Goal: Complete application form: Complete application form

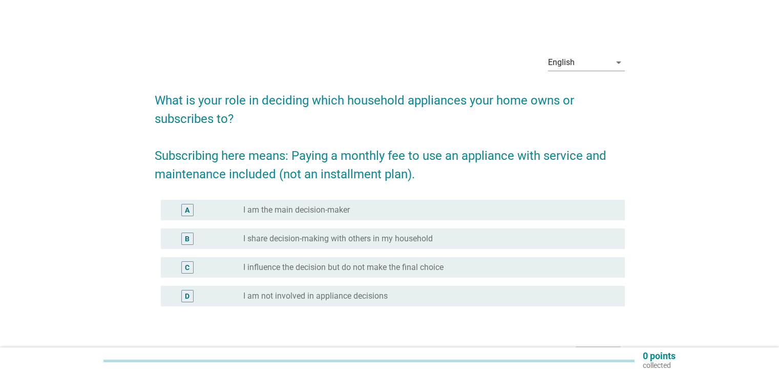
click at [289, 211] on label "I am the main decision-maker" at bounding box center [296, 210] width 107 height 10
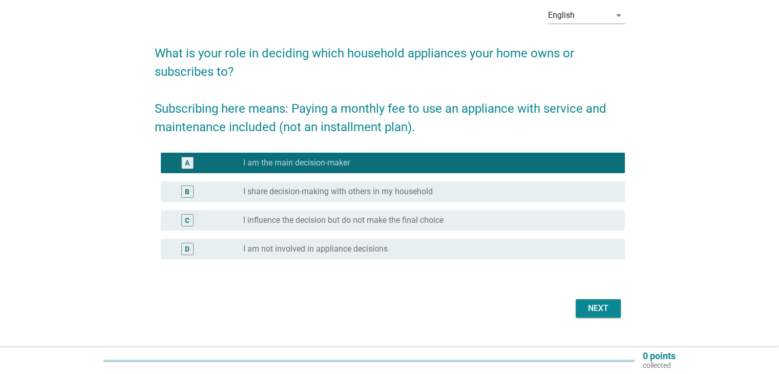
scroll to position [67, 0]
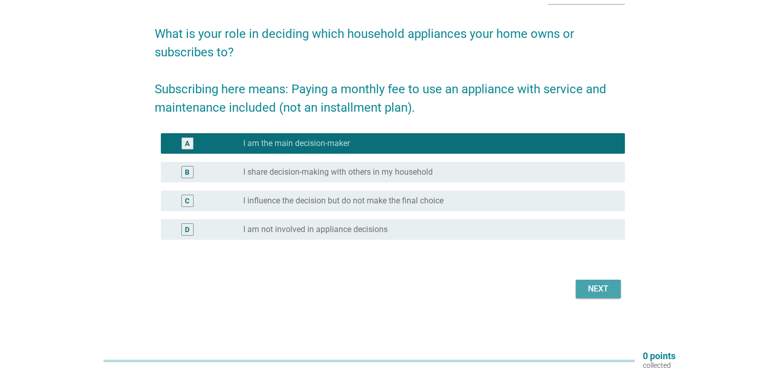
click at [584, 285] on div "Next" at bounding box center [598, 289] width 29 height 12
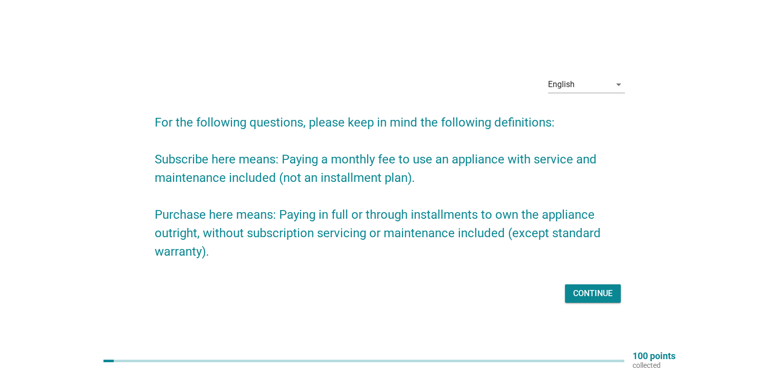
click at [582, 293] on div "Continue" at bounding box center [592, 293] width 39 height 12
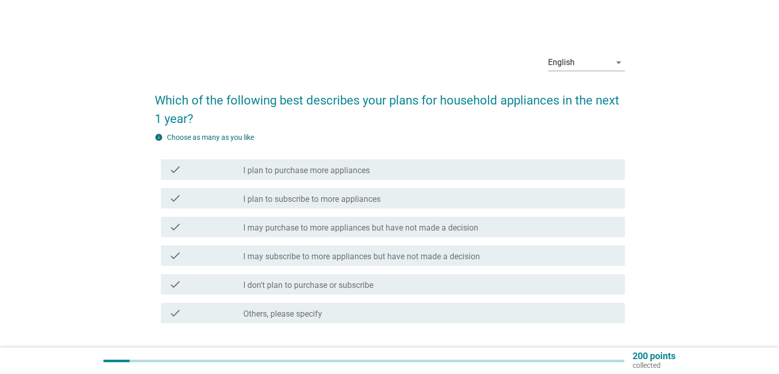
click at [443, 172] on div "check_box_outline_blank I plan to purchase more appliances" at bounding box center [429, 169] width 373 height 12
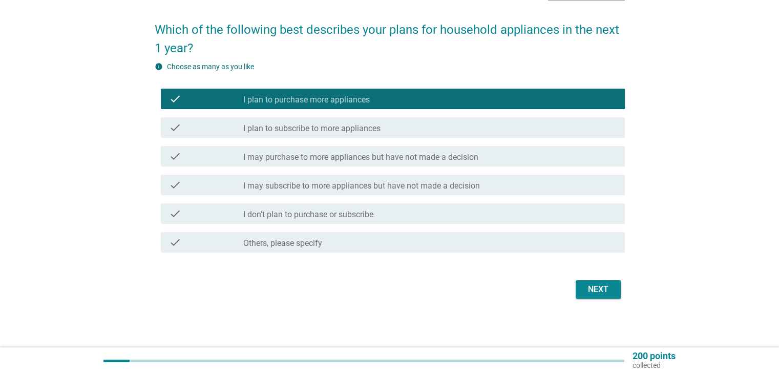
scroll to position [71, 0]
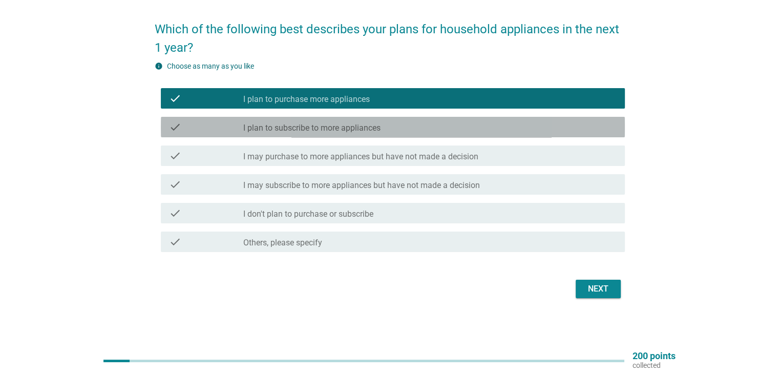
click at [385, 118] on div "check check_box_outline_blank I plan to subscribe to more appliances" at bounding box center [393, 127] width 464 height 20
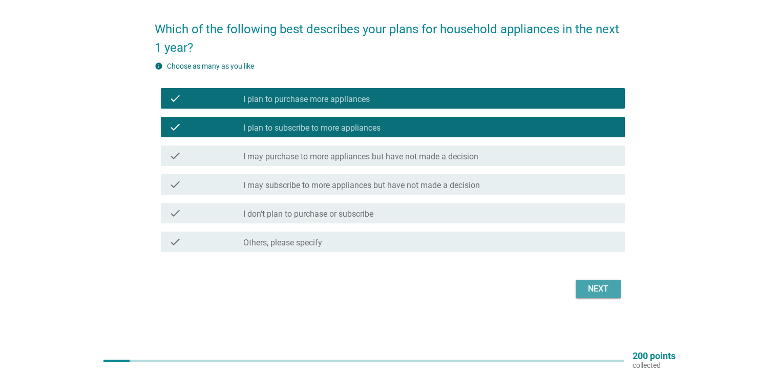
click at [603, 287] on div "Next" at bounding box center [598, 289] width 29 height 12
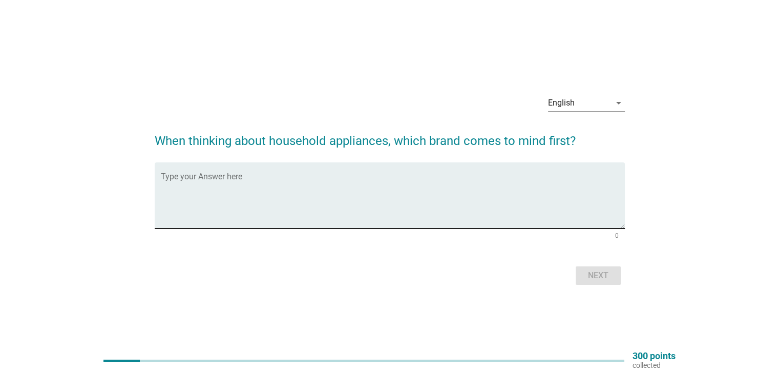
click at [391, 186] on textarea "Type your Answer here" at bounding box center [393, 202] width 464 height 54
type textarea "Coway"
click at [582, 275] on button "Next" at bounding box center [598, 275] width 45 height 18
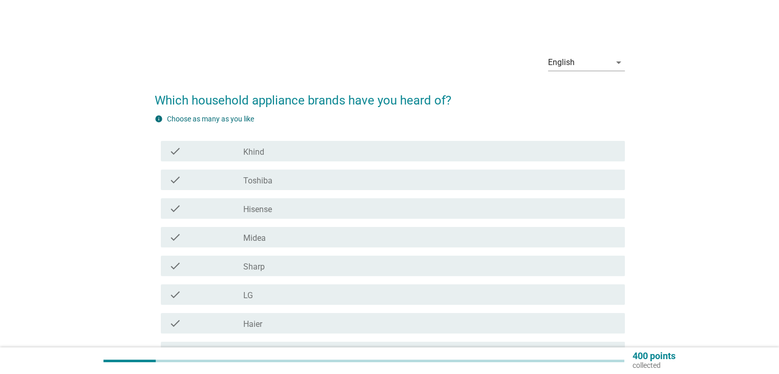
click at [272, 151] on div "check_box_outline_blank Khind" at bounding box center [429, 151] width 373 height 12
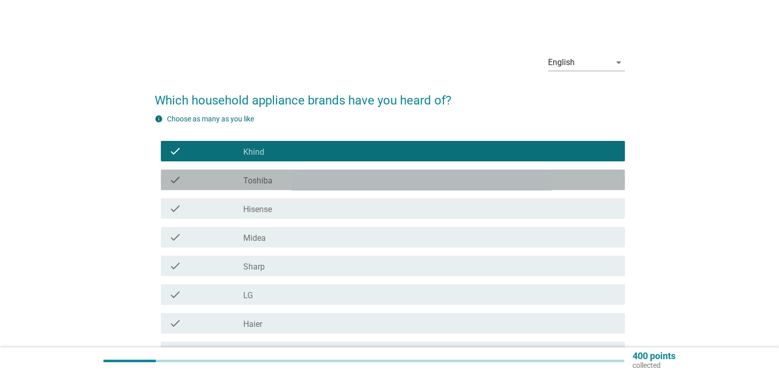
click at [271, 185] on label "Toshiba" at bounding box center [257, 181] width 29 height 10
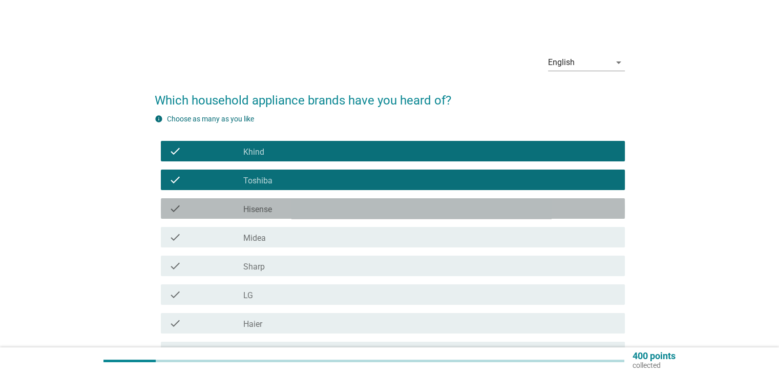
click at [276, 214] on div "check_box_outline_blank Hisense" at bounding box center [429, 208] width 373 height 12
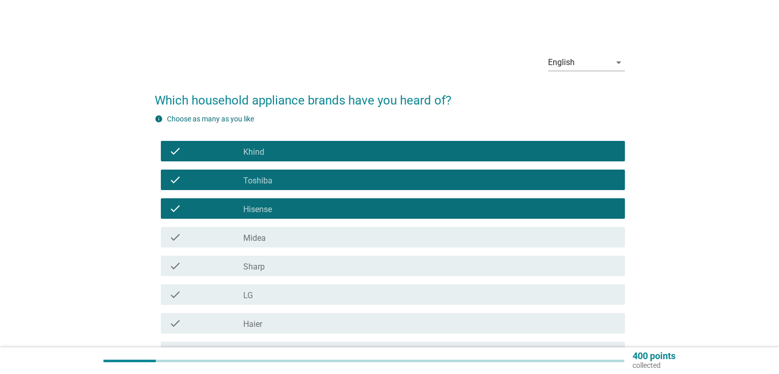
click at [275, 238] on div "check_box_outline_blank Midea" at bounding box center [429, 237] width 373 height 12
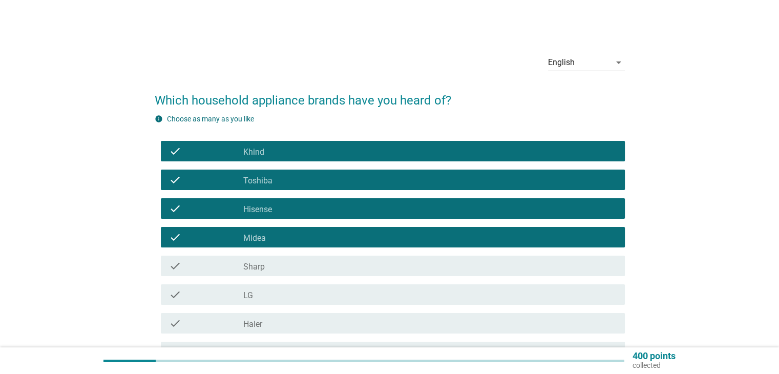
click at [277, 269] on div "check_box_outline_blank Sharp" at bounding box center [429, 266] width 373 height 12
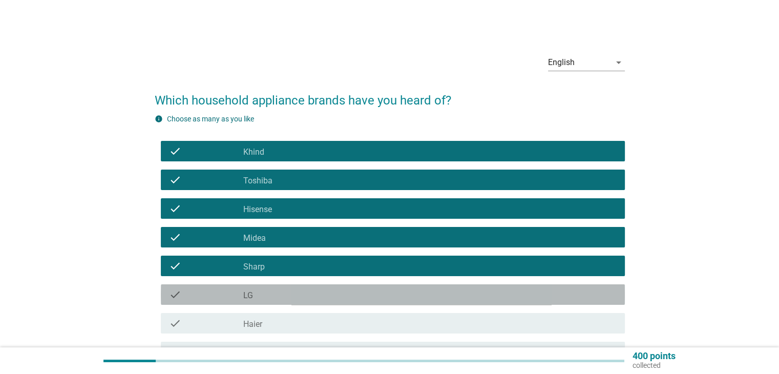
click at [271, 298] on div "check_box_outline_blank LG" at bounding box center [429, 294] width 373 height 12
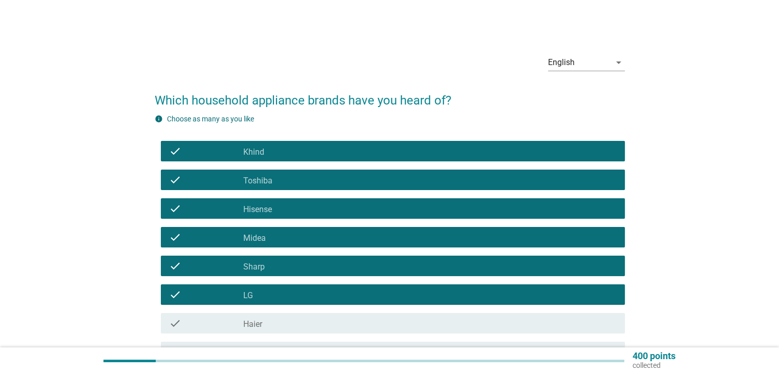
click at [270, 324] on div "check_box_outline_blank Haier" at bounding box center [429, 323] width 373 height 12
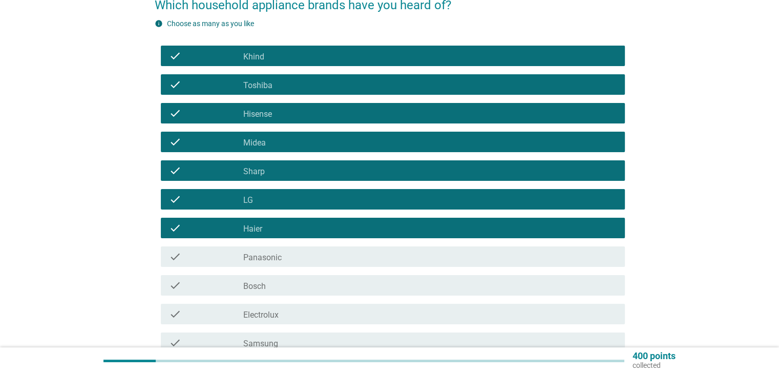
scroll to position [102, 0]
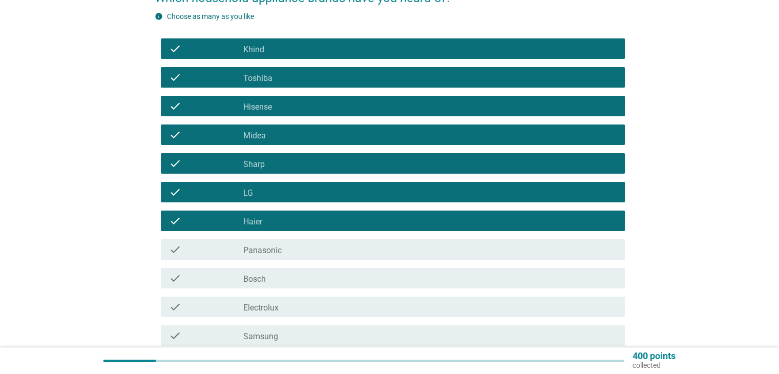
click at [300, 249] on div "check_box_outline_blank Panasonic" at bounding box center [429, 249] width 373 height 12
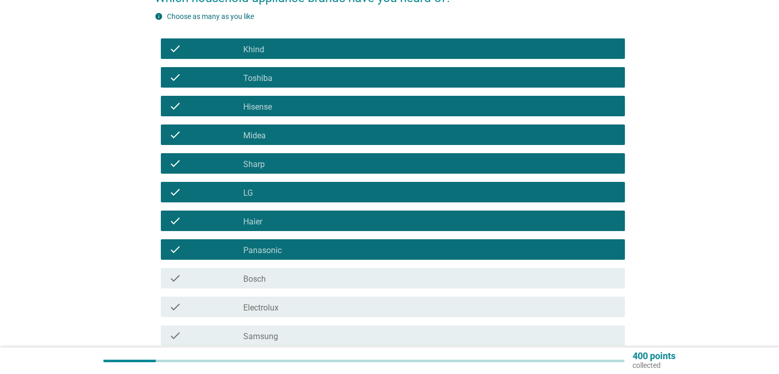
click at [298, 278] on div "check_box_outline_blank Bosch" at bounding box center [429, 278] width 373 height 12
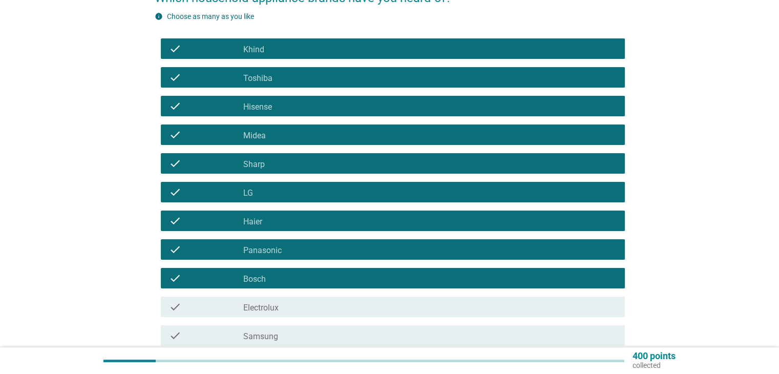
click at [290, 312] on div "check_box_outline_blank Electrolux" at bounding box center [429, 307] width 373 height 12
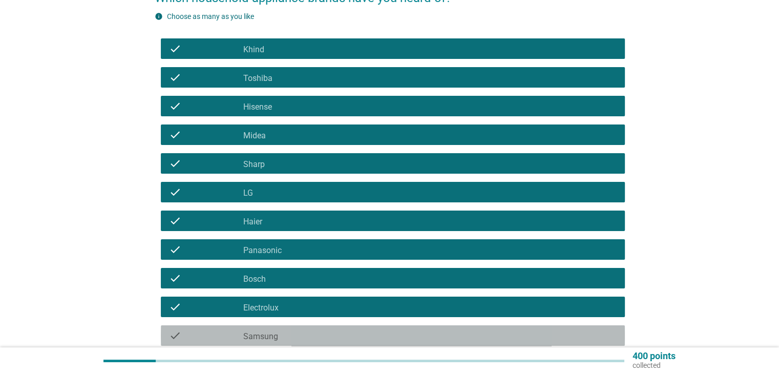
click at [282, 332] on div "check_box_outline_blank Samsung" at bounding box center [429, 335] width 373 height 12
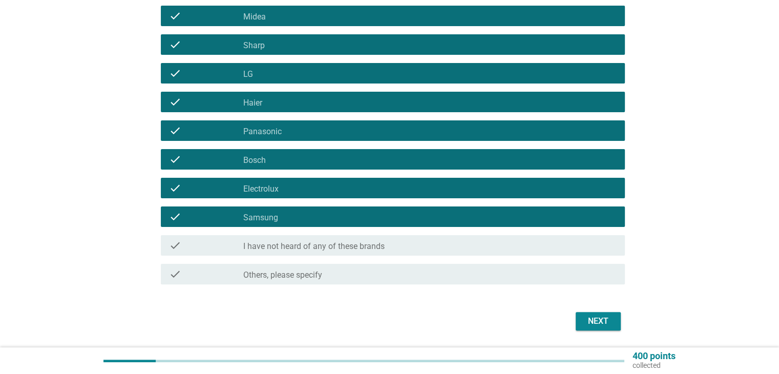
scroll to position [254, 0]
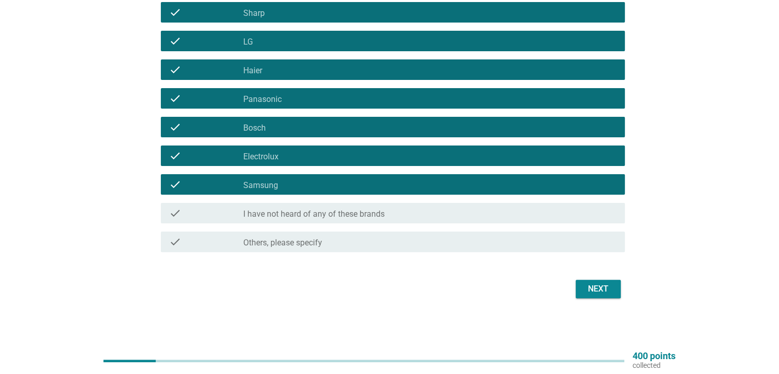
click at [600, 289] on div "Next" at bounding box center [598, 289] width 29 height 12
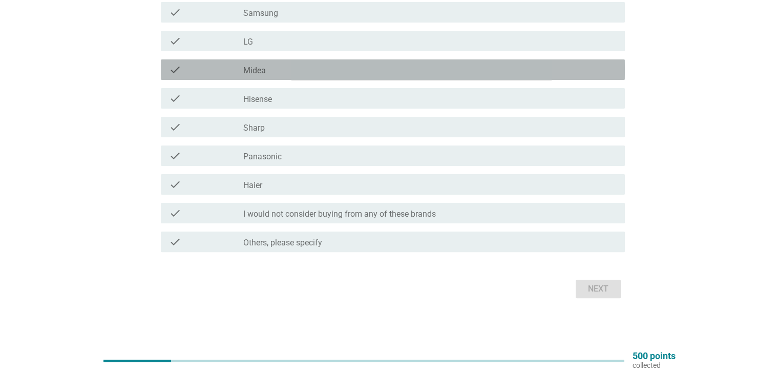
click at [294, 72] on div "check_box_outline_blank Midea" at bounding box center [429, 70] width 373 height 12
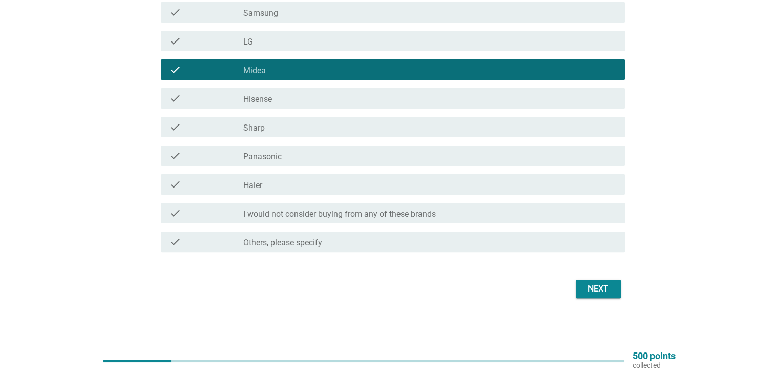
click at [297, 154] on div "check_box_outline_blank Panasonic" at bounding box center [429, 156] width 373 height 12
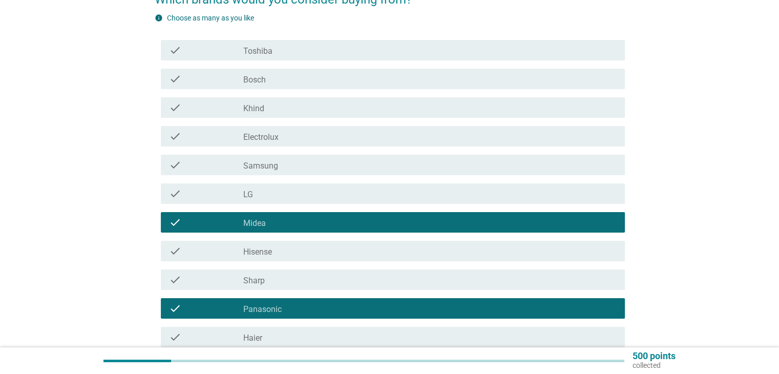
scroll to position [100, 0]
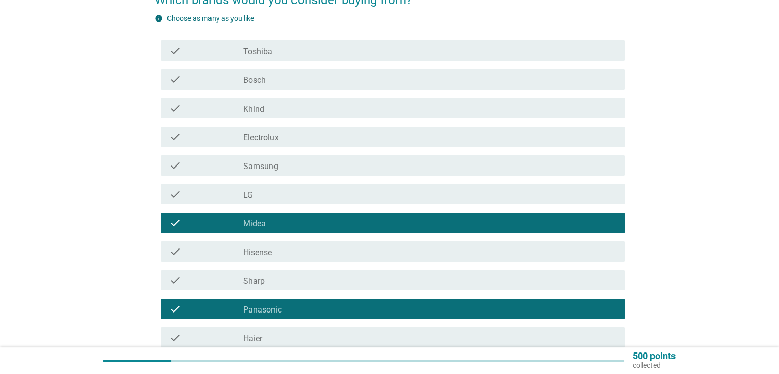
click at [289, 49] on div "check_box_outline_blank Toshiba" at bounding box center [429, 51] width 373 height 12
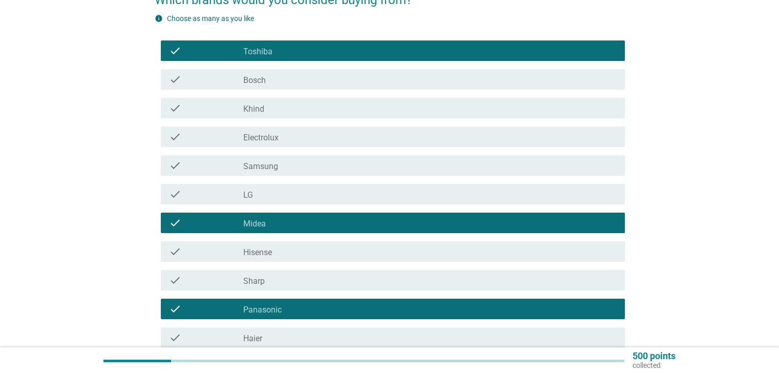
click at [291, 76] on div "check_box_outline_blank Bosch" at bounding box center [429, 79] width 373 height 12
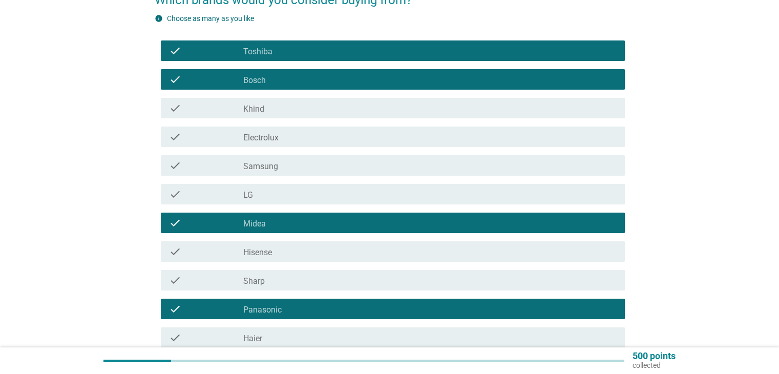
click at [292, 113] on div "check_box_outline_blank Khind" at bounding box center [429, 108] width 373 height 12
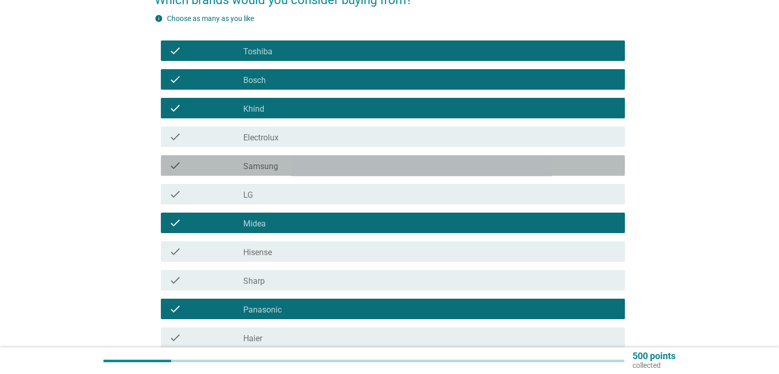
click at [296, 164] on div "check_box_outline_blank Samsung" at bounding box center [429, 165] width 373 height 12
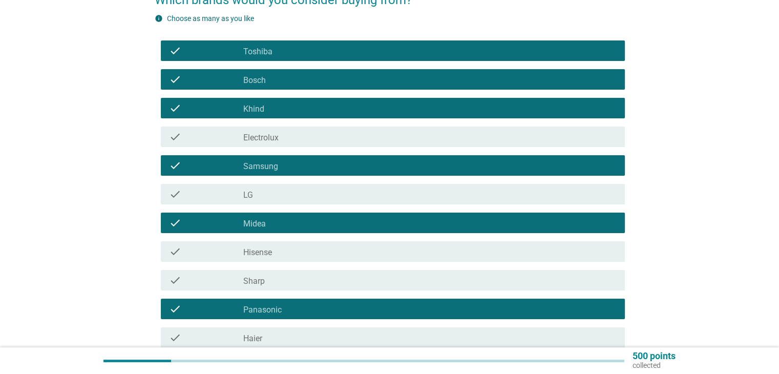
click at [291, 197] on div "check_box_outline_blank LG" at bounding box center [429, 194] width 373 height 12
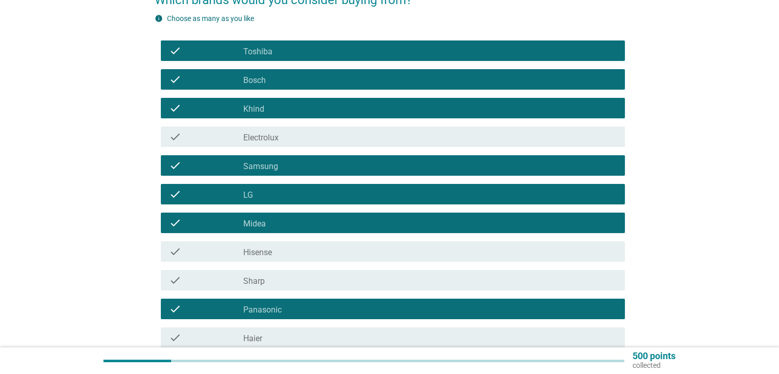
click at [318, 132] on div "check_box_outline_blank Electrolux" at bounding box center [429, 137] width 373 height 12
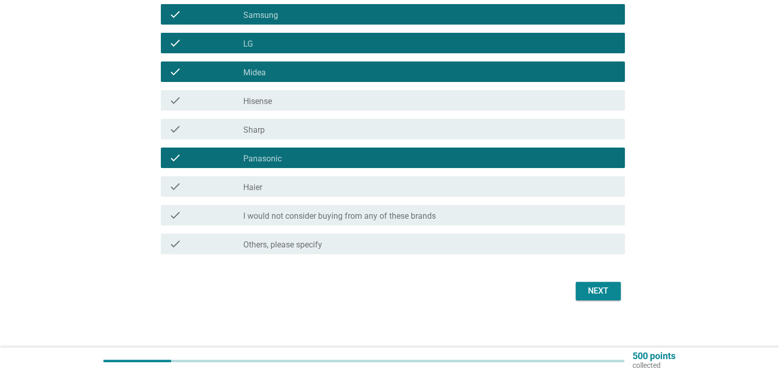
scroll to position [254, 0]
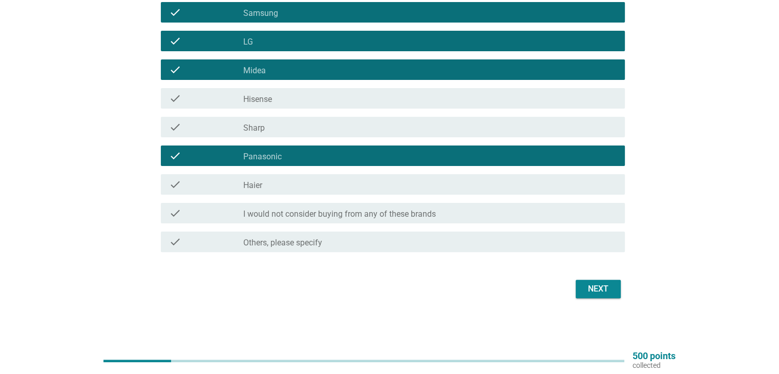
click at [593, 289] on div "Next" at bounding box center [598, 289] width 29 height 12
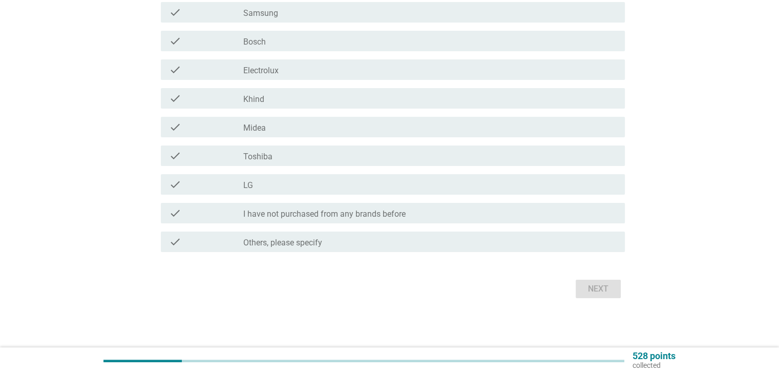
scroll to position [0, 0]
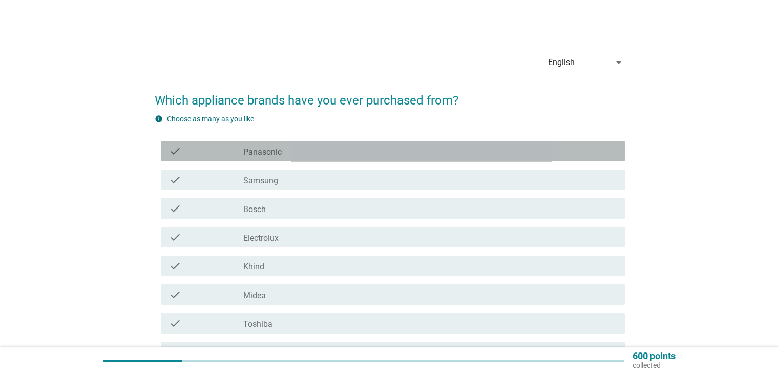
click at [331, 149] on div "check_box Panasonic" at bounding box center [429, 151] width 373 height 12
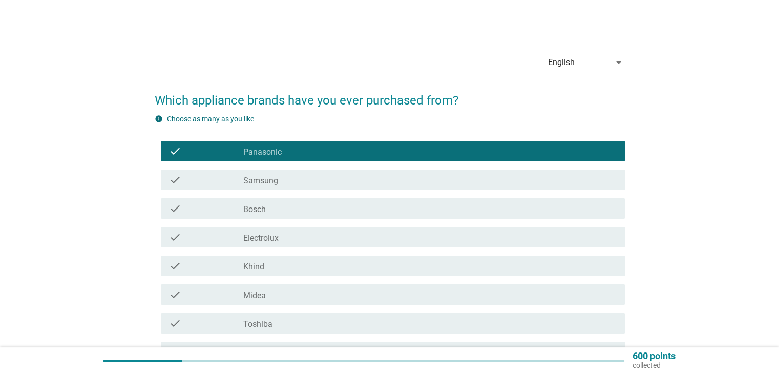
click at [326, 183] on div "check_box Samsung" at bounding box center [429, 180] width 373 height 12
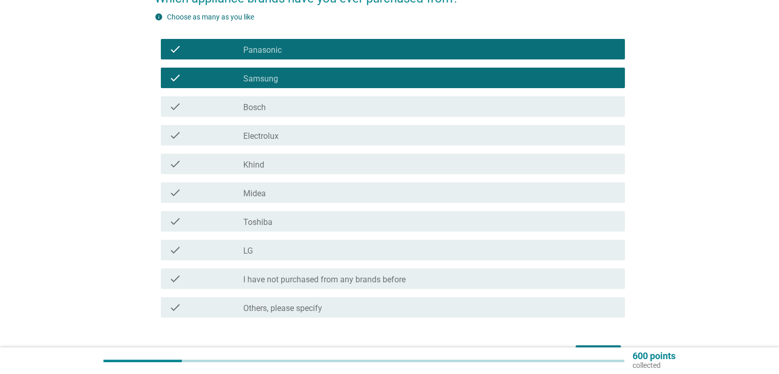
scroll to position [102, 0]
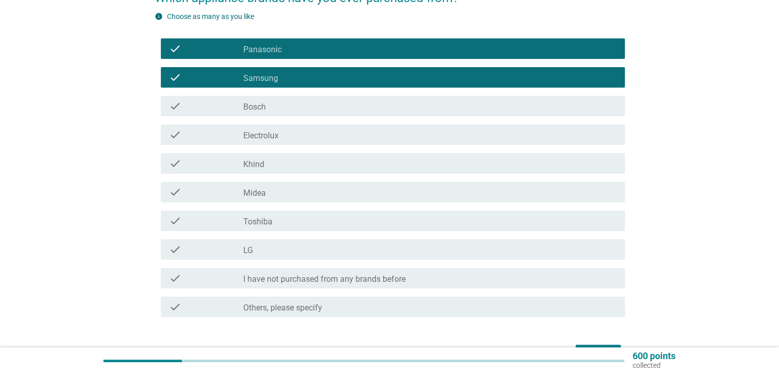
click at [301, 164] on div "check_box Khind" at bounding box center [429, 163] width 373 height 12
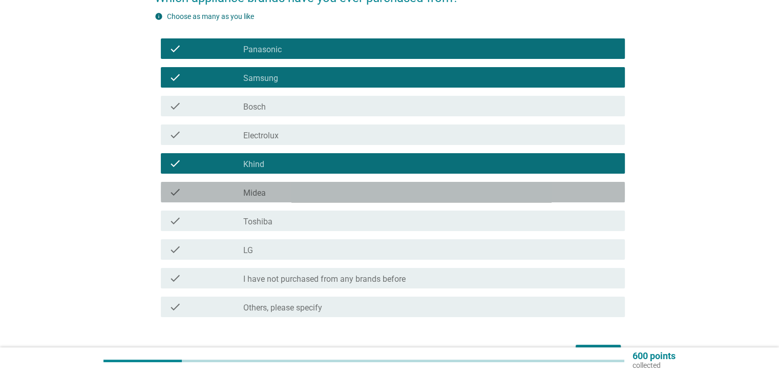
click at [299, 196] on div "check_box Midea" at bounding box center [429, 192] width 373 height 12
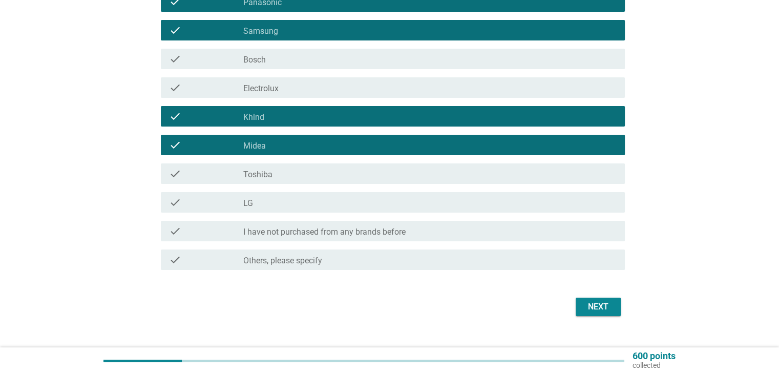
scroll to position [167, 0]
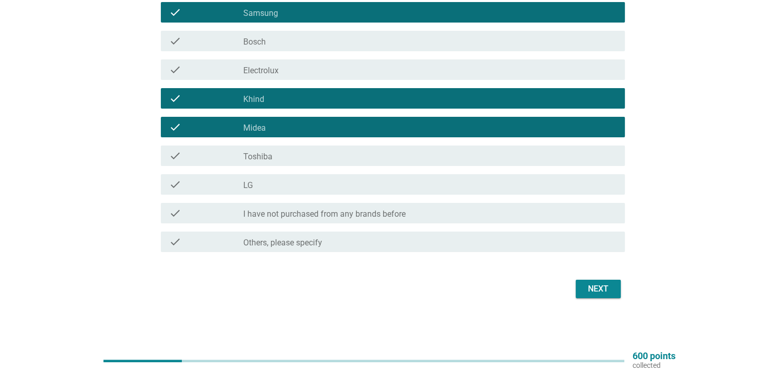
click at [593, 292] on div "Next" at bounding box center [598, 289] width 29 height 12
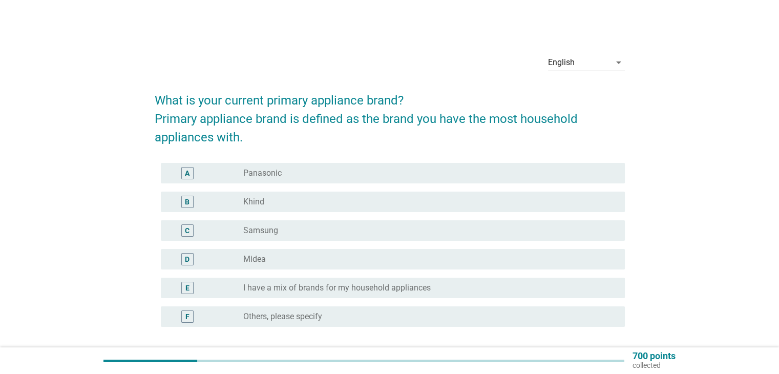
click at [369, 282] on div "radio_button_unchecked I have a mix of brands for my household appliances" at bounding box center [429, 288] width 373 height 12
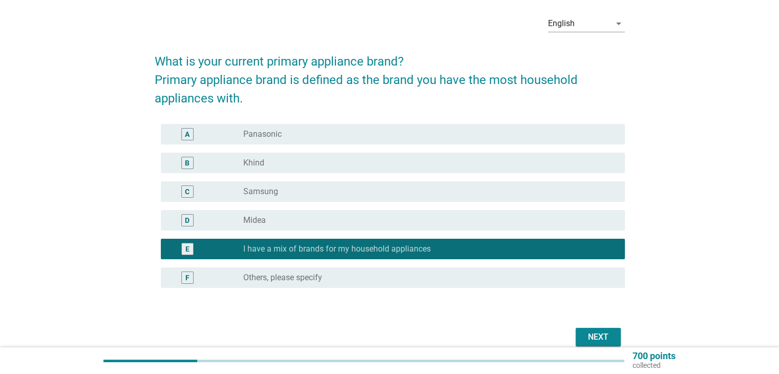
scroll to position [87, 0]
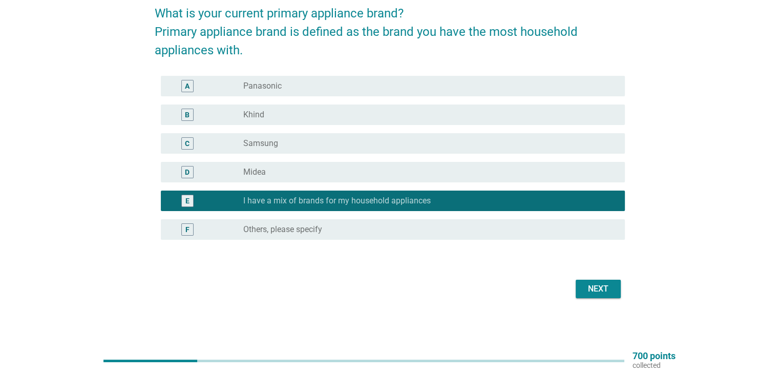
click at [592, 296] on button "Next" at bounding box center [598, 289] width 45 height 18
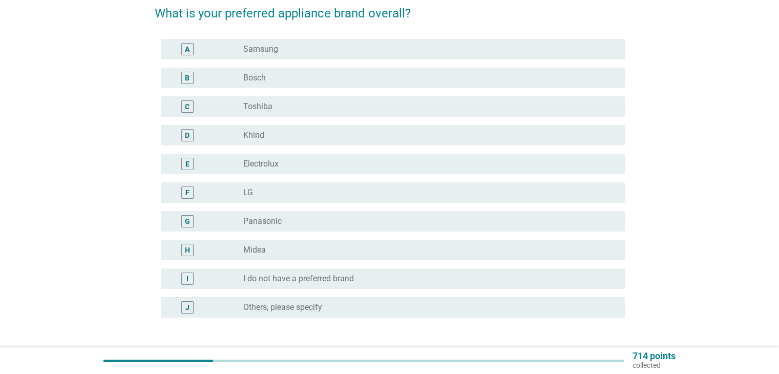
scroll to position [0, 0]
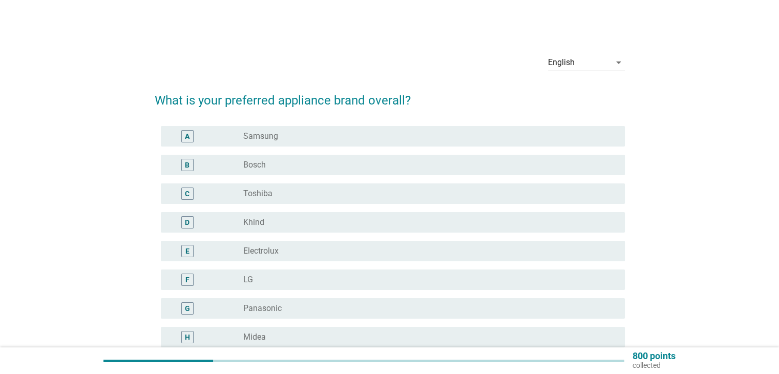
click at [330, 122] on div "A radio_button_unchecked Samsung" at bounding box center [390, 136] width 470 height 29
drag, startPoint x: 338, startPoint y: 137, endPoint x: 336, endPoint y: 142, distance: 5.8
click at [337, 137] on div "radio_button_unchecked Samsung" at bounding box center [425, 136] width 365 height 10
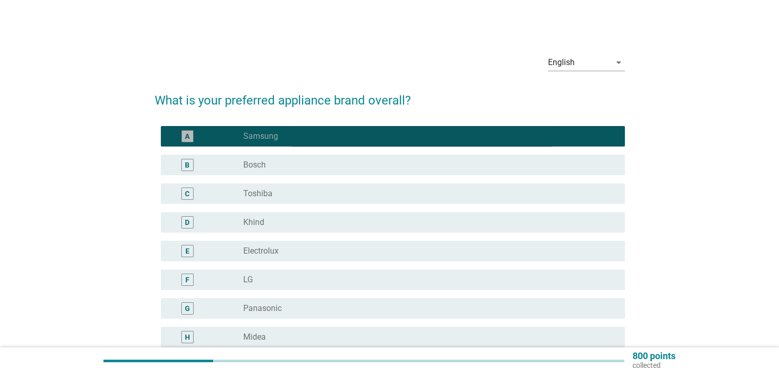
click at [334, 159] on div "radio_button_unchecked Bosch" at bounding box center [429, 165] width 373 height 12
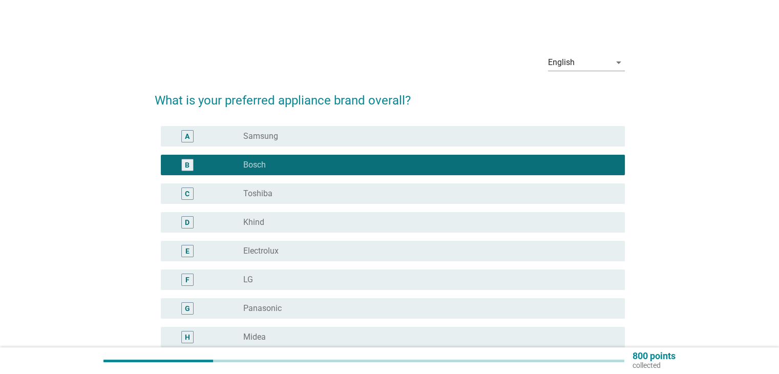
click at [338, 139] on div "radio_button_unchecked Samsung" at bounding box center [425, 136] width 365 height 10
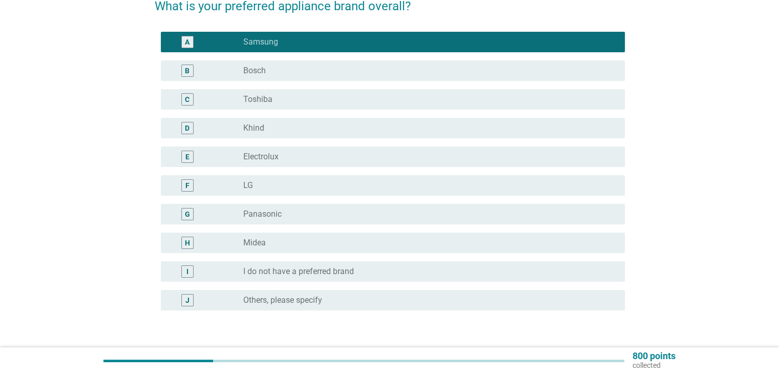
scroll to position [102, 0]
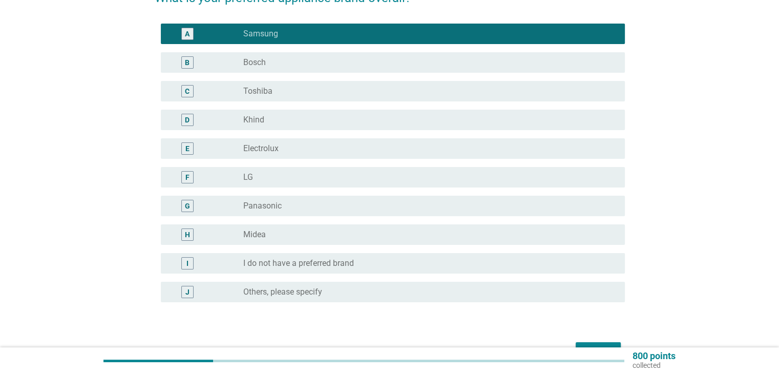
click at [375, 207] on div "radio_button_unchecked Panasonic" at bounding box center [425, 206] width 365 height 10
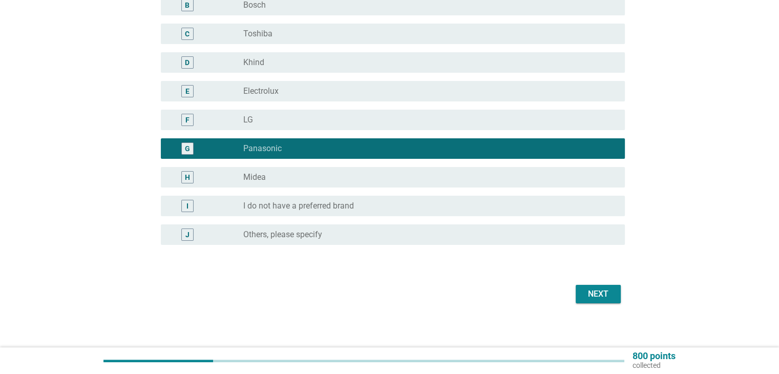
scroll to position [165, 0]
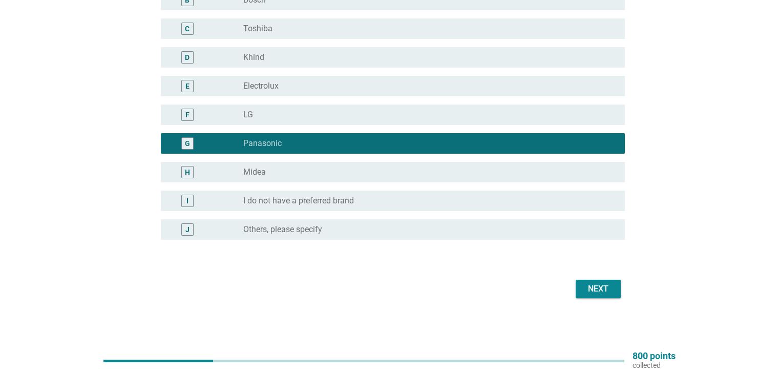
click at [592, 294] on div "Next" at bounding box center [598, 289] width 29 height 12
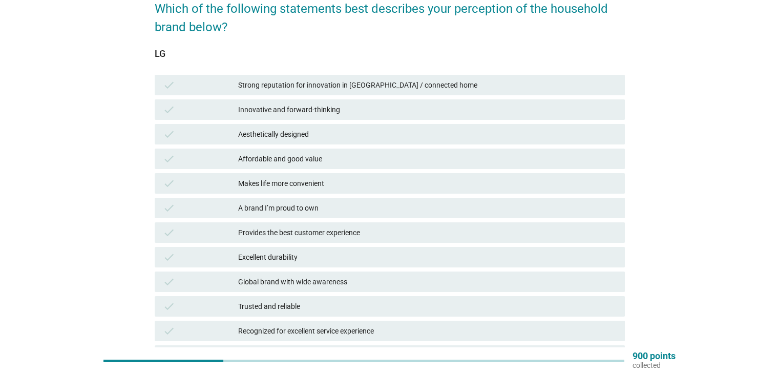
scroll to position [91, 0]
click at [387, 89] on div "Strong reputation for innovation in [GEOGRAPHIC_DATA] / connected home" at bounding box center [427, 85] width 378 height 12
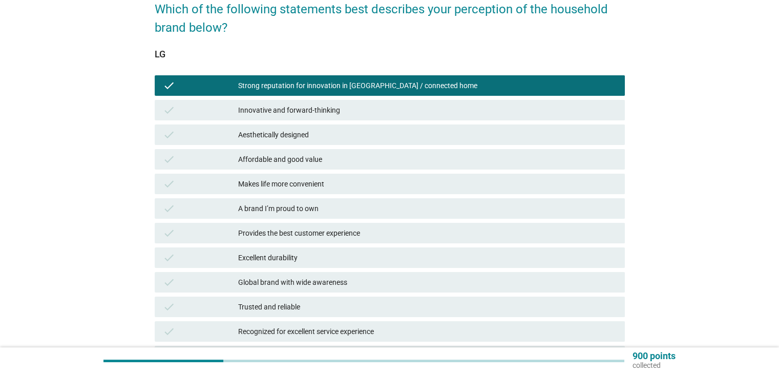
click at [386, 107] on div "Innovative and forward-thinking" at bounding box center [427, 110] width 378 height 12
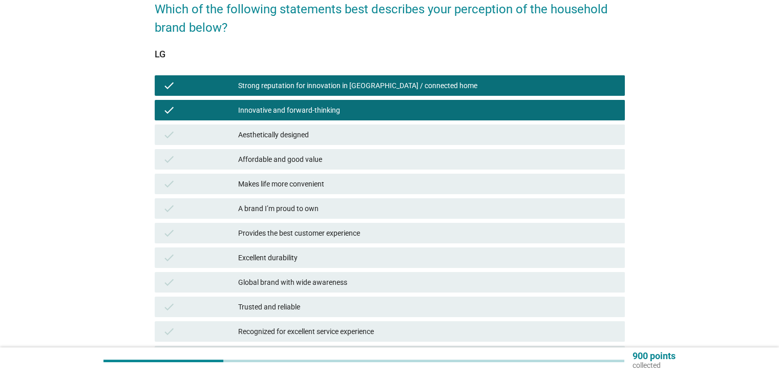
click at [391, 139] on div "Aesthetically designed" at bounding box center [427, 135] width 378 height 12
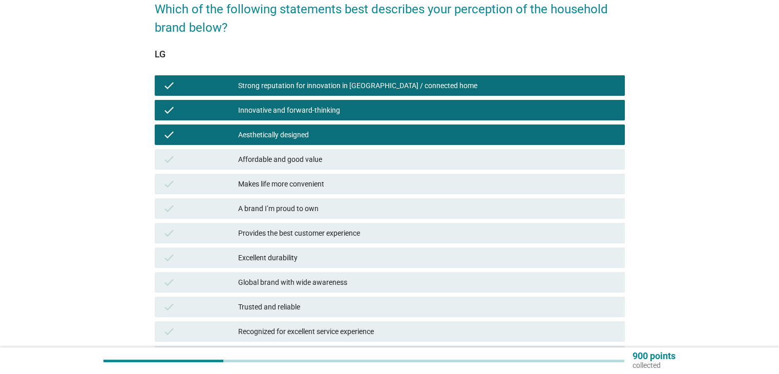
click at [385, 192] on div "check Makes life more convenient" at bounding box center [390, 184] width 470 height 20
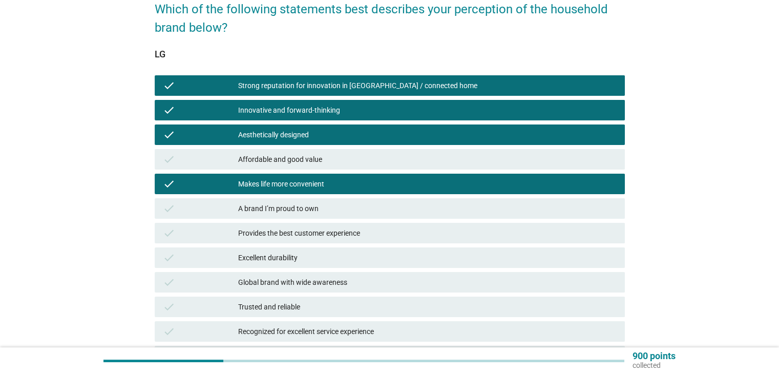
click at [384, 205] on div "A brand I’m proud to own" at bounding box center [427, 208] width 378 height 12
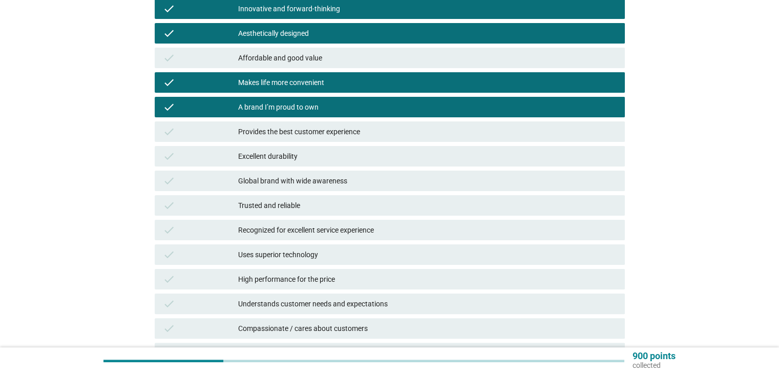
scroll to position [193, 0]
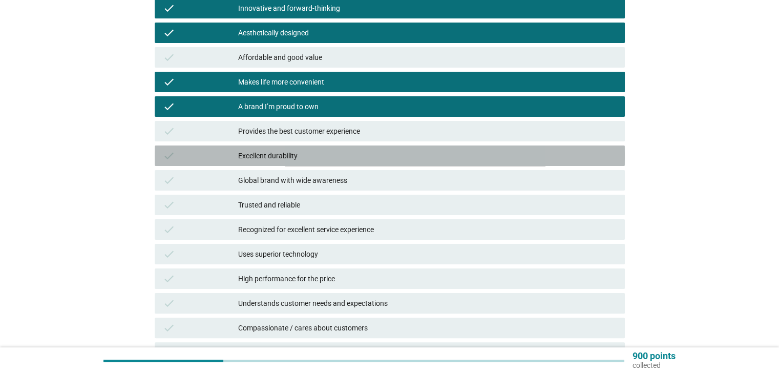
click at [356, 155] on div "Excellent durability" at bounding box center [427, 156] width 378 height 12
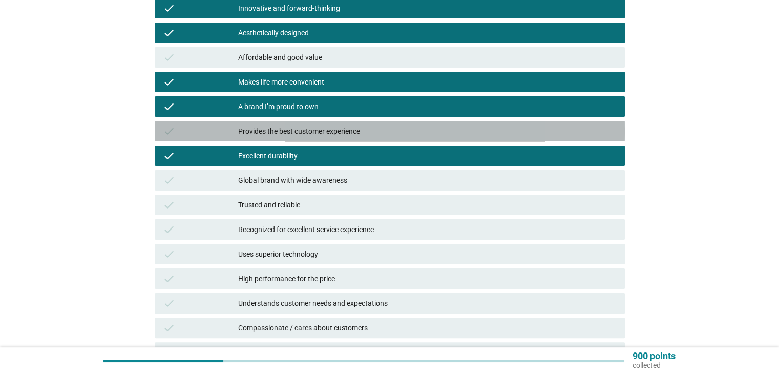
click at [360, 132] on div "Provides the best customer experience" at bounding box center [427, 131] width 378 height 12
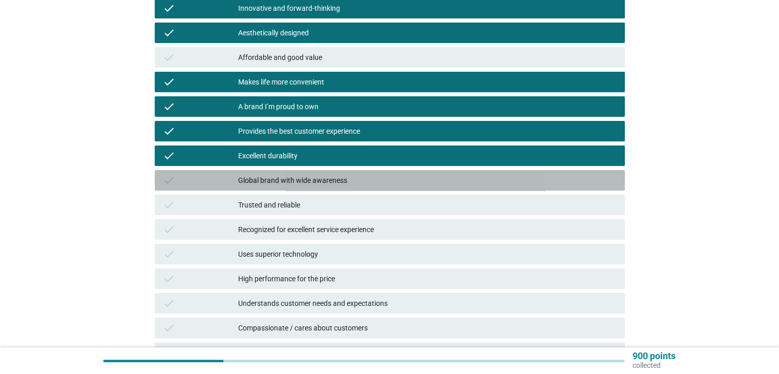
click at [369, 183] on div "Global brand with wide awareness" at bounding box center [427, 180] width 378 height 12
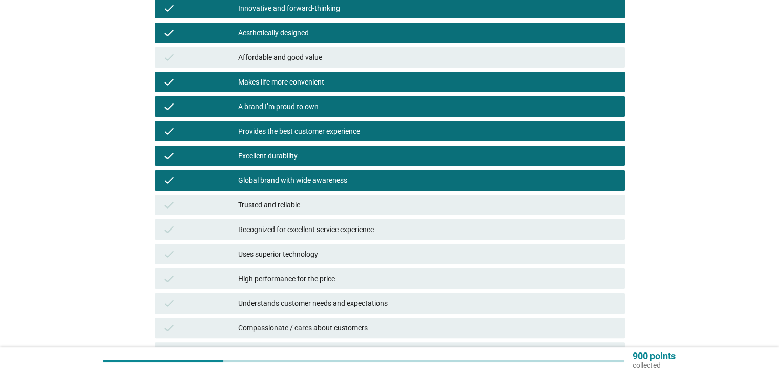
click at [370, 206] on div "Trusted and reliable" at bounding box center [427, 205] width 378 height 12
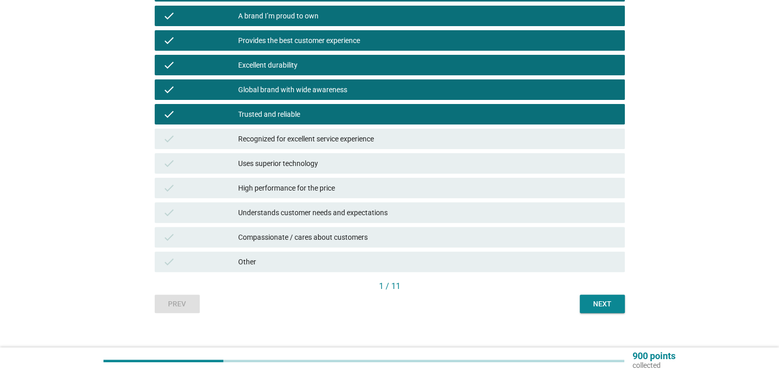
scroll to position [295, 0]
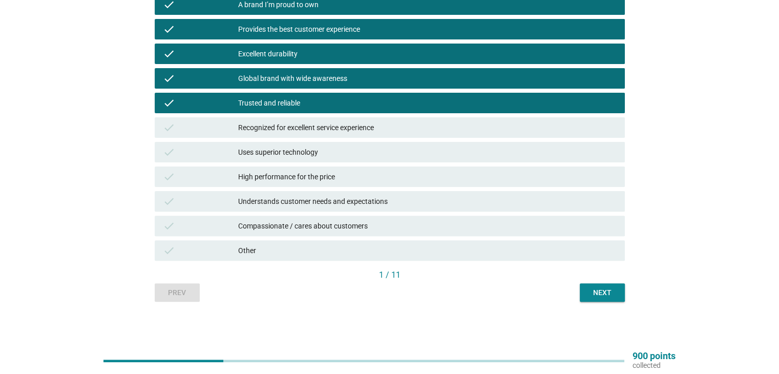
click at [373, 175] on div "High performance for the price" at bounding box center [427, 177] width 378 height 12
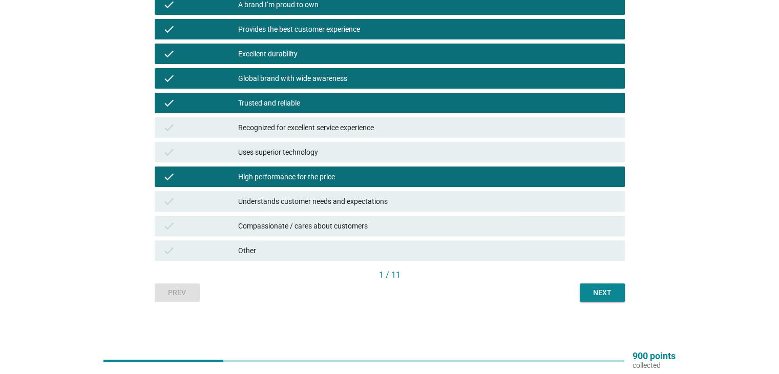
click at [606, 296] on div "Next" at bounding box center [602, 292] width 29 height 11
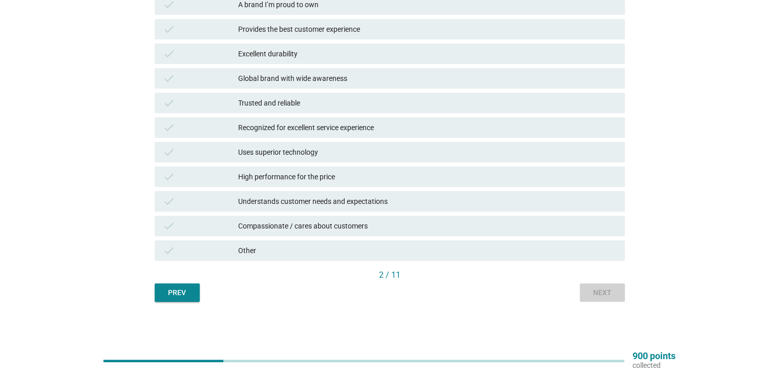
scroll to position [0, 0]
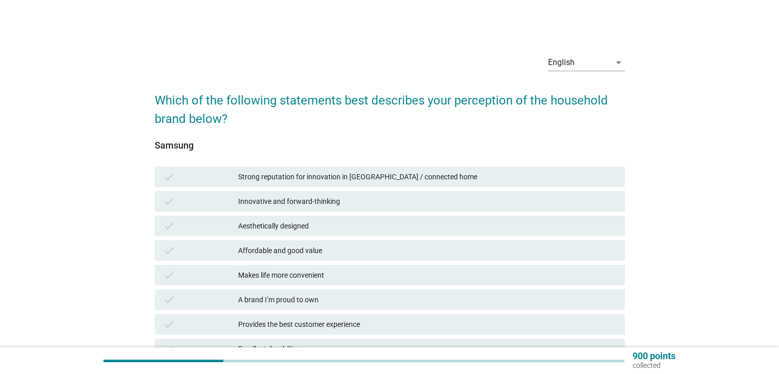
click at [352, 181] on div "Strong reputation for innovation in [GEOGRAPHIC_DATA] / connected home" at bounding box center [427, 177] width 378 height 12
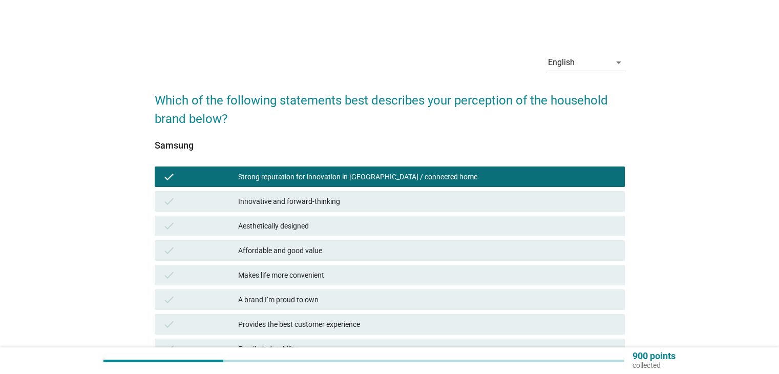
click at [365, 204] on div "Innovative and forward-thinking" at bounding box center [427, 201] width 378 height 12
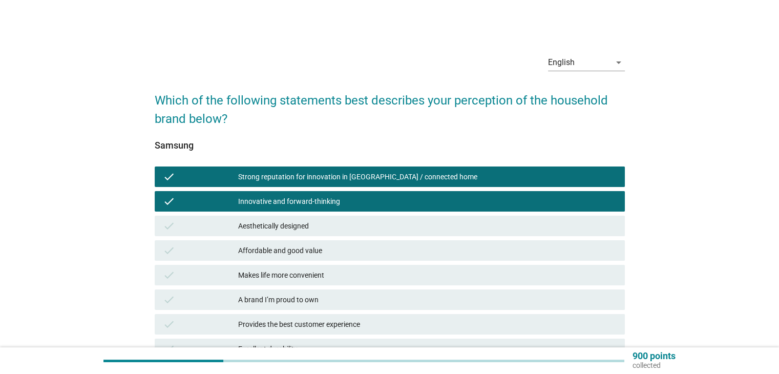
click at [365, 226] on div "Aesthetically designed" at bounding box center [427, 226] width 378 height 12
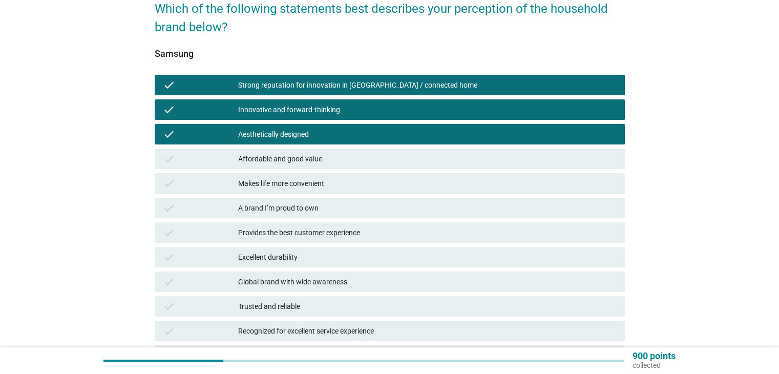
scroll to position [102, 0]
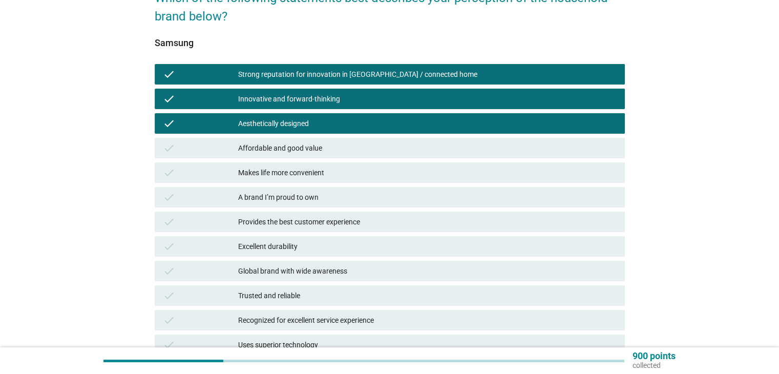
click at [358, 177] on div "Makes life more convenient" at bounding box center [427, 172] width 378 height 12
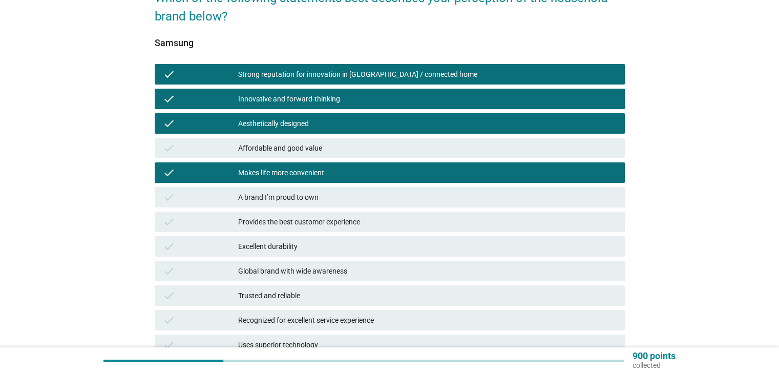
click at [358, 202] on div "A brand I’m proud to own" at bounding box center [427, 197] width 378 height 12
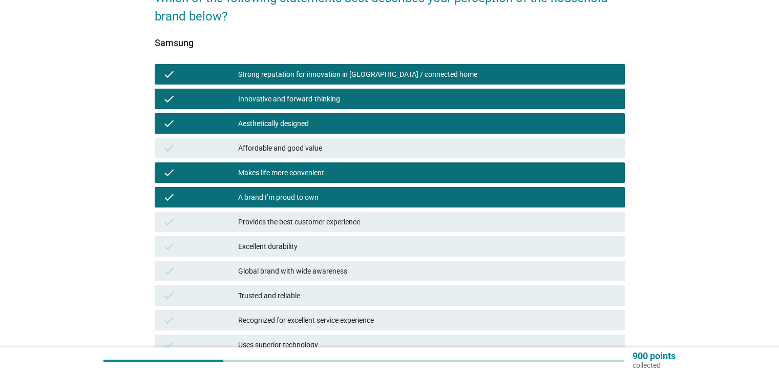
click at [388, 226] on div "Provides the best customer experience" at bounding box center [427, 222] width 378 height 12
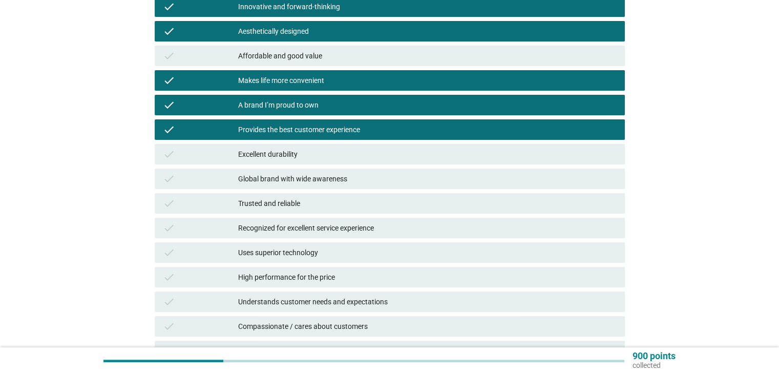
scroll to position [204, 0]
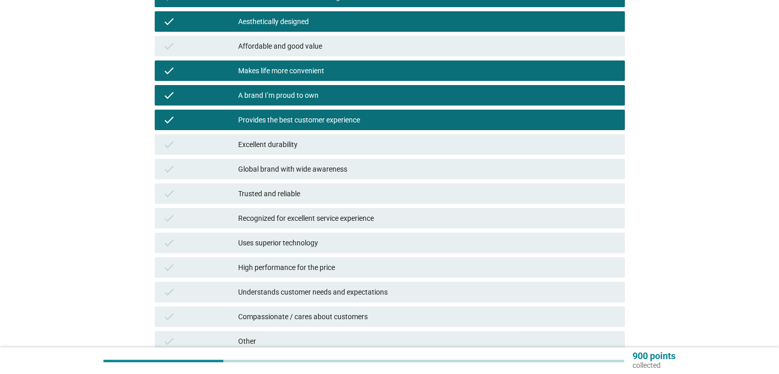
click at [356, 170] on div "Global brand with wide awareness" at bounding box center [427, 169] width 378 height 12
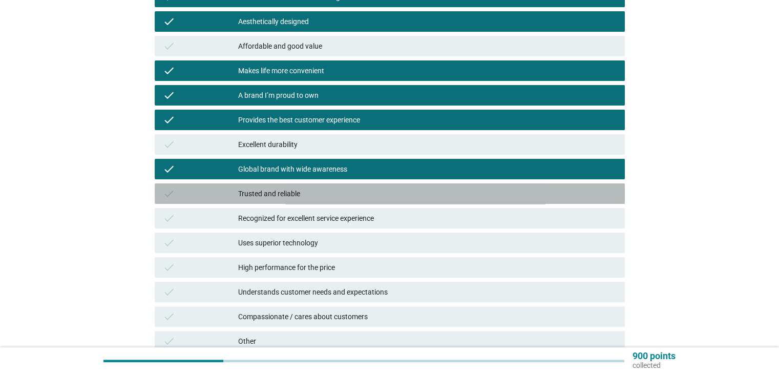
click at [356, 195] on div "Trusted and reliable" at bounding box center [427, 193] width 378 height 12
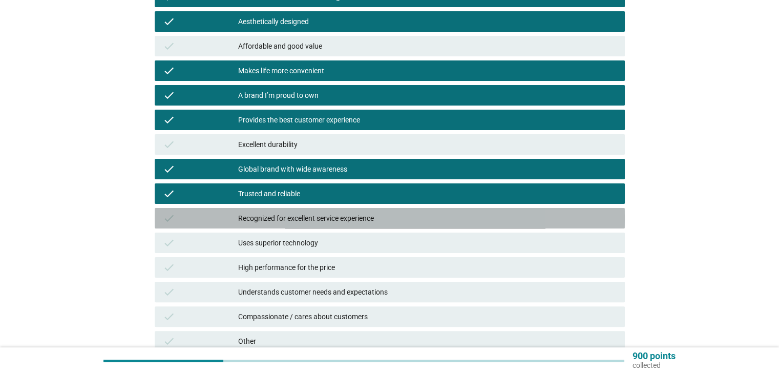
click at [408, 222] on div "Recognized for excellent service experience" at bounding box center [427, 218] width 378 height 12
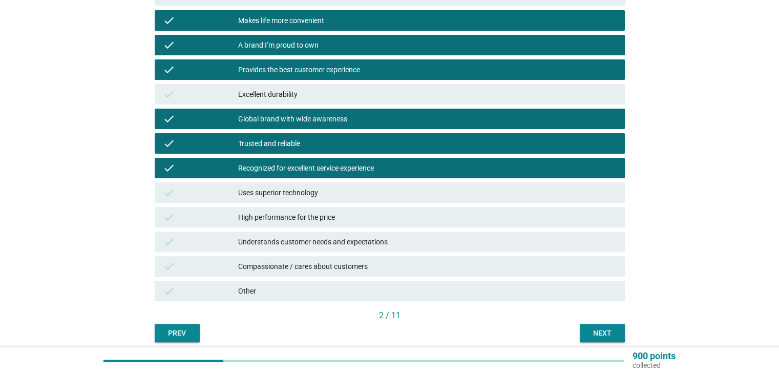
scroll to position [256, 0]
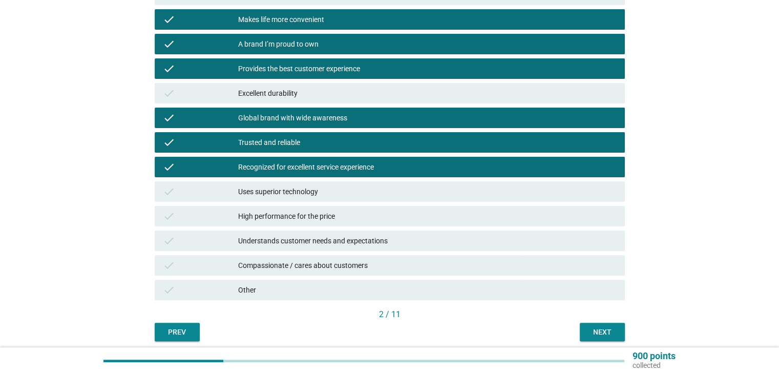
click at [373, 196] on div "Uses superior technology" at bounding box center [427, 191] width 378 height 12
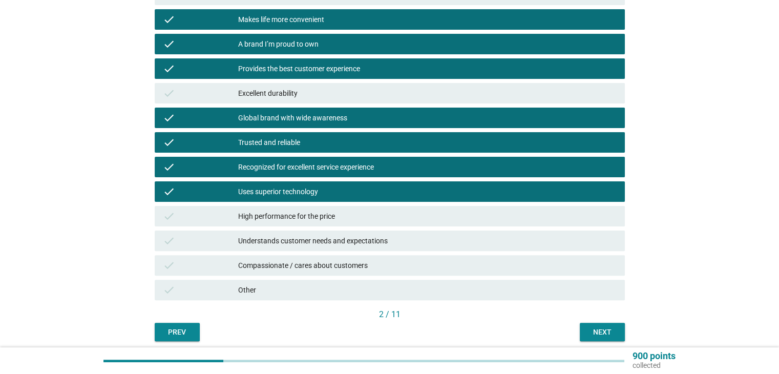
click at [380, 219] on div "High performance for the price" at bounding box center [427, 216] width 378 height 12
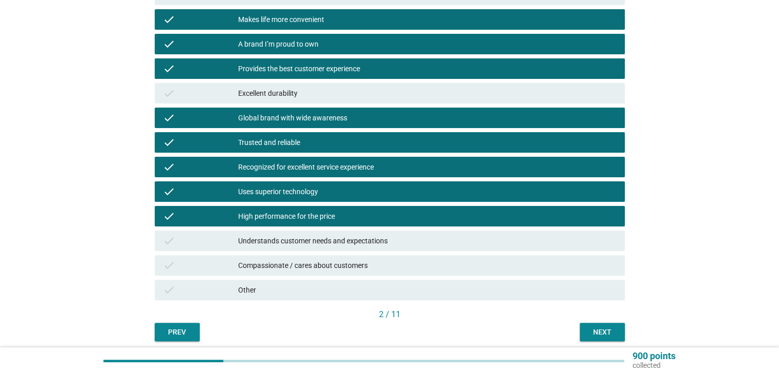
click at [397, 246] on div "Understands customer needs and expectations" at bounding box center [427, 241] width 378 height 12
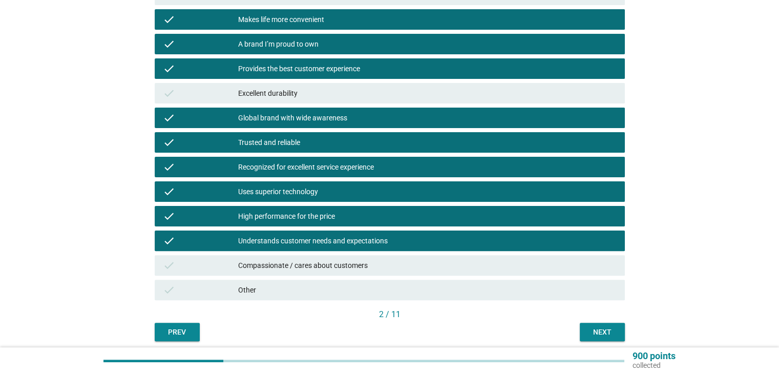
click at [588, 329] on div "Next" at bounding box center [602, 332] width 29 height 11
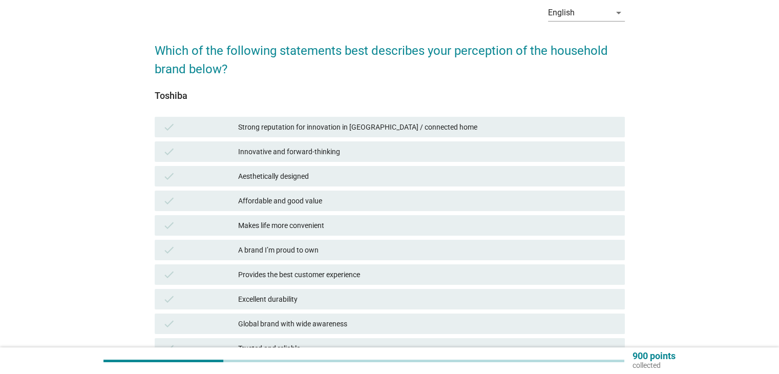
scroll to position [51, 0]
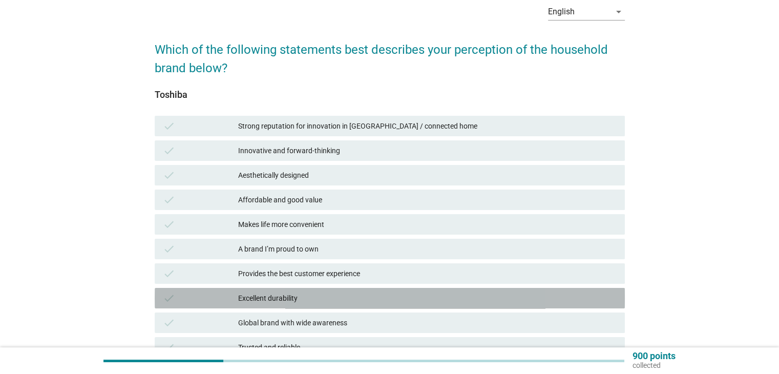
click at [397, 296] on div "Excellent durability" at bounding box center [427, 298] width 378 height 12
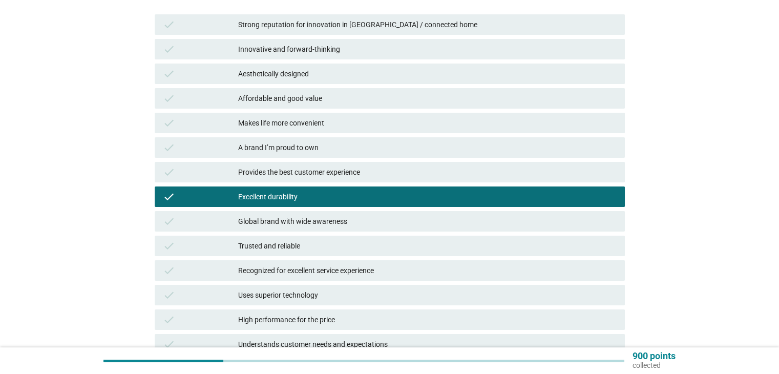
scroll to position [153, 0]
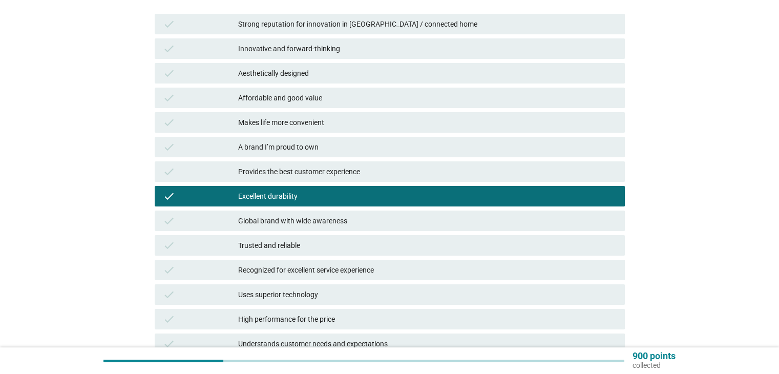
click at [389, 220] on div "Global brand with wide awareness" at bounding box center [427, 221] width 378 height 12
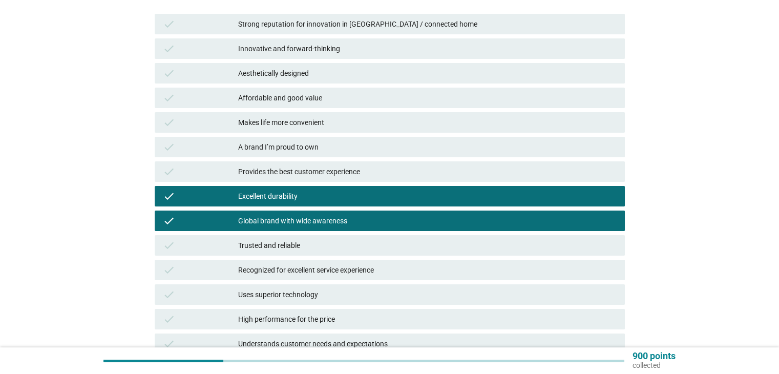
click at [390, 248] on div "Trusted and reliable" at bounding box center [427, 245] width 378 height 12
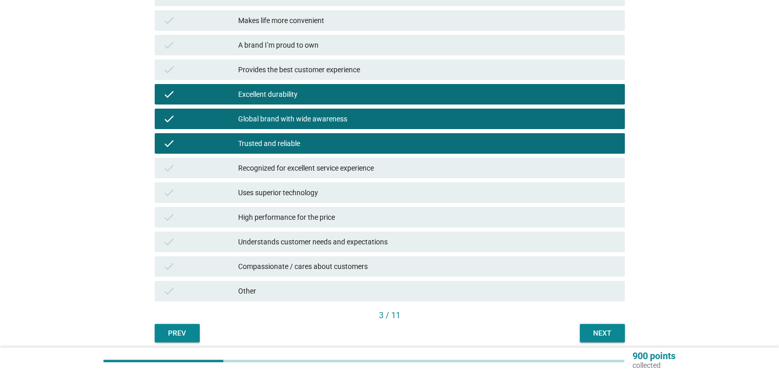
scroll to position [255, 0]
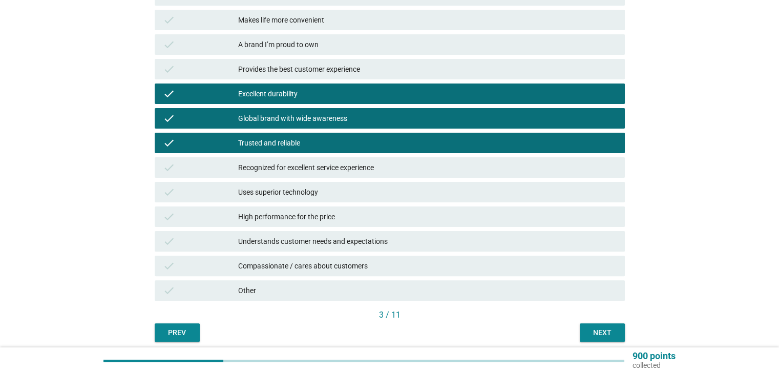
click at [382, 218] on div "High performance for the price" at bounding box center [427, 216] width 378 height 12
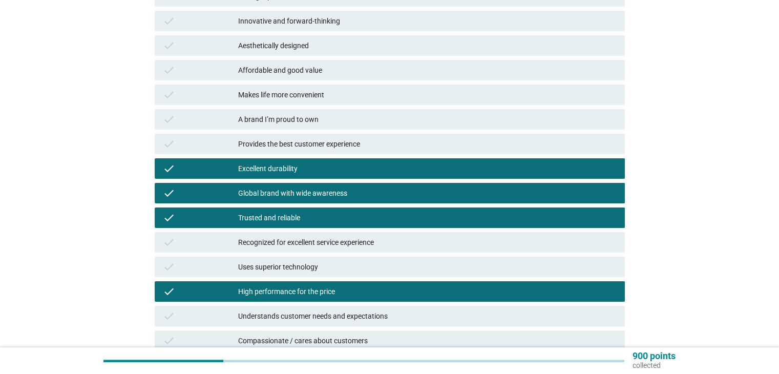
scroll to position [112, 0]
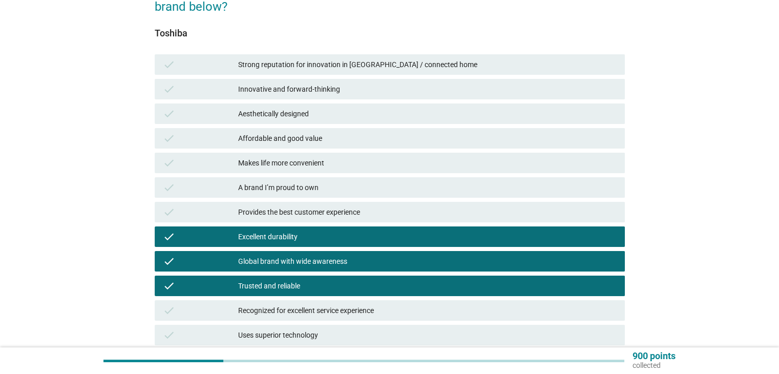
click at [355, 65] on div "Strong reputation for innovation in [GEOGRAPHIC_DATA] / connected home" at bounding box center [427, 64] width 378 height 12
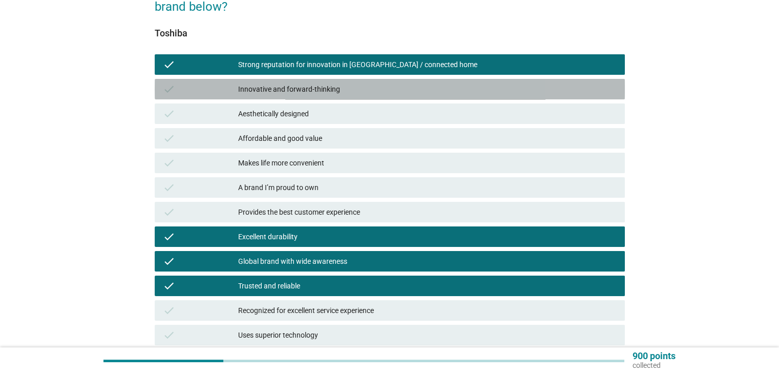
click at [357, 88] on div "Innovative and forward-thinking" at bounding box center [427, 89] width 378 height 12
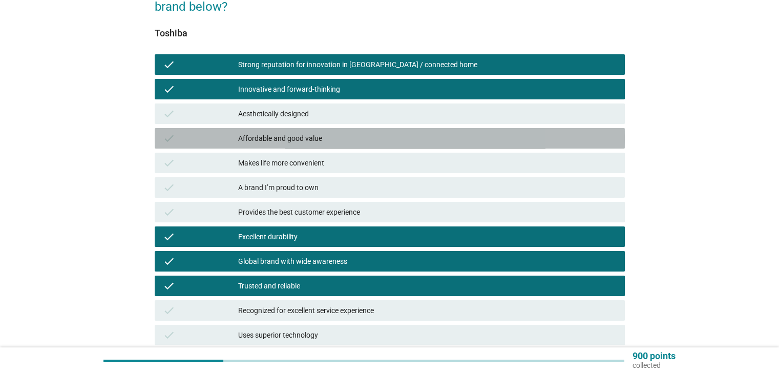
click at [371, 132] on div "Affordable and good value" at bounding box center [427, 138] width 378 height 12
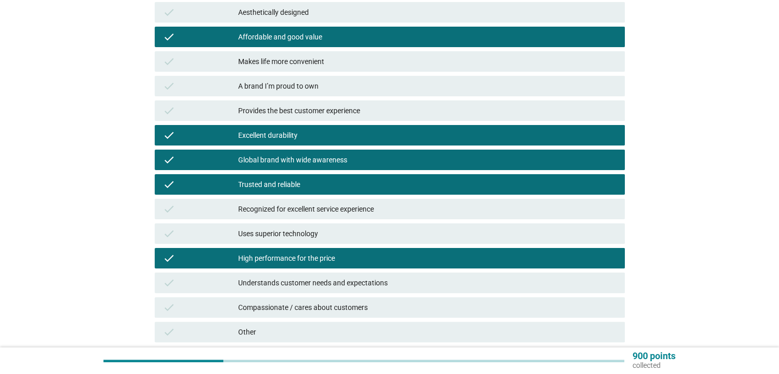
scroll to position [214, 0]
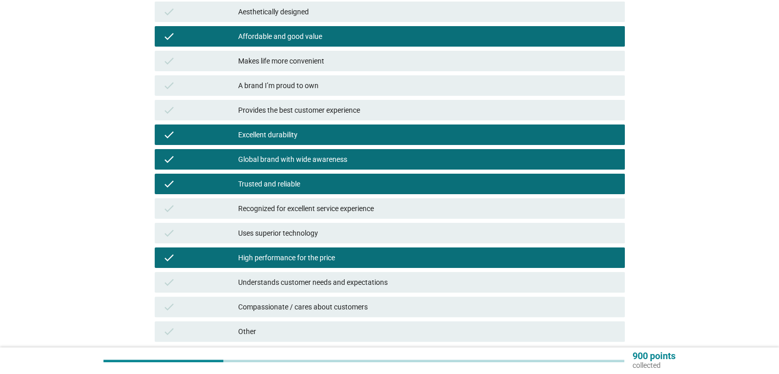
click at [465, 66] on div "Makes life more convenient" at bounding box center [427, 61] width 378 height 12
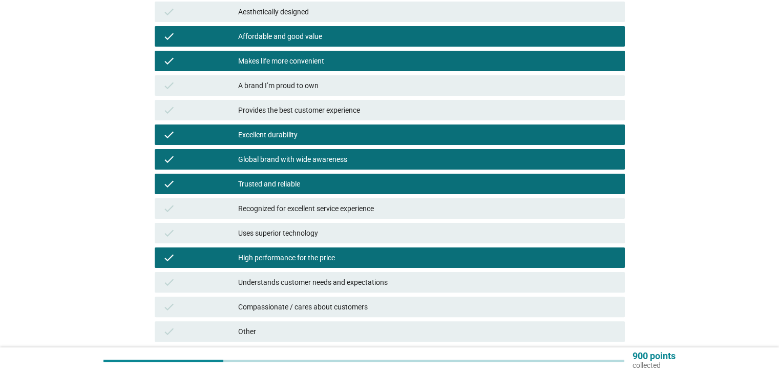
click at [467, 89] on div "A brand I’m proud to own" at bounding box center [427, 85] width 378 height 12
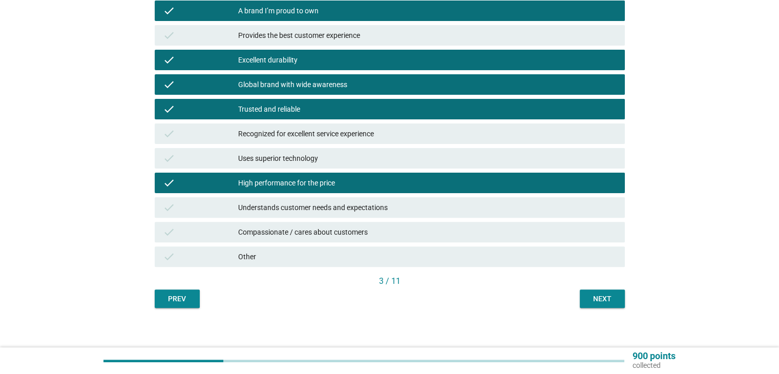
scroll to position [296, 0]
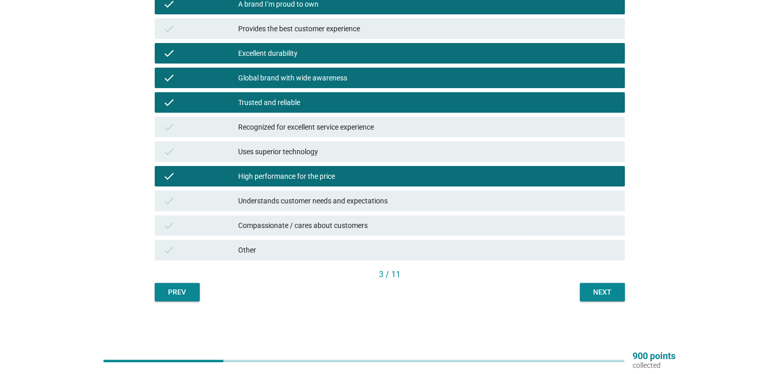
click at [605, 291] on div "Next" at bounding box center [602, 292] width 29 height 11
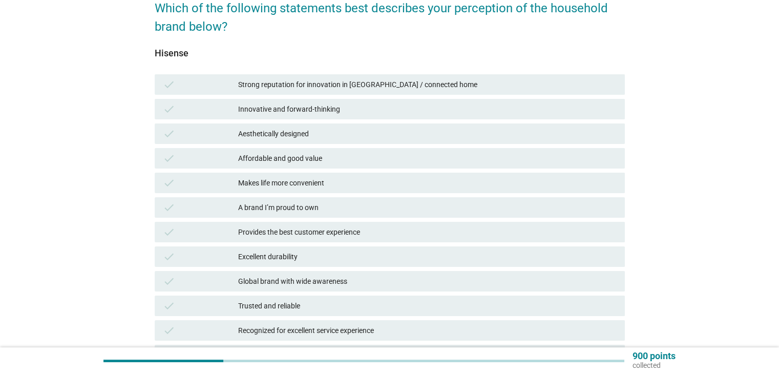
scroll to position [92, 0]
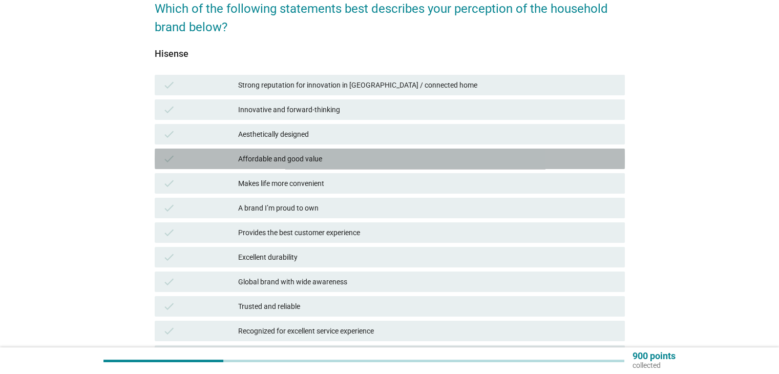
click at [399, 165] on div "check Affordable and good value" at bounding box center [390, 159] width 470 height 20
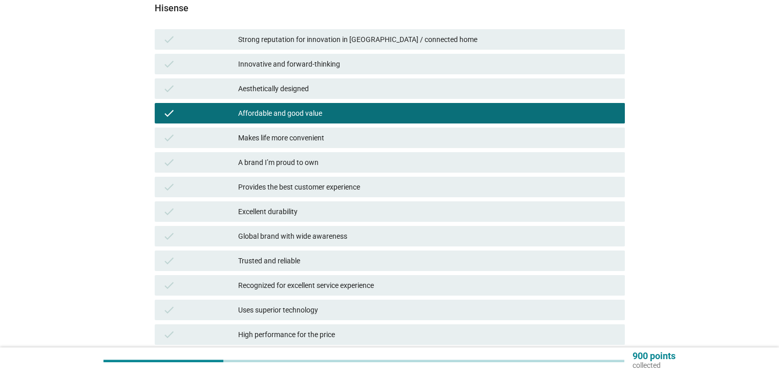
scroll to position [141, 0]
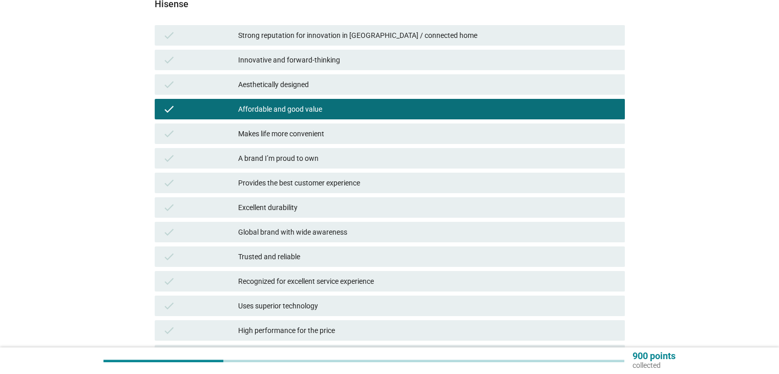
click at [413, 235] on div "Global brand with wide awareness" at bounding box center [427, 232] width 378 height 12
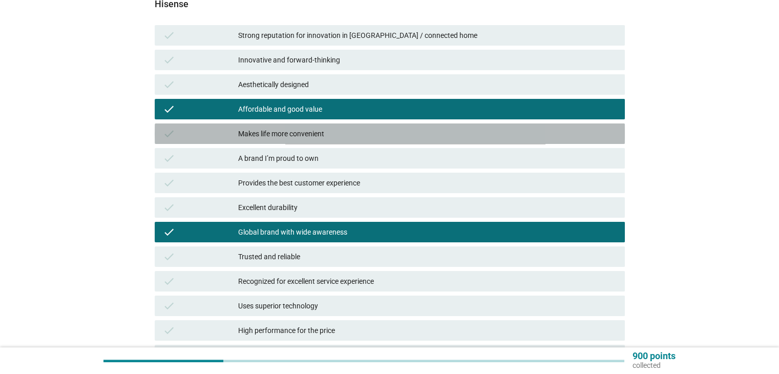
click at [394, 126] on div "check Makes life more convenient" at bounding box center [390, 133] width 470 height 20
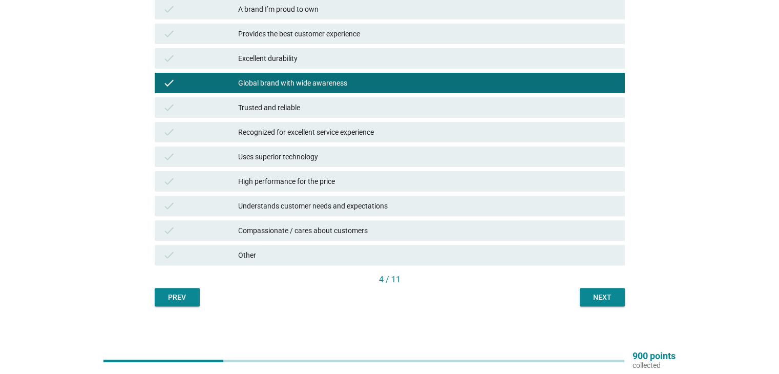
scroll to position [291, 0]
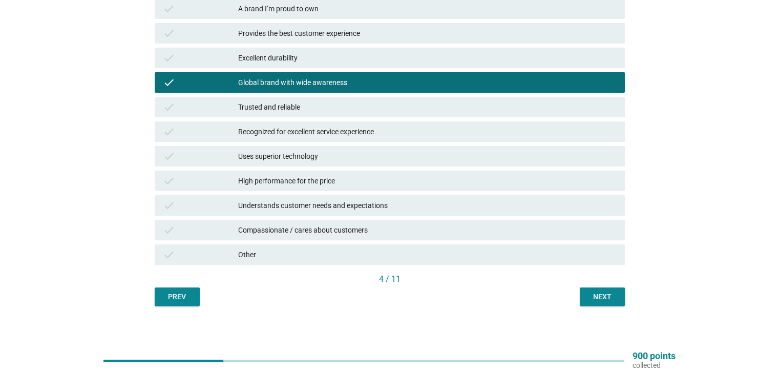
click at [458, 205] on div "Understands customer needs and expectations" at bounding box center [427, 205] width 378 height 12
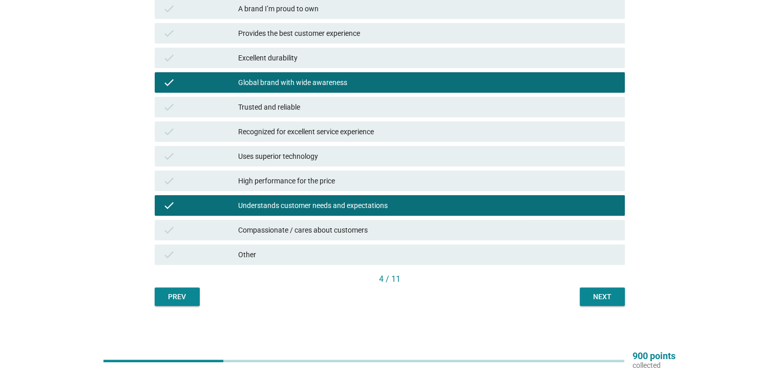
click at [604, 298] on div "Next" at bounding box center [602, 296] width 29 height 11
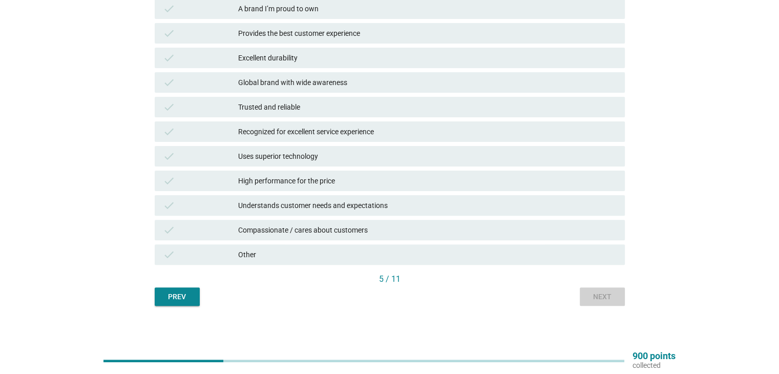
scroll to position [0, 0]
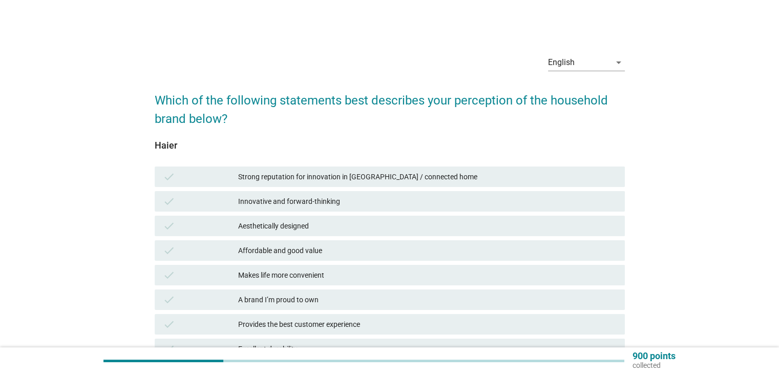
click at [465, 254] on div "Affordable and good value" at bounding box center [427, 250] width 378 height 12
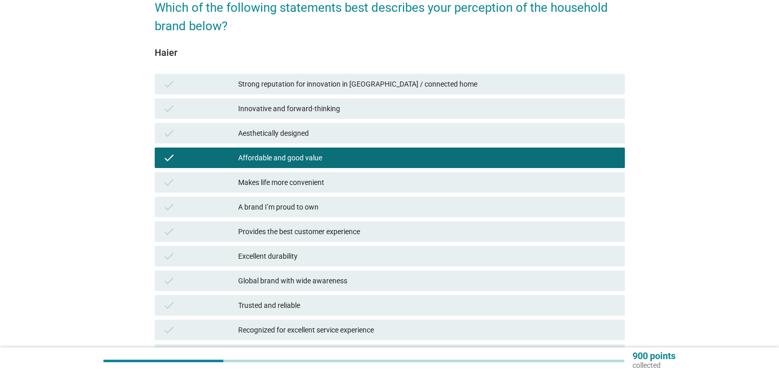
scroll to position [102, 0]
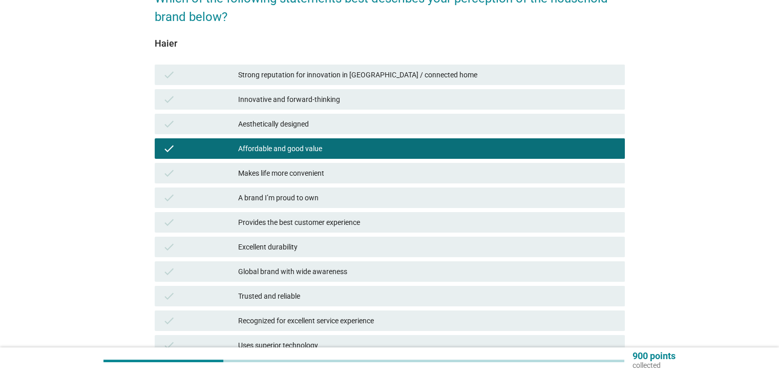
click at [447, 179] on div "Makes life more convenient" at bounding box center [427, 173] width 378 height 12
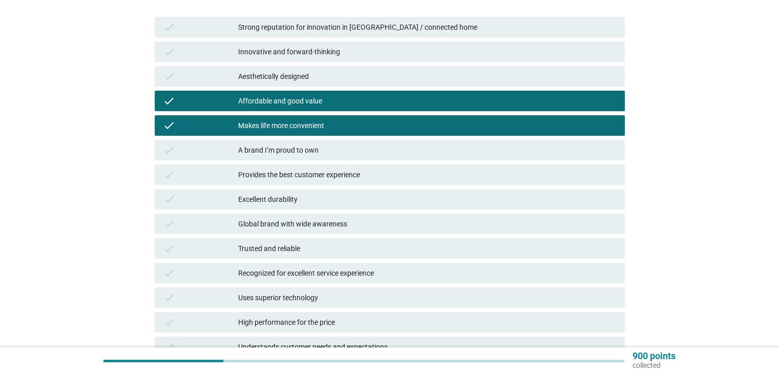
scroll to position [150, 0]
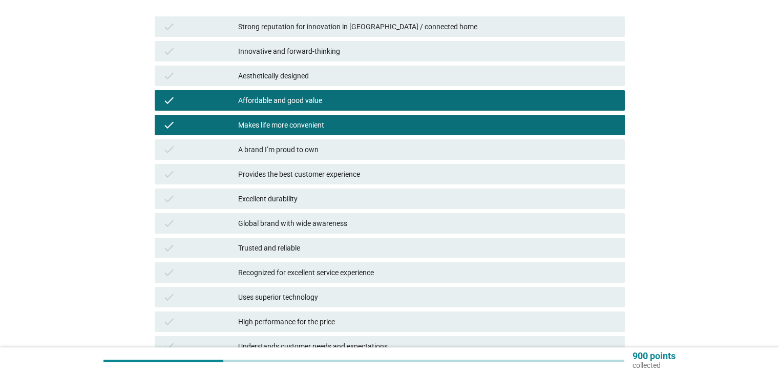
click at [451, 226] on div "Global brand with wide awareness" at bounding box center [427, 223] width 378 height 12
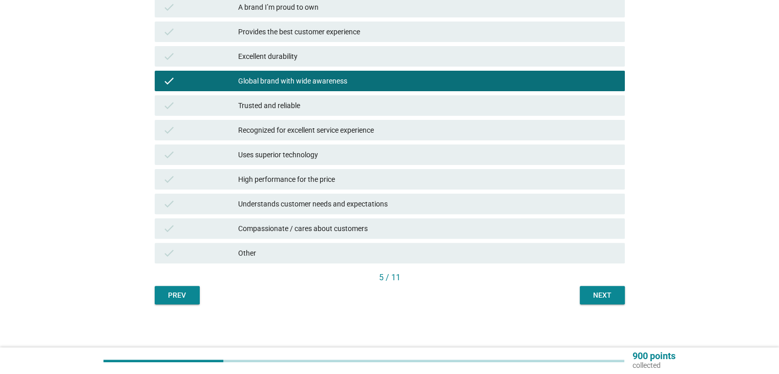
scroll to position [296, 0]
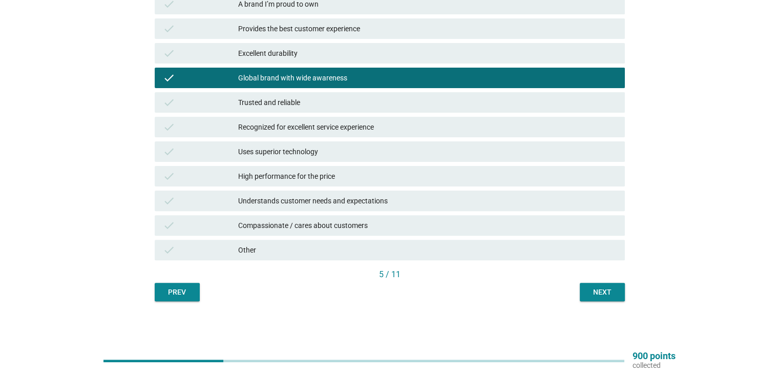
click at [451, 208] on div "check Understands customer needs and expectations" at bounding box center [390, 201] width 470 height 20
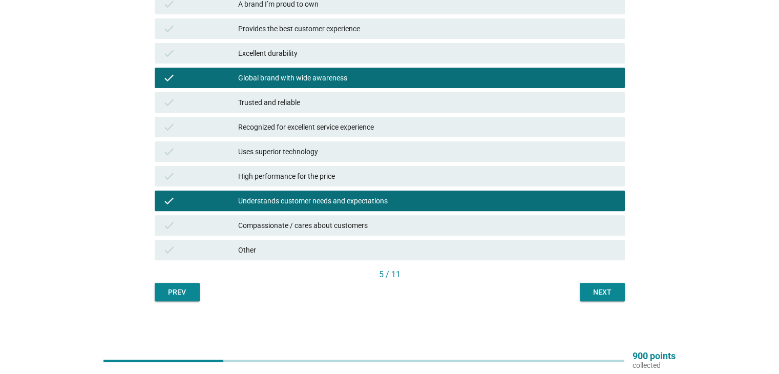
click at [597, 293] on div "Next" at bounding box center [602, 292] width 29 height 11
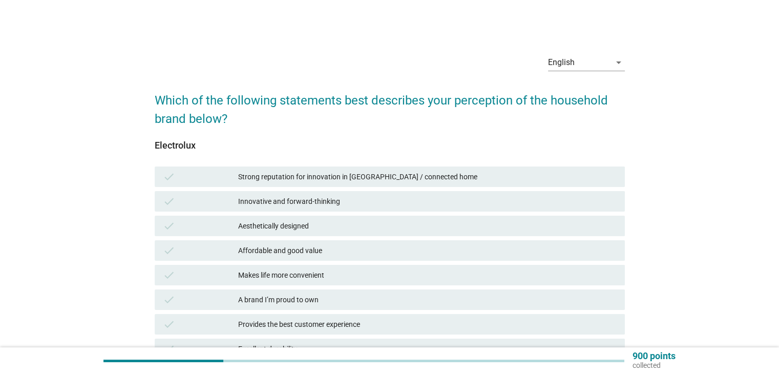
click at [424, 177] on div "Strong reputation for innovation in [GEOGRAPHIC_DATA] / connected home" at bounding box center [427, 177] width 378 height 12
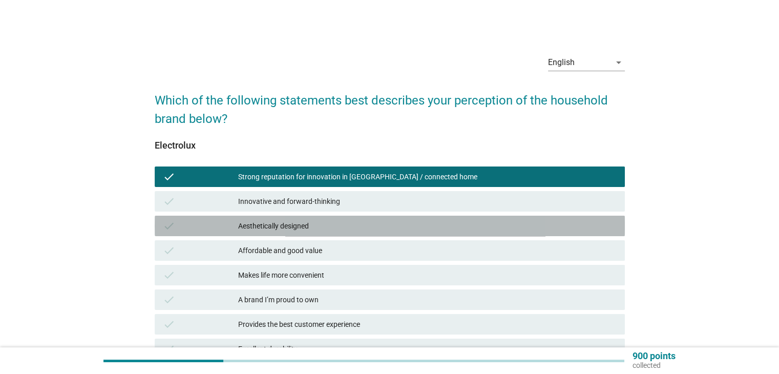
click at [408, 226] on div "Aesthetically designed" at bounding box center [427, 226] width 378 height 12
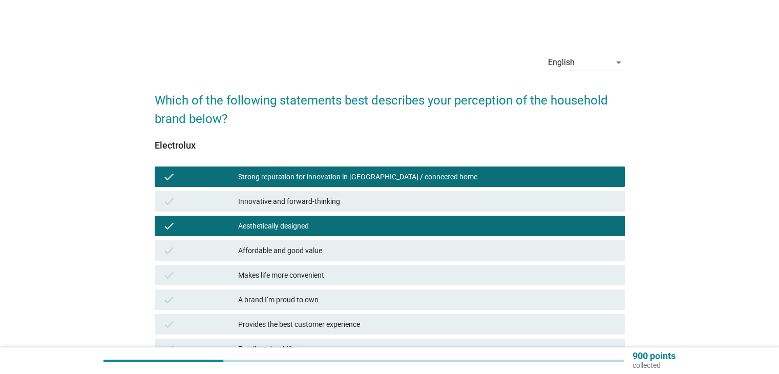
click at [406, 201] on div "Innovative and forward-thinking" at bounding box center [427, 201] width 378 height 12
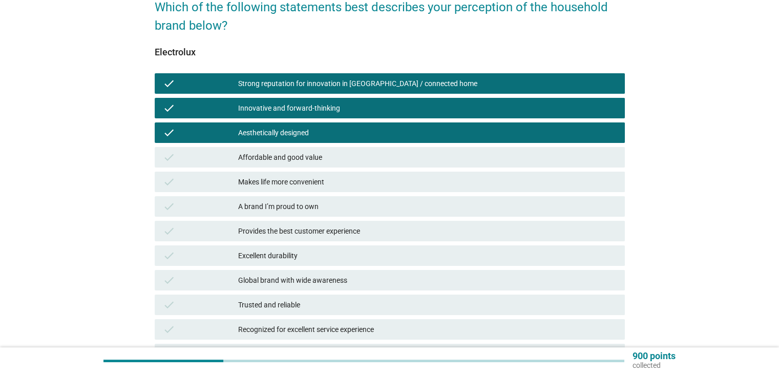
scroll to position [102, 0]
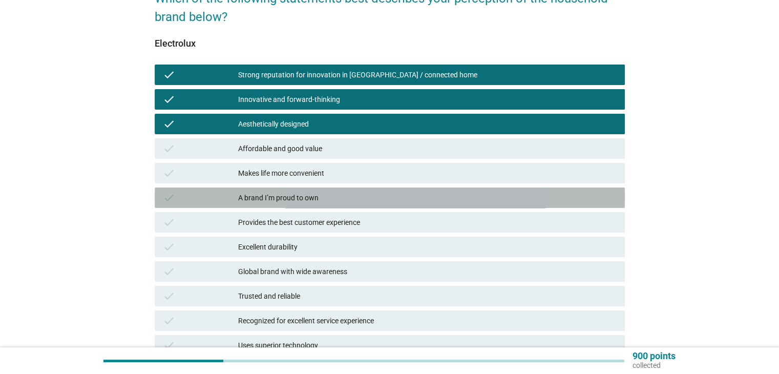
click at [393, 203] on div "A brand I’m proud to own" at bounding box center [427, 198] width 378 height 12
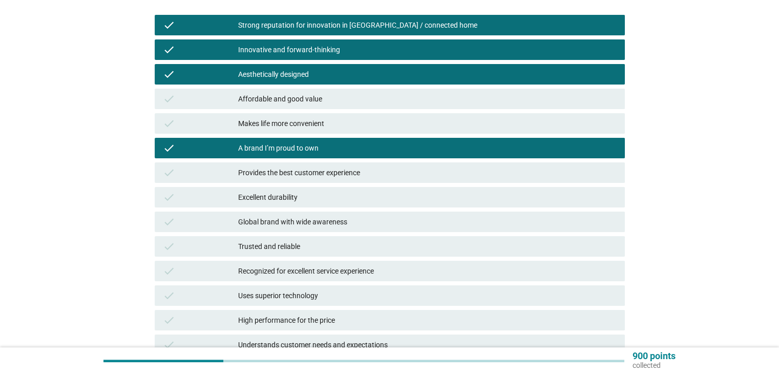
scroll to position [152, 0]
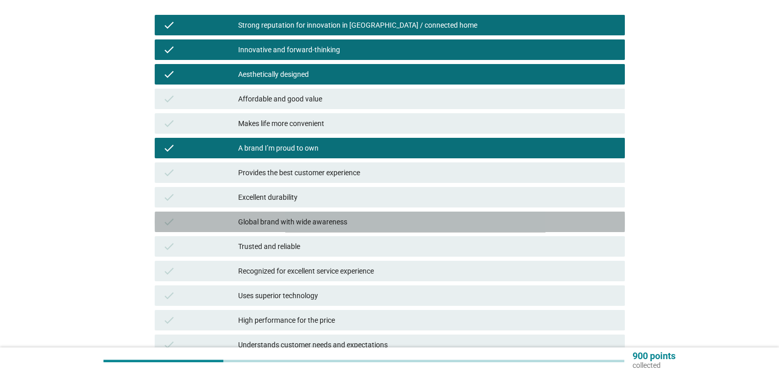
click at [403, 222] on div "Global brand with wide awareness" at bounding box center [427, 222] width 378 height 12
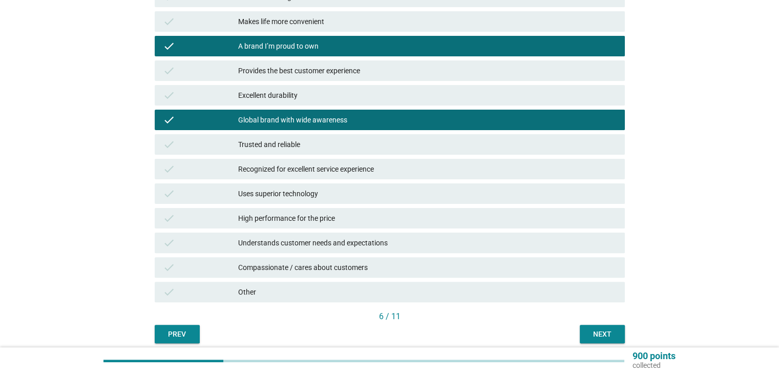
scroll to position [254, 0]
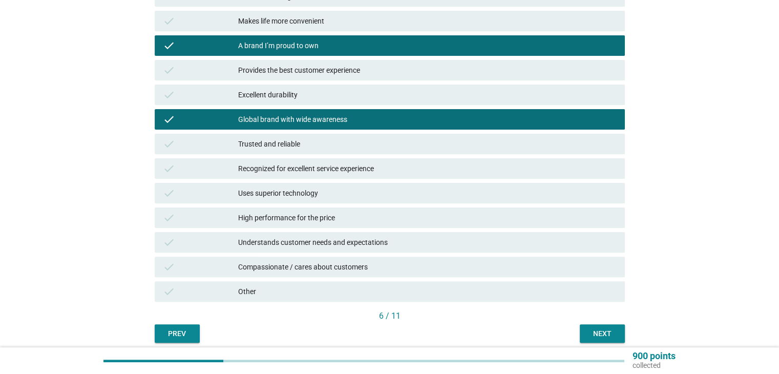
click at [402, 222] on div "High performance for the price" at bounding box center [427, 218] width 378 height 12
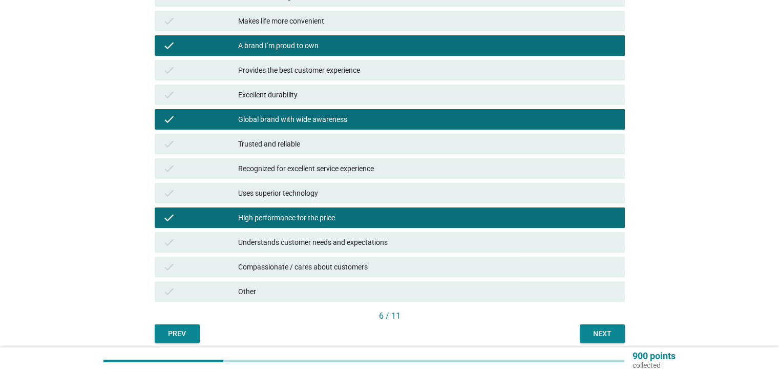
click at [406, 199] on div "Uses superior technology" at bounding box center [427, 193] width 378 height 12
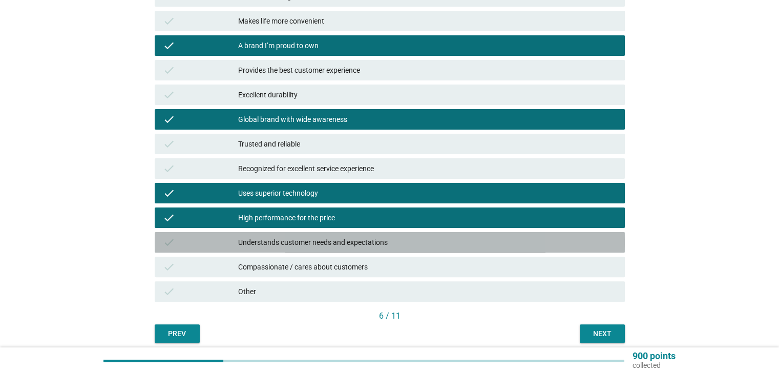
click at [473, 246] on div "Understands customer needs and expectations" at bounding box center [427, 242] width 378 height 12
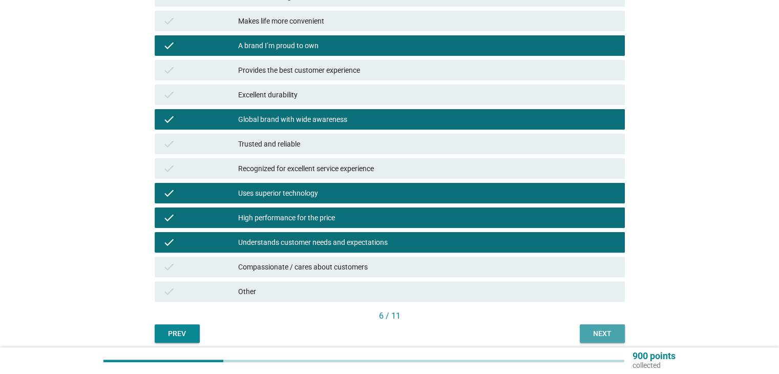
click at [609, 332] on div "Next" at bounding box center [602, 333] width 29 height 11
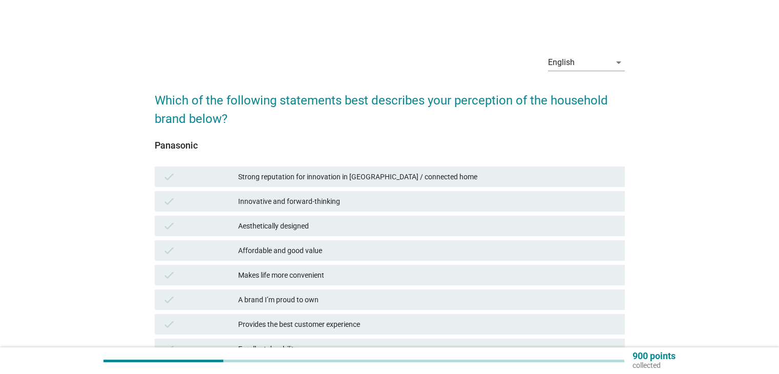
click at [466, 186] on div "check Strong reputation for innovation in [GEOGRAPHIC_DATA] / connected home" at bounding box center [390, 176] width 470 height 20
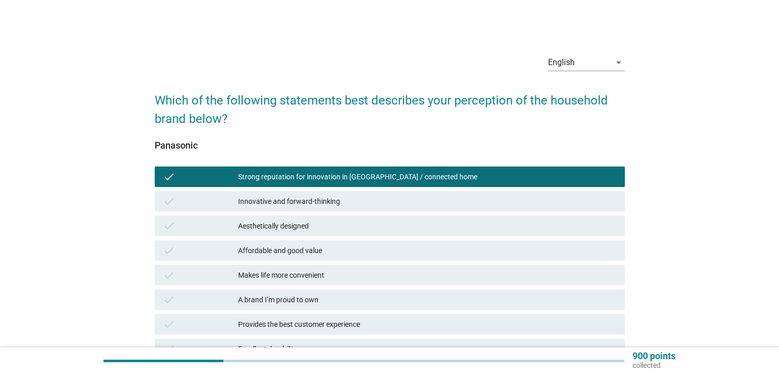
click at [466, 206] on div "Innovative and forward-thinking" at bounding box center [427, 201] width 378 height 12
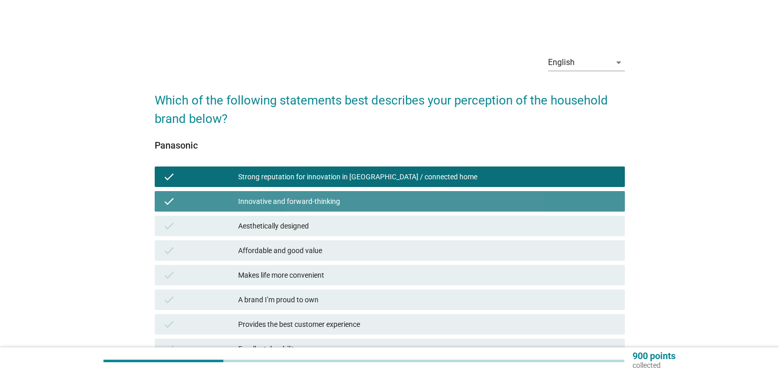
click at [471, 225] on div "Aesthetically designed" at bounding box center [427, 226] width 378 height 12
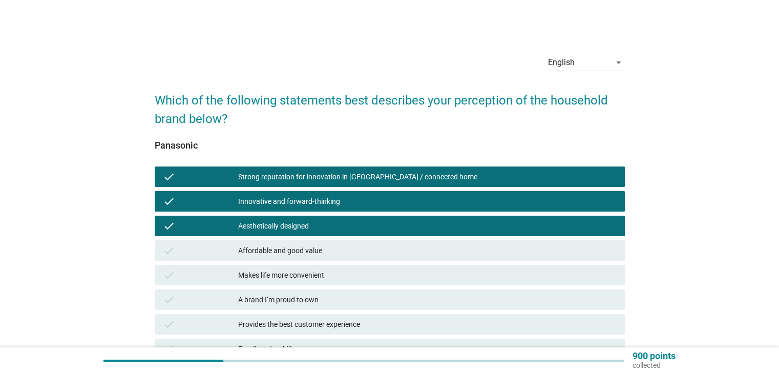
click at [482, 253] on div "Affordable and good value" at bounding box center [427, 250] width 378 height 12
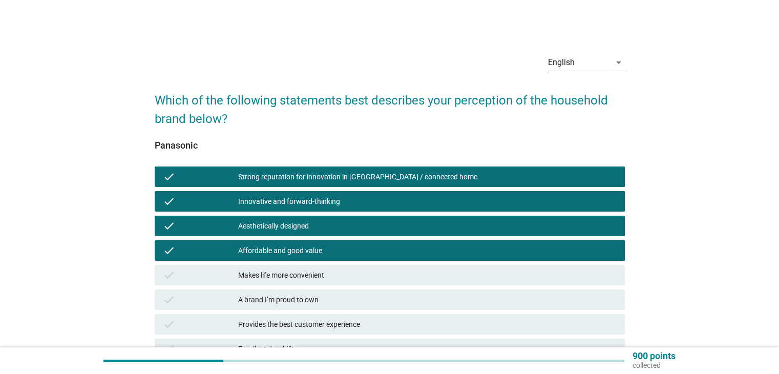
click at [487, 271] on div "Makes life more convenient" at bounding box center [427, 275] width 378 height 12
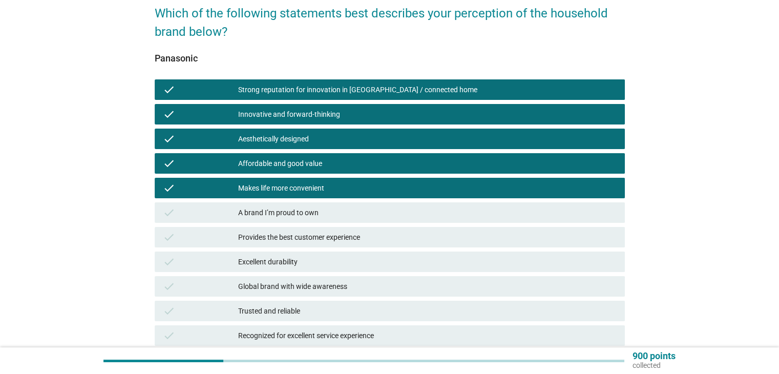
scroll to position [102, 0]
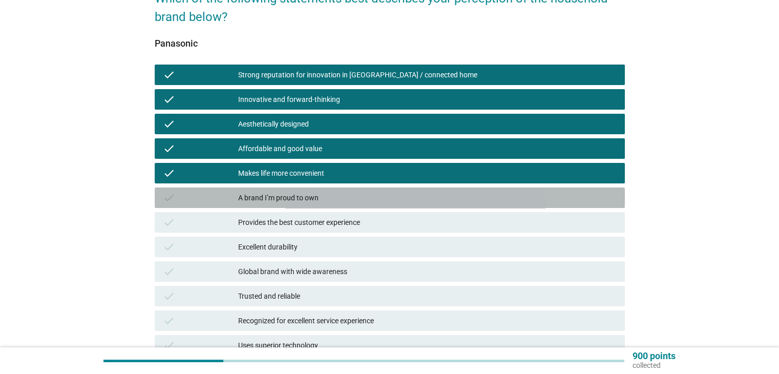
click at [414, 198] on div "A brand I’m proud to own" at bounding box center [427, 198] width 378 height 12
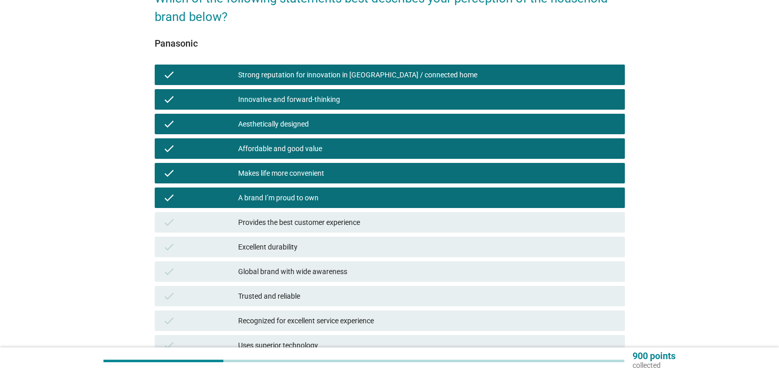
click at [419, 221] on div "Provides the best customer experience" at bounding box center [427, 222] width 378 height 12
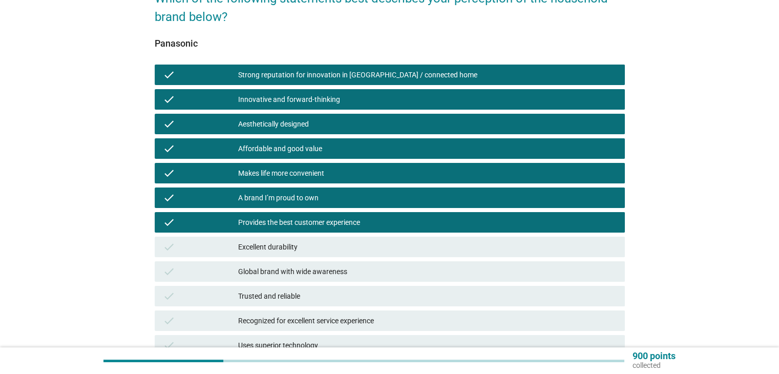
click at [428, 255] on div "check Excellent durability" at bounding box center [390, 247] width 470 height 20
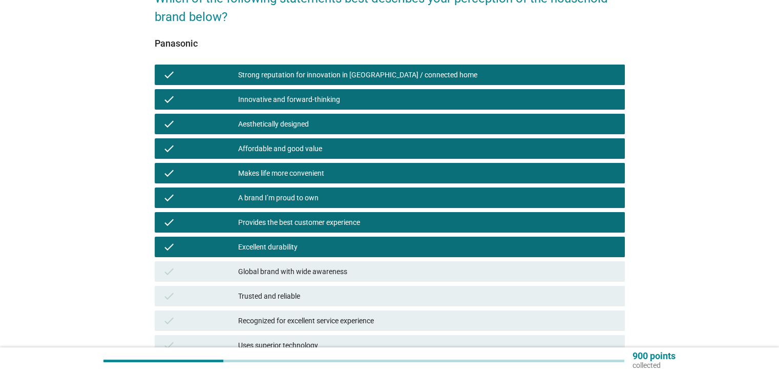
click at [432, 269] on div "Global brand with wide awareness" at bounding box center [427, 271] width 378 height 12
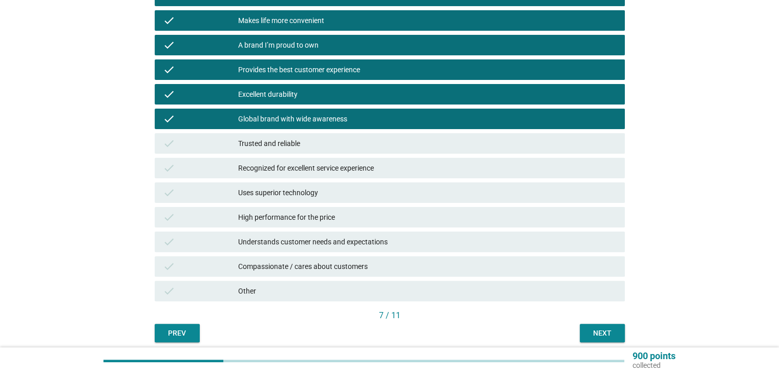
scroll to position [256, 0]
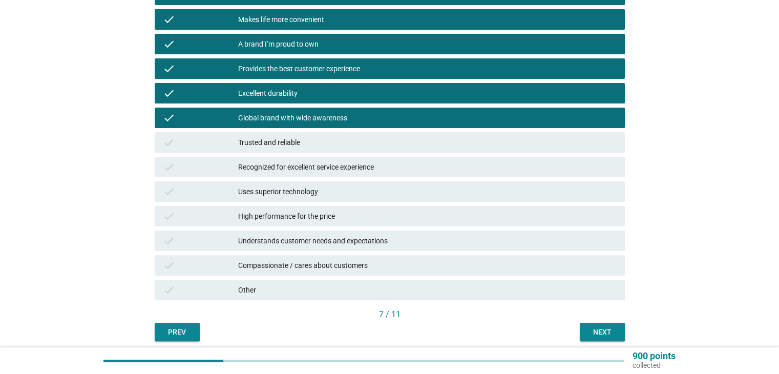
click at [383, 147] on div "Trusted and reliable" at bounding box center [427, 142] width 378 height 12
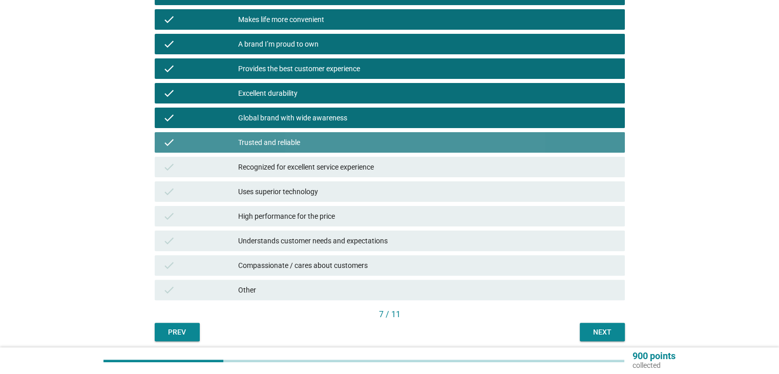
click at [395, 170] on div "Recognized for excellent service experience" at bounding box center [427, 167] width 378 height 12
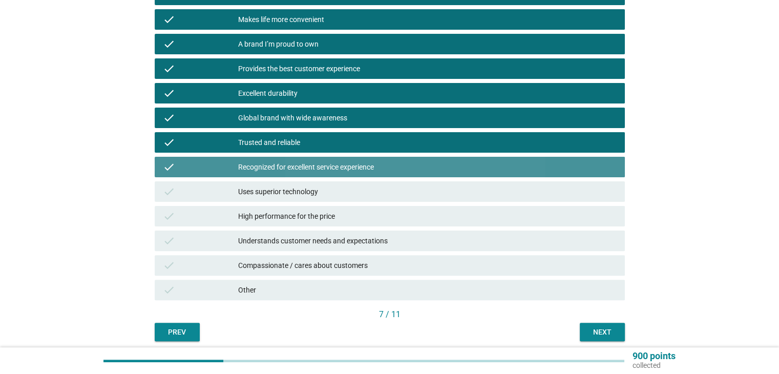
click at [406, 199] on div "check Uses superior technology" at bounding box center [390, 191] width 470 height 20
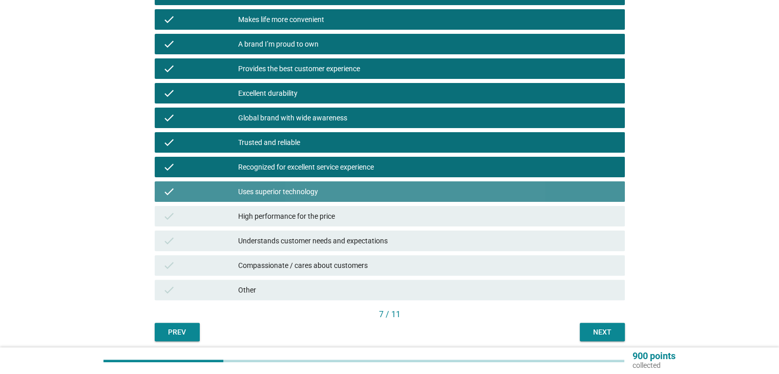
drag, startPoint x: 409, startPoint y: 229, endPoint x: 411, endPoint y: 243, distance: 13.9
click at [410, 231] on div "check Understands customer needs and expectations" at bounding box center [390, 240] width 474 height 25
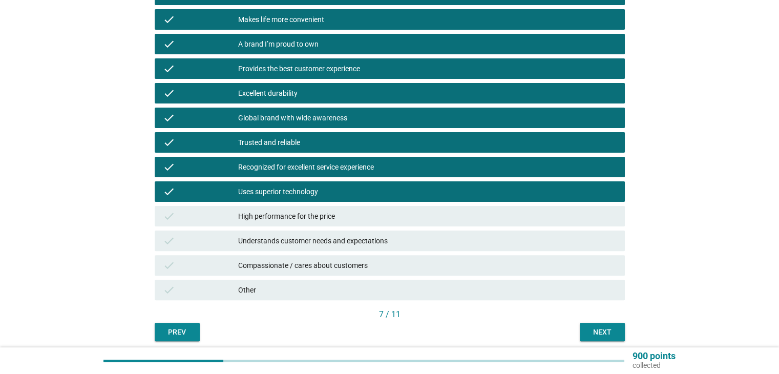
click at [412, 222] on div "High performance for the price" at bounding box center [427, 216] width 378 height 12
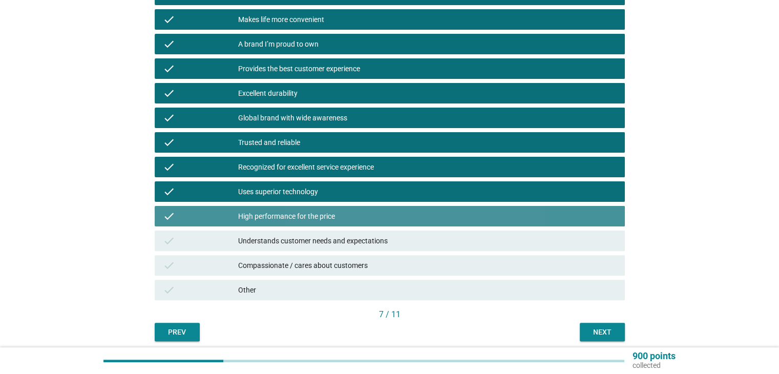
click at [416, 243] on div "Understands customer needs and expectations" at bounding box center [427, 241] width 378 height 12
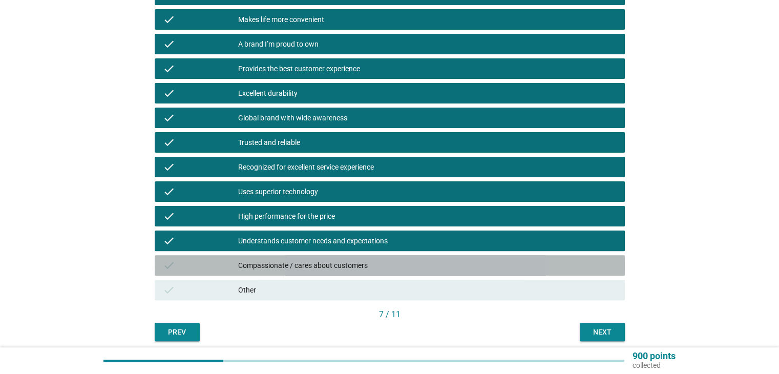
click at [416, 266] on div "Compassionate / cares about customers" at bounding box center [427, 265] width 378 height 12
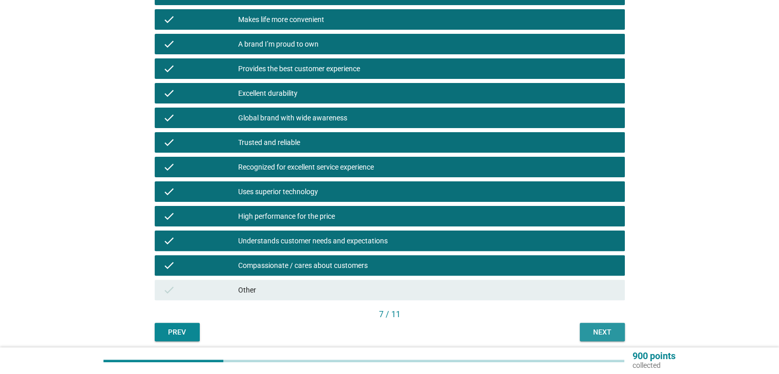
click at [596, 335] on div "Next" at bounding box center [602, 332] width 29 height 11
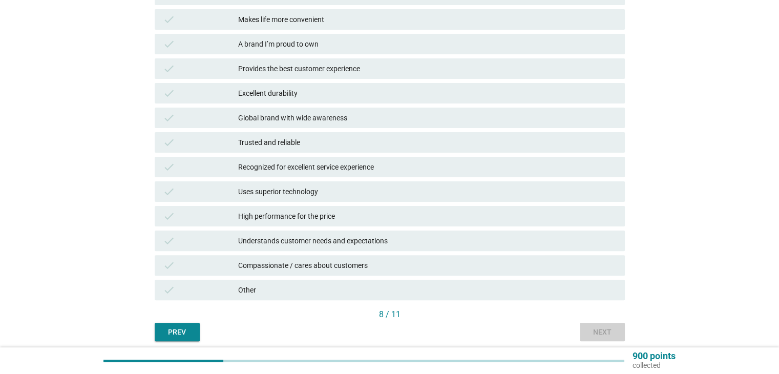
scroll to position [0, 0]
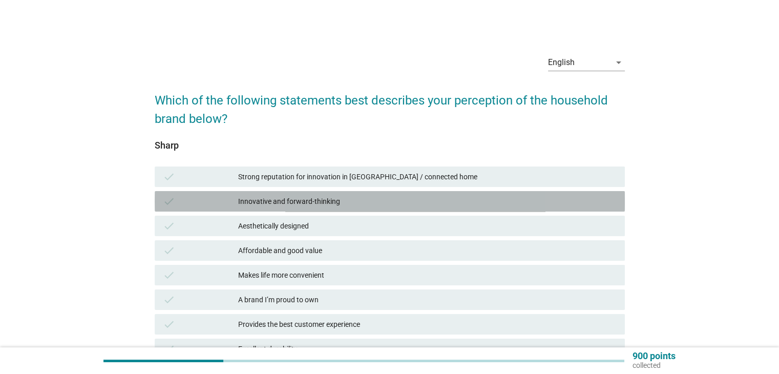
click at [417, 207] on div "check Innovative and forward-thinking" at bounding box center [390, 201] width 470 height 20
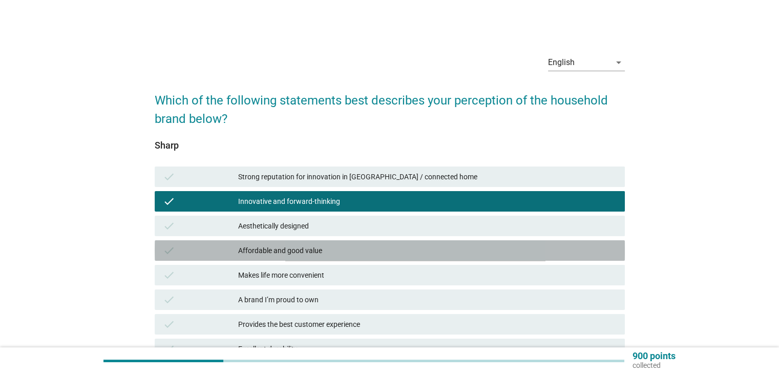
click at [410, 256] on div "Affordable and good value" at bounding box center [427, 250] width 378 height 12
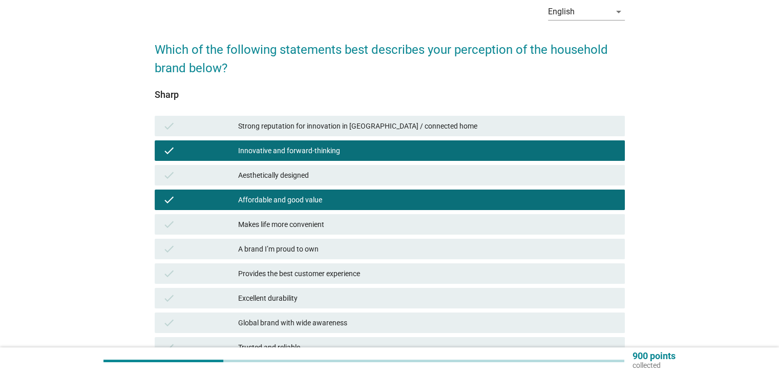
scroll to position [51, 0]
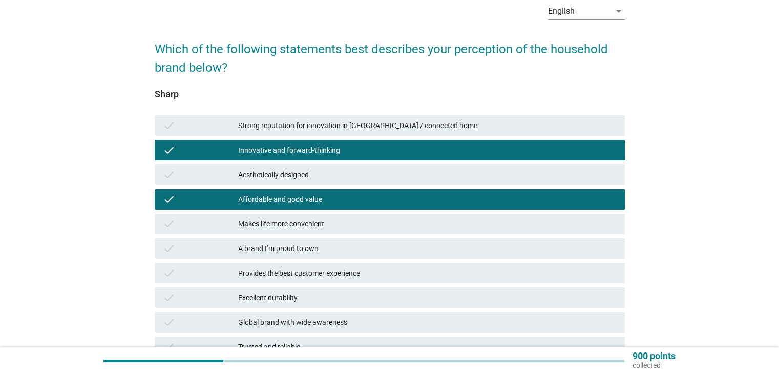
click at [423, 227] on div "Makes life more convenient" at bounding box center [427, 224] width 378 height 12
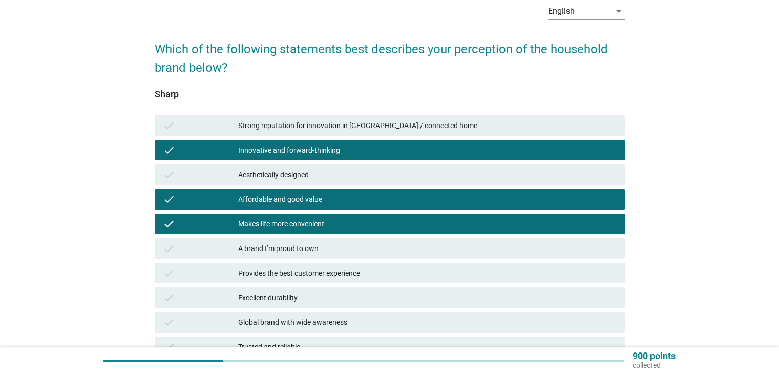
click at [419, 279] on div "Provides the best customer experience" at bounding box center [427, 273] width 378 height 12
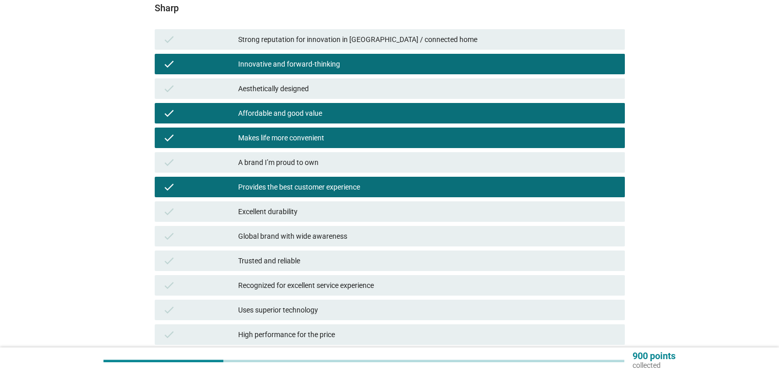
scroll to position [153, 0]
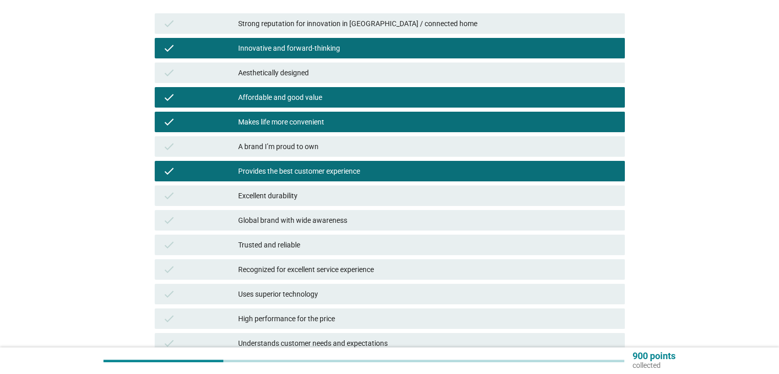
click at [393, 196] on div "Excellent durability" at bounding box center [427, 195] width 378 height 12
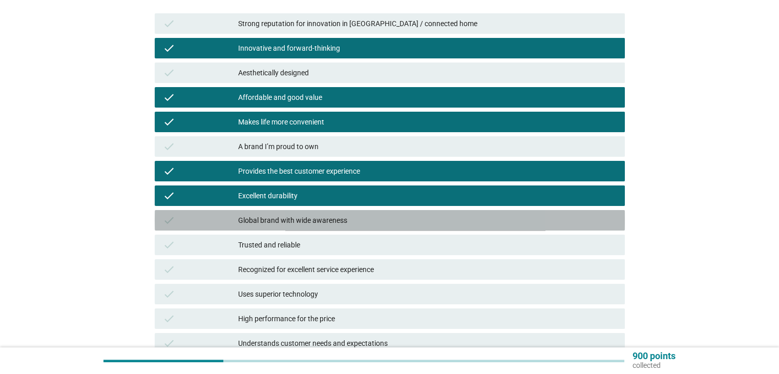
click at [406, 221] on div "Global brand with wide awareness" at bounding box center [427, 220] width 378 height 12
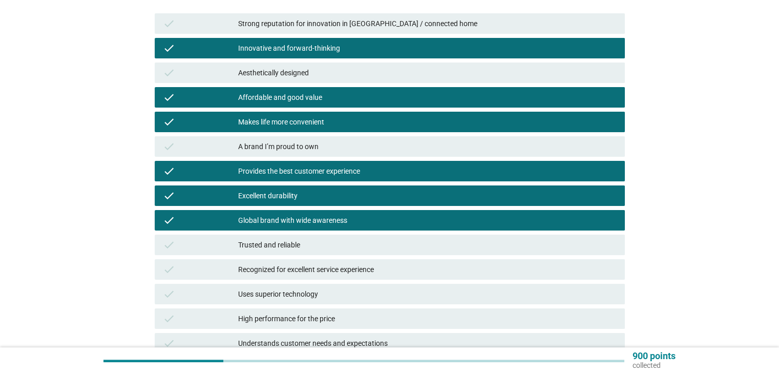
click at [416, 250] on div "check Trusted and reliable" at bounding box center [390, 245] width 470 height 20
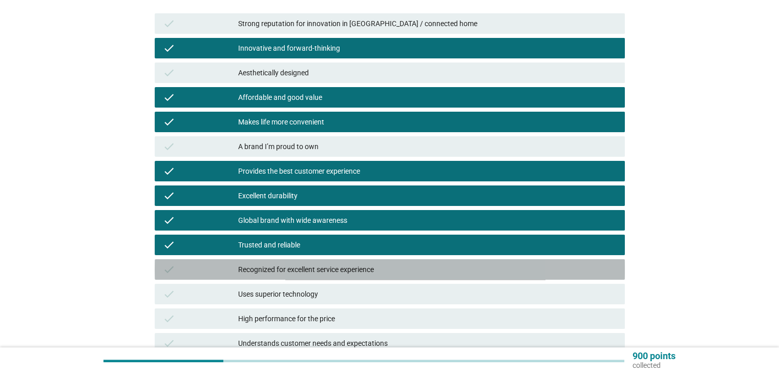
click at [433, 273] on div "Recognized for excellent service experience" at bounding box center [427, 269] width 378 height 12
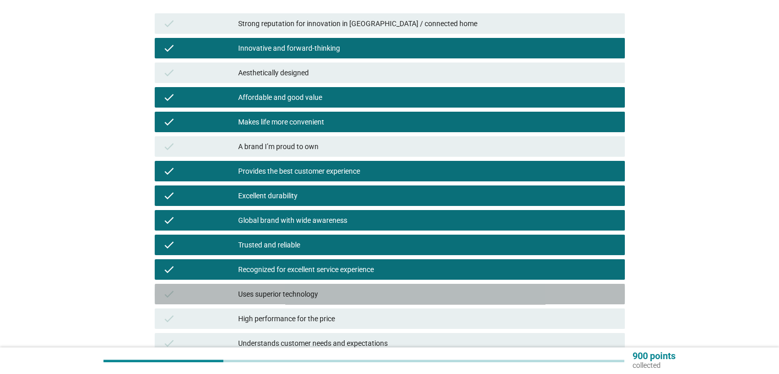
click at [434, 297] on div "Uses superior technology" at bounding box center [427, 294] width 378 height 12
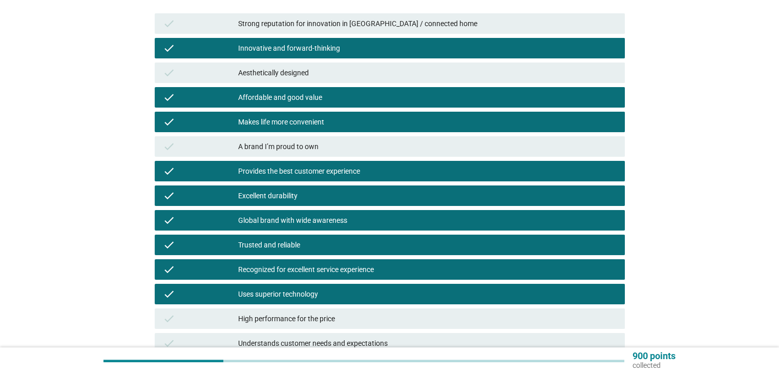
click at [434, 321] on div "High performance for the price" at bounding box center [427, 318] width 378 height 12
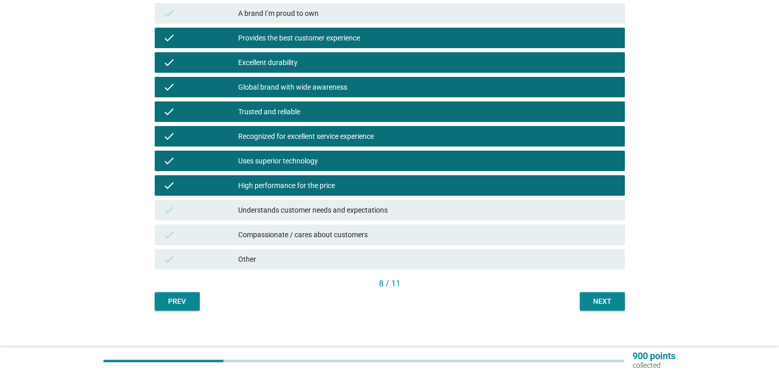
scroll to position [296, 0]
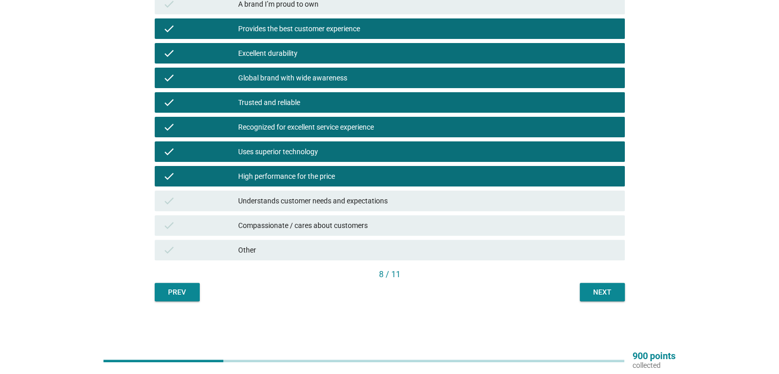
click at [444, 212] on div "check Understands customer needs and expectations" at bounding box center [390, 200] width 474 height 25
click at [444, 206] on div "Understands customer needs and expectations" at bounding box center [427, 201] width 378 height 12
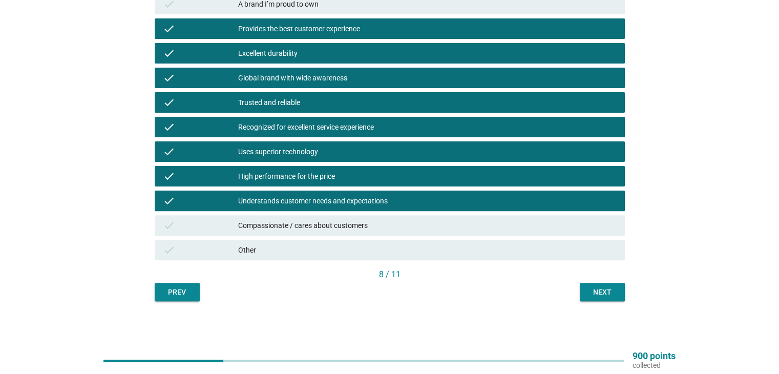
click at [598, 290] on div "Next" at bounding box center [602, 292] width 29 height 11
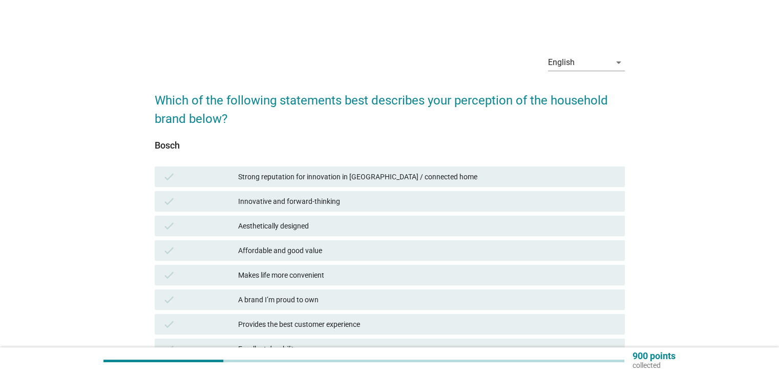
click at [397, 204] on div "Innovative and forward-thinking" at bounding box center [427, 201] width 378 height 12
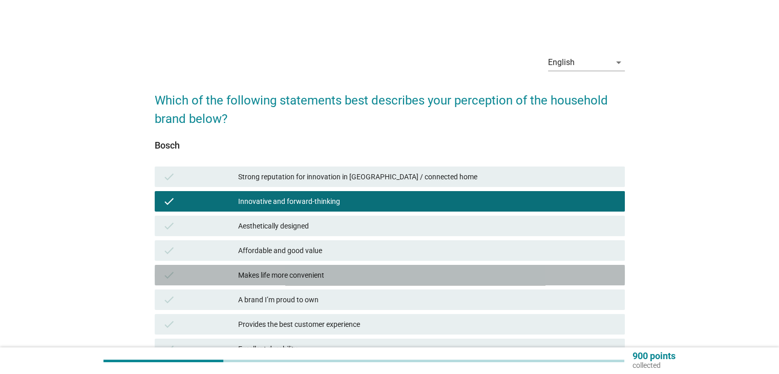
click at [395, 280] on div "Makes life more convenient" at bounding box center [427, 275] width 378 height 12
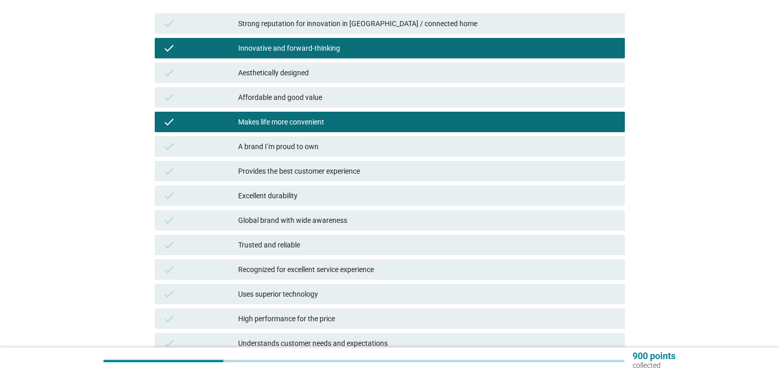
scroll to position [154, 0]
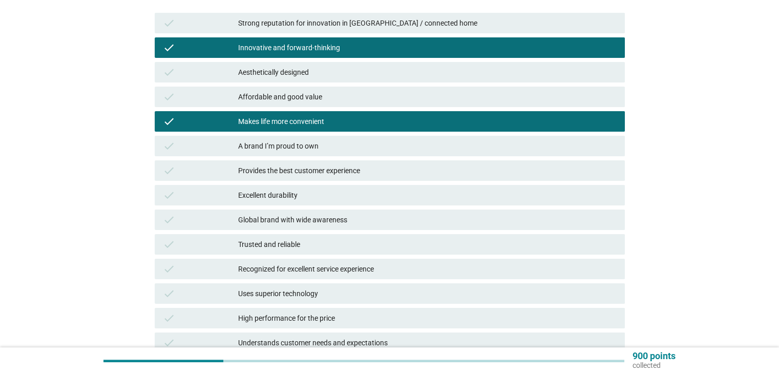
click at [384, 155] on div "check A brand I’m proud to own" at bounding box center [390, 146] width 470 height 20
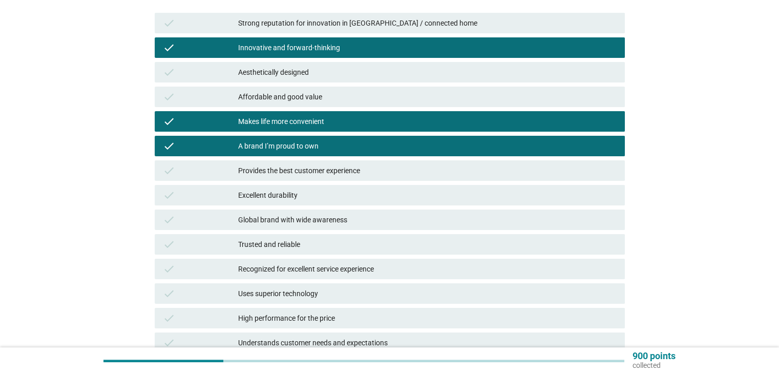
click at [392, 172] on div "Provides the best customer experience" at bounding box center [427, 170] width 378 height 12
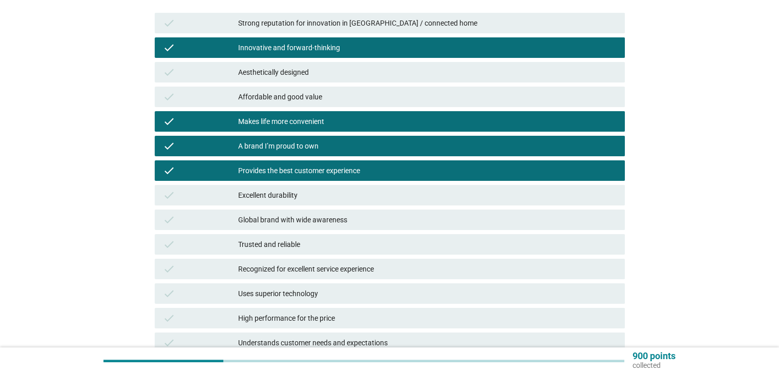
click at [392, 199] on div "Excellent durability" at bounding box center [427, 195] width 378 height 12
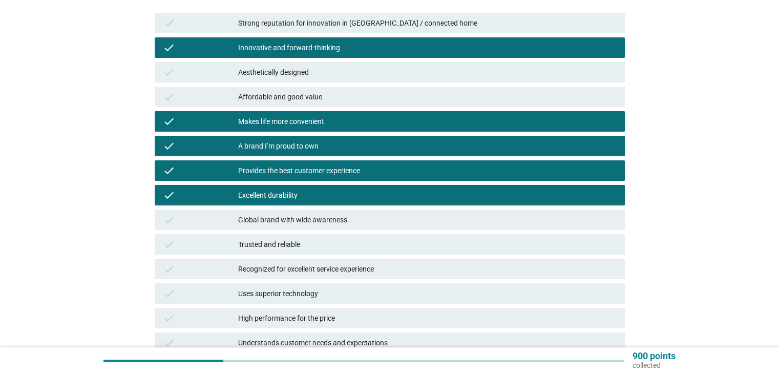
click at [409, 228] on div "check Global brand with wide awareness" at bounding box center [390, 219] width 470 height 20
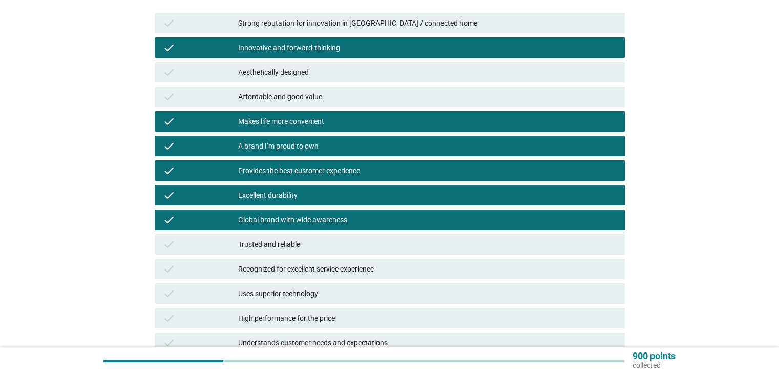
click at [410, 248] on div "Trusted and reliable" at bounding box center [427, 244] width 378 height 12
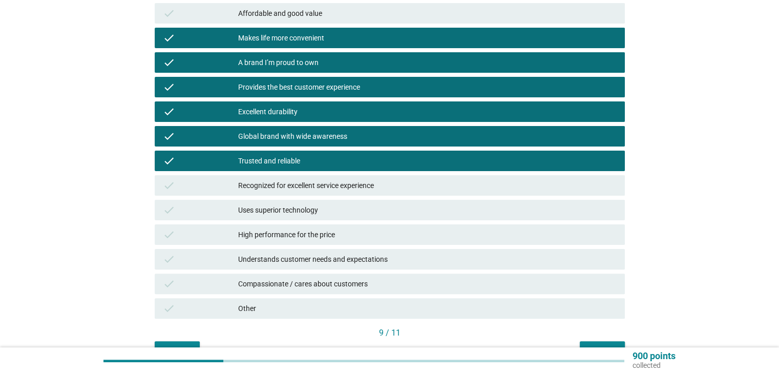
scroll to position [256, 0]
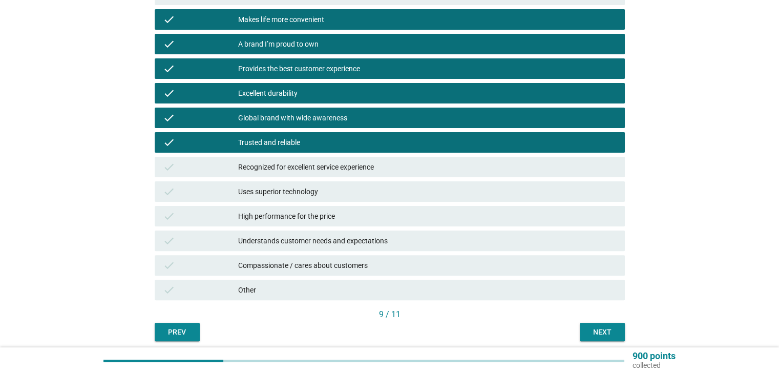
click at [408, 193] on div "Uses superior technology" at bounding box center [427, 191] width 378 height 12
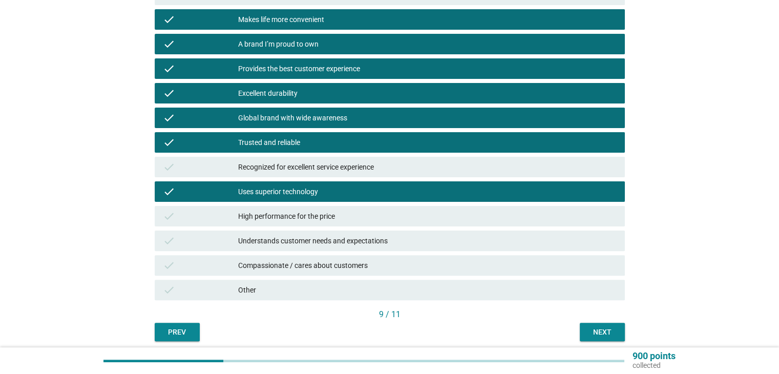
click at [408, 215] on div "High performance for the price" at bounding box center [427, 216] width 378 height 12
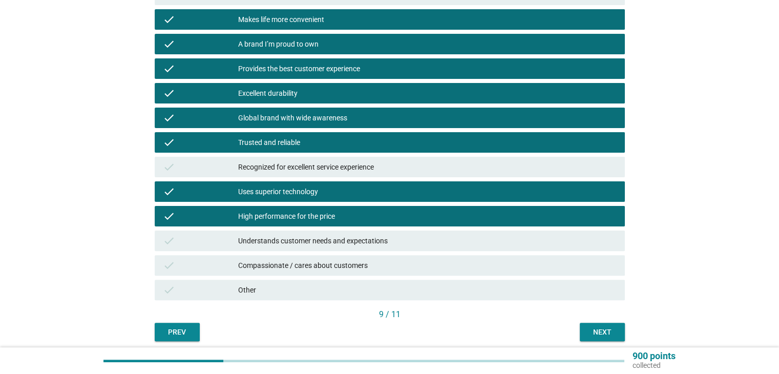
click at [416, 244] on div "Understands customer needs and expectations" at bounding box center [427, 241] width 378 height 12
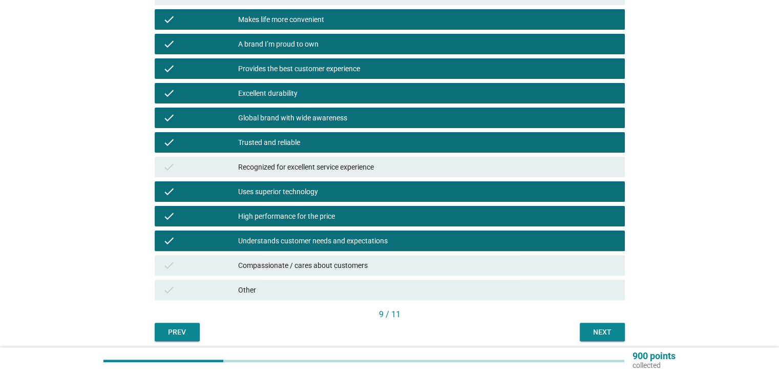
click at [427, 168] on div "Recognized for excellent service experience" at bounding box center [427, 167] width 378 height 12
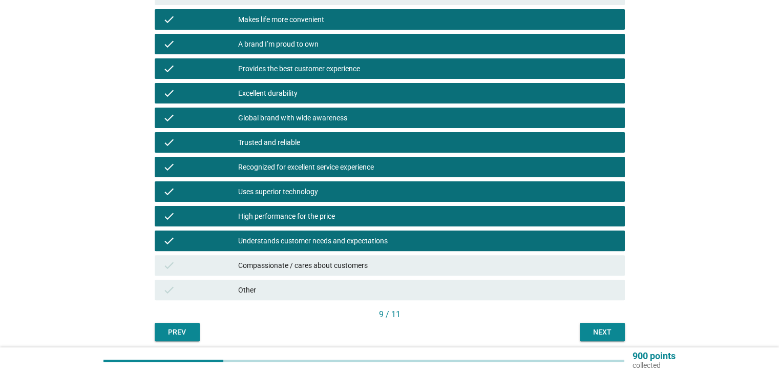
click at [595, 332] on div "Next" at bounding box center [602, 332] width 29 height 11
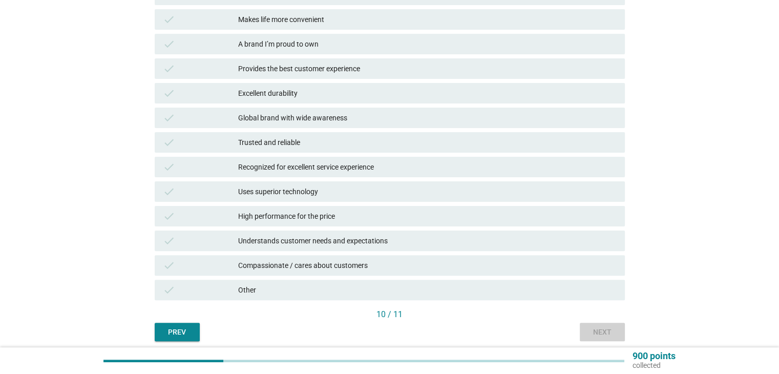
scroll to position [0, 0]
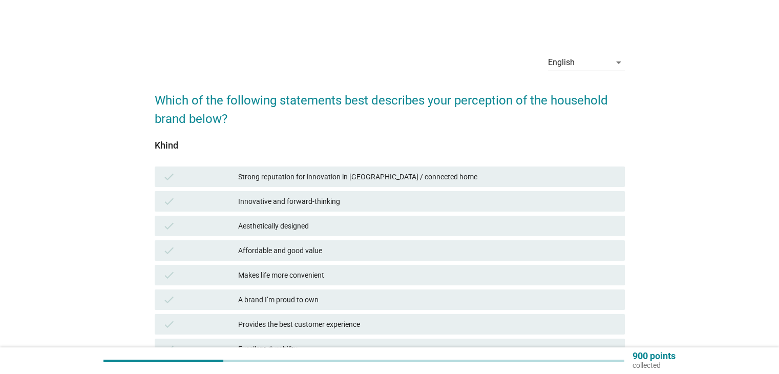
click at [398, 254] on div "Affordable and good value" at bounding box center [427, 250] width 378 height 12
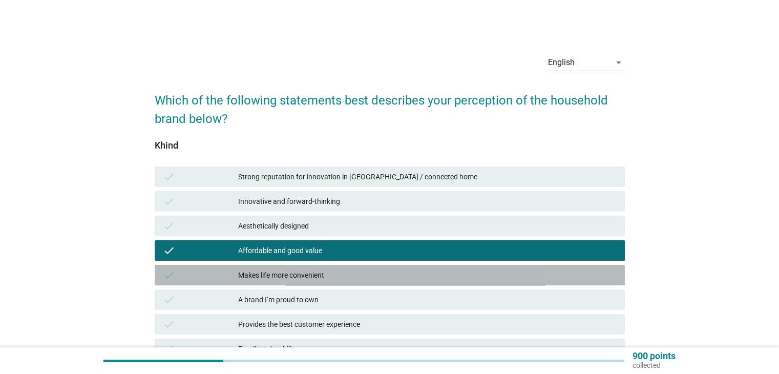
click at [395, 276] on div "Makes life more convenient" at bounding box center [427, 275] width 378 height 12
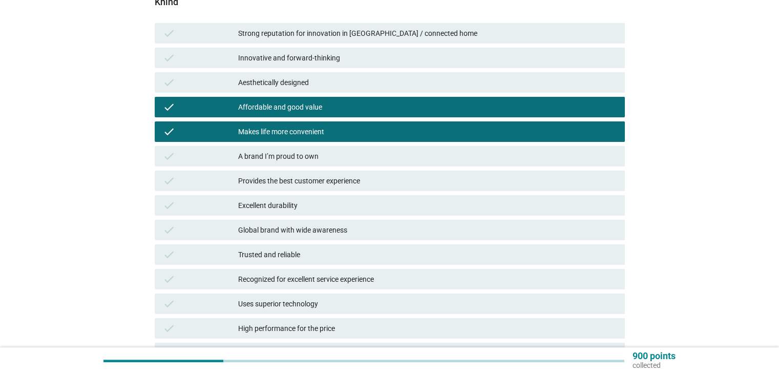
scroll to position [143, 0]
click at [404, 181] on div "Provides the best customer experience" at bounding box center [427, 181] width 378 height 12
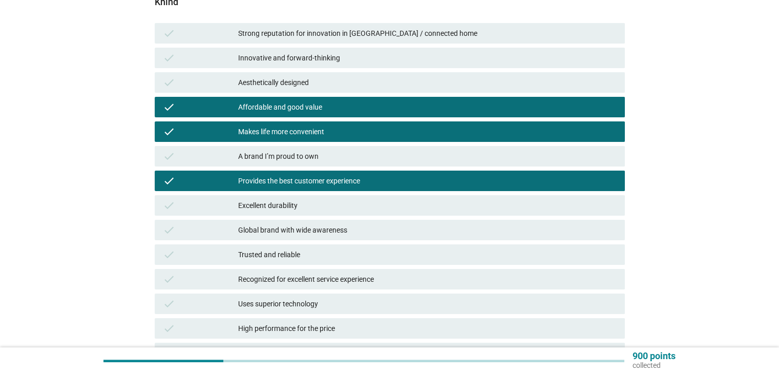
click at [405, 181] on div "Provides the best customer experience" at bounding box center [427, 181] width 378 height 12
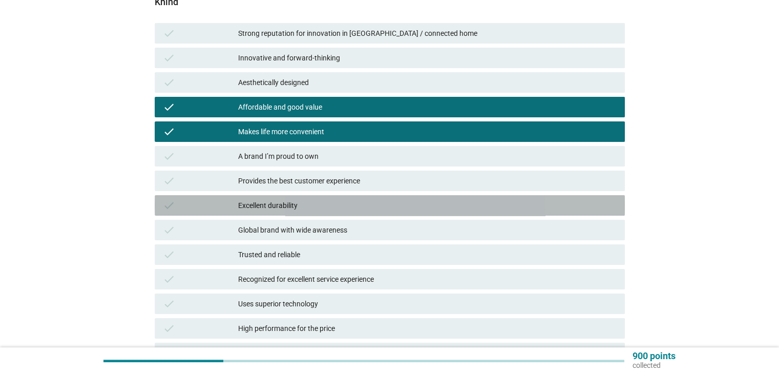
click at [397, 206] on div "Excellent durability" at bounding box center [427, 205] width 378 height 12
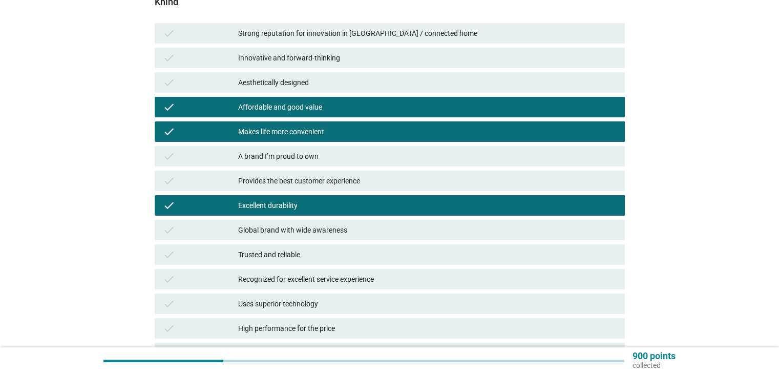
click at [418, 232] on div "Global brand with wide awareness" at bounding box center [427, 230] width 378 height 12
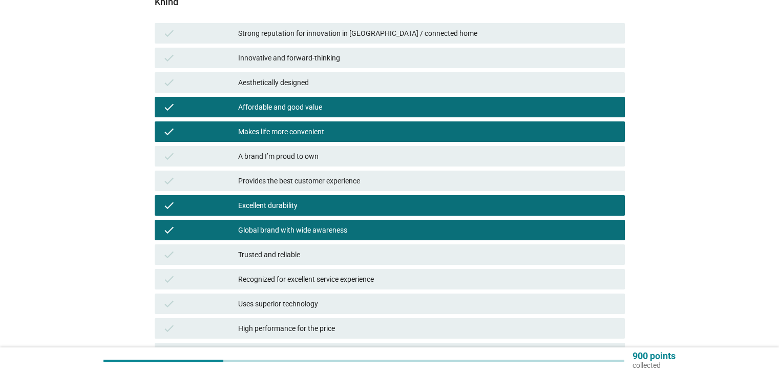
click at [414, 259] on div "Trusted and reliable" at bounding box center [427, 254] width 378 height 12
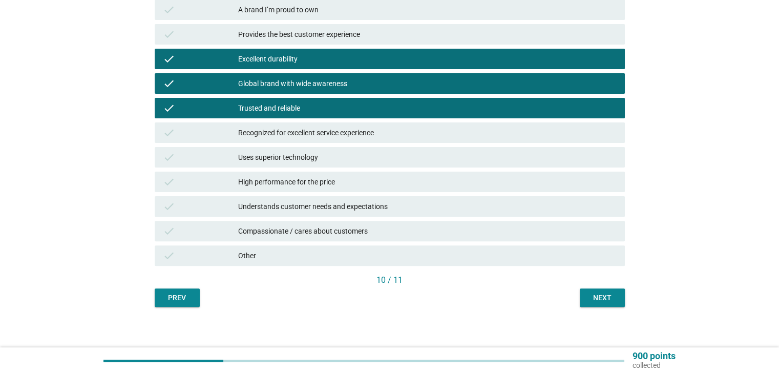
scroll to position [296, 0]
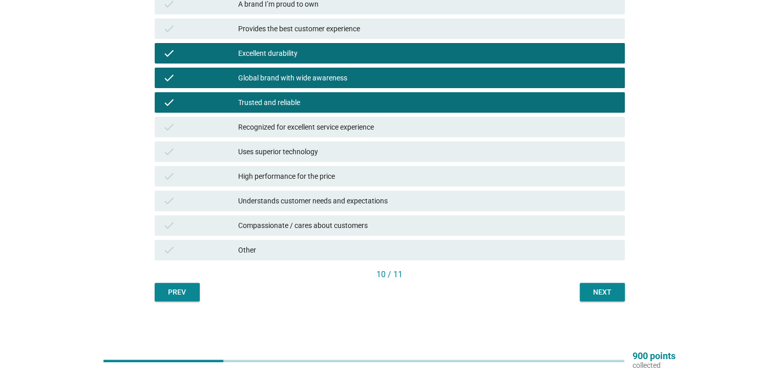
click at [403, 179] on div "High performance for the price" at bounding box center [427, 176] width 378 height 12
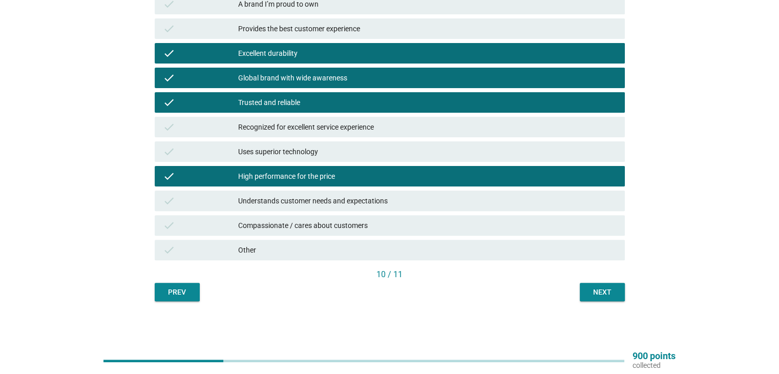
click at [417, 204] on div "Understands customer needs and expectations" at bounding box center [427, 201] width 378 height 12
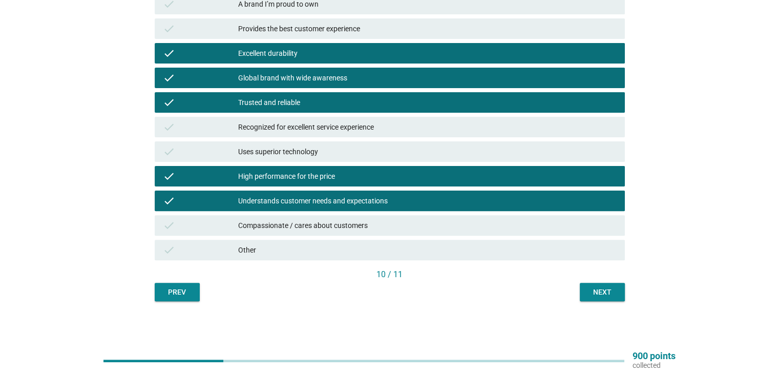
click at [601, 293] on div "Next" at bounding box center [602, 292] width 29 height 11
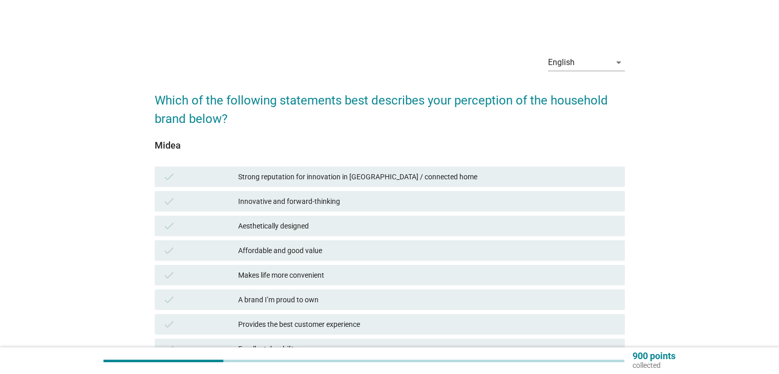
click at [397, 172] on div "Strong reputation for innovation in [GEOGRAPHIC_DATA] / connected home" at bounding box center [427, 177] width 378 height 12
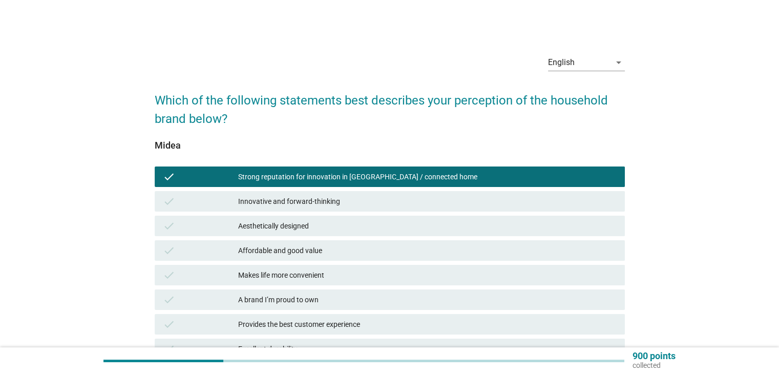
click at [385, 230] on div "Aesthetically designed" at bounding box center [427, 226] width 378 height 12
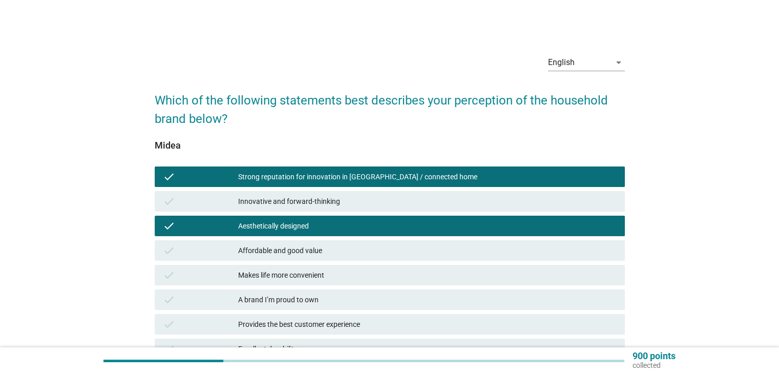
click at [390, 255] on div "Affordable and good value" at bounding box center [427, 250] width 378 height 12
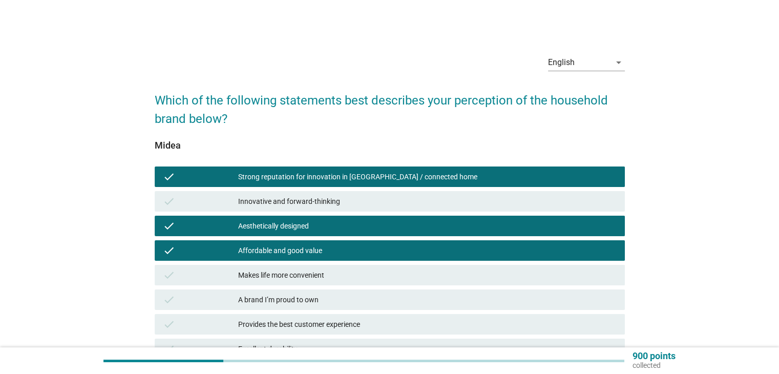
click at [385, 280] on div "Makes life more convenient" at bounding box center [427, 275] width 378 height 12
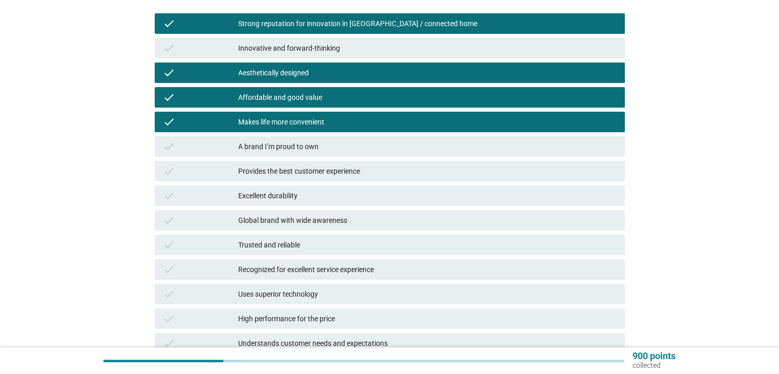
scroll to position [154, 0]
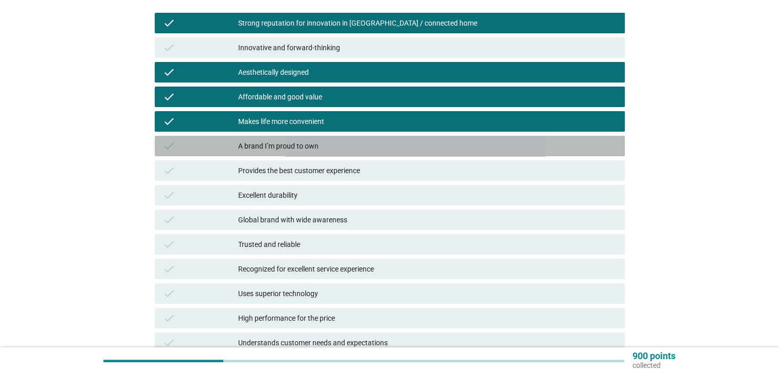
click at [345, 152] on div "check A brand I’m proud to own" at bounding box center [390, 146] width 470 height 20
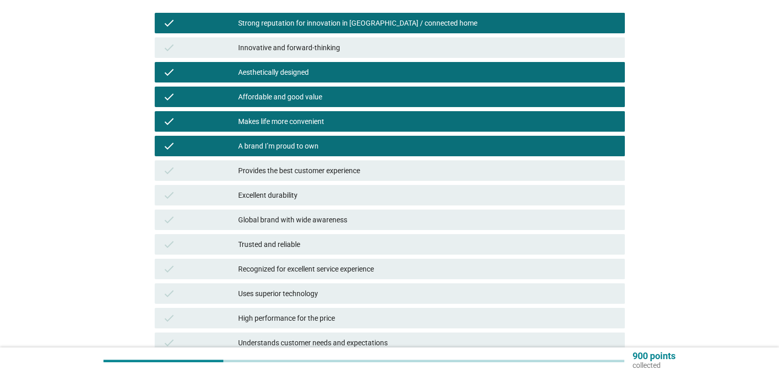
click at [358, 199] on div "Excellent durability" at bounding box center [427, 195] width 378 height 12
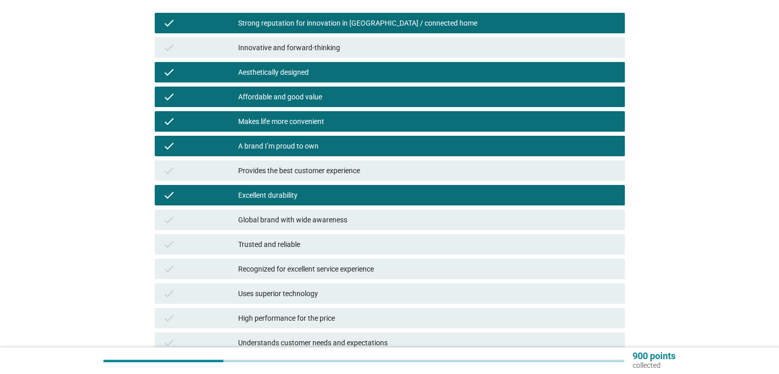
click at [354, 191] on div "Excellent durability" at bounding box center [427, 195] width 378 height 12
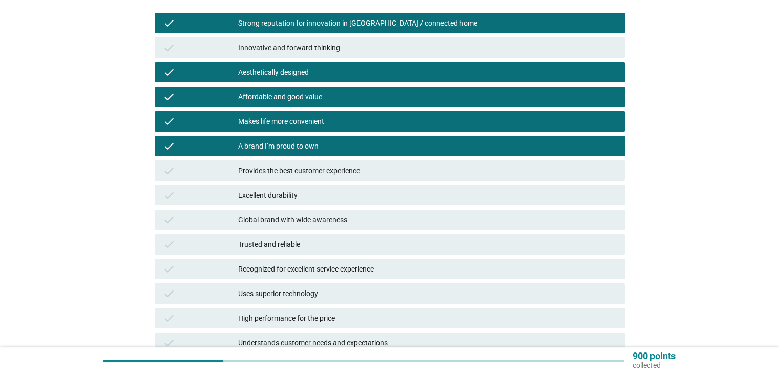
click at [384, 224] on div "Global brand with wide awareness" at bounding box center [427, 220] width 378 height 12
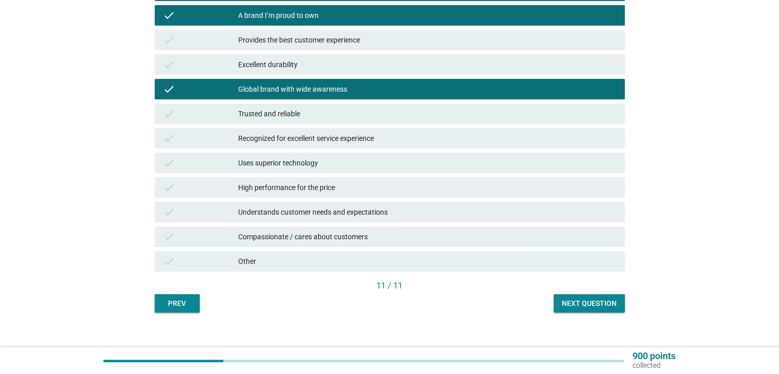
scroll to position [296, 0]
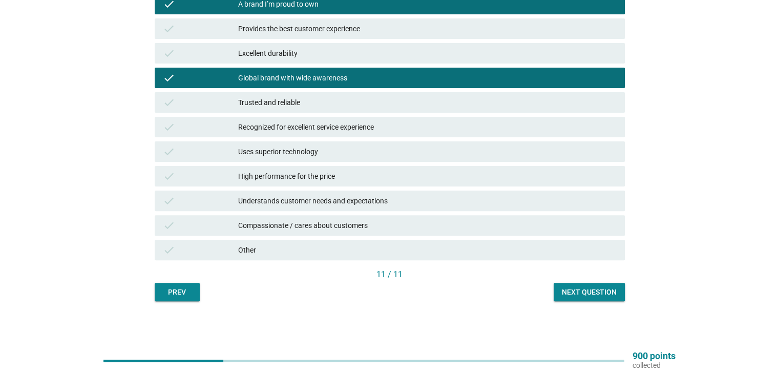
click at [385, 155] on div "Uses superior technology" at bounding box center [427, 151] width 378 height 12
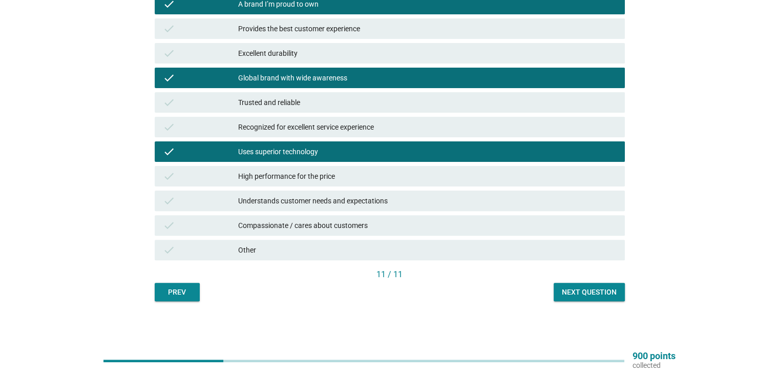
click at [384, 179] on div "High performance for the price" at bounding box center [427, 176] width 378 height 12
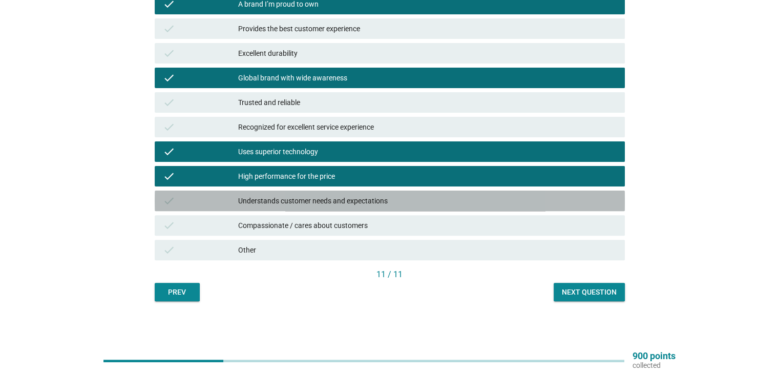
click at [393, 199] on div "Understands customer needs and expectations" at bounding box center [427, 201] width 378 height 12
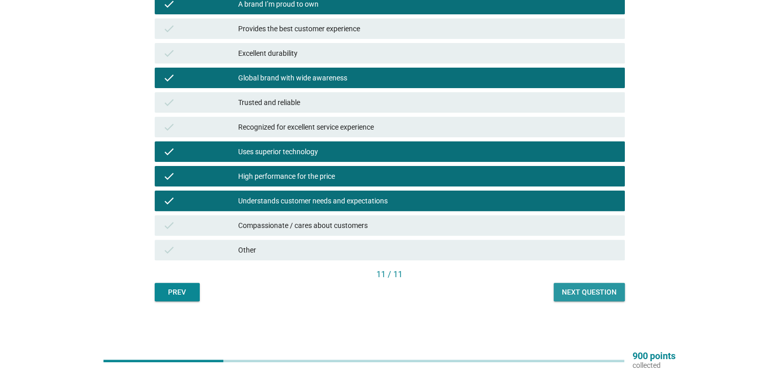
click at [594, 296] on div "Next question" at bounding box center [589, 292] width 55 height 11
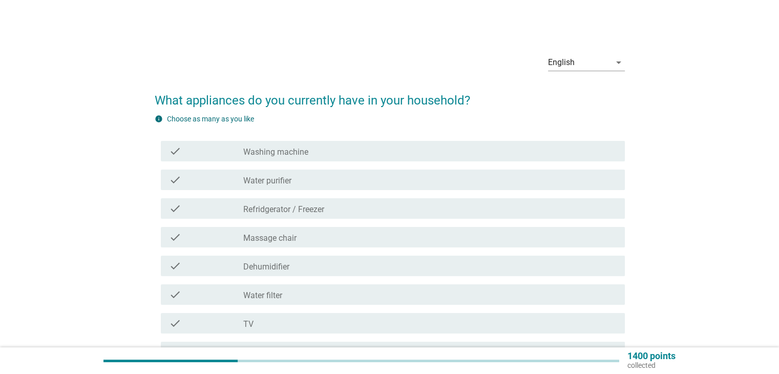
click at [417, 152] on div "check_box_outline_blank Washing machine" at bounding box center [429, 151] width 373 height 12
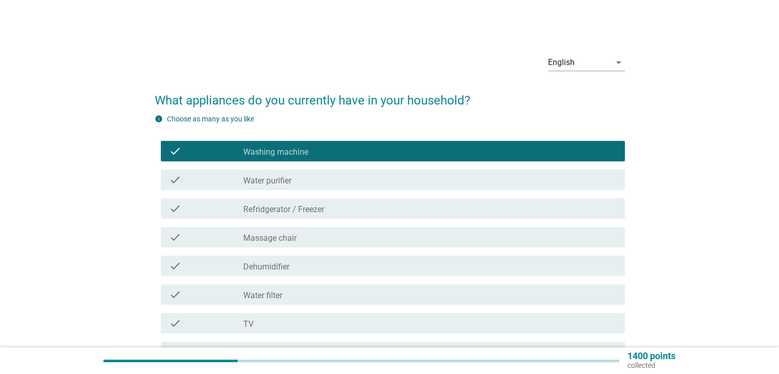
click at [413, 208] on div "check_box_outline_blank Refridgerator / [PERSON_NAME]" at bounding box center [429, 208] width 373 height 12
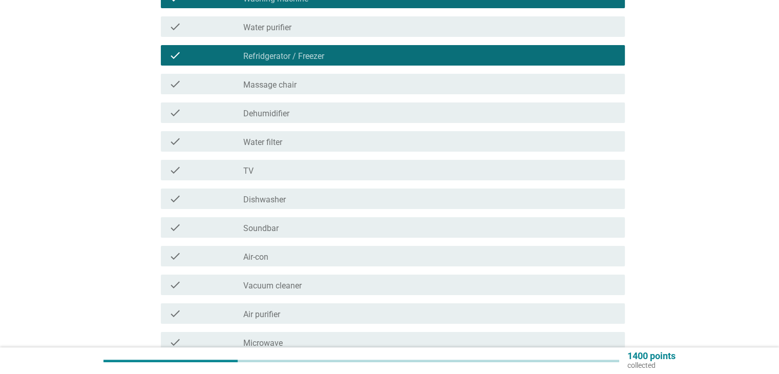
scroll to position [154, 0]
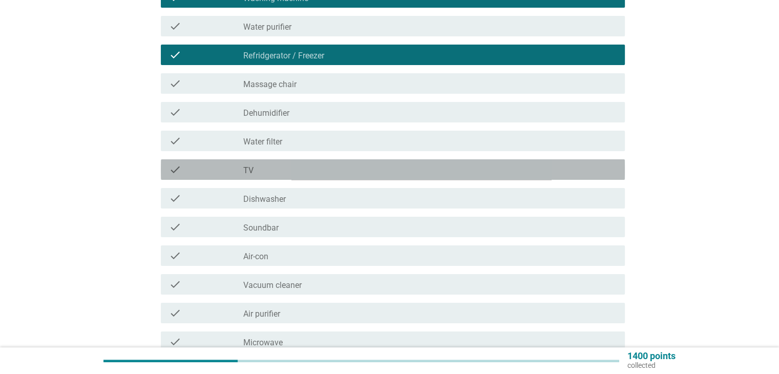
click at [319, 174] on div "check_box_outline_blank TV" at bounding box center [429, 169] width 373 height 12
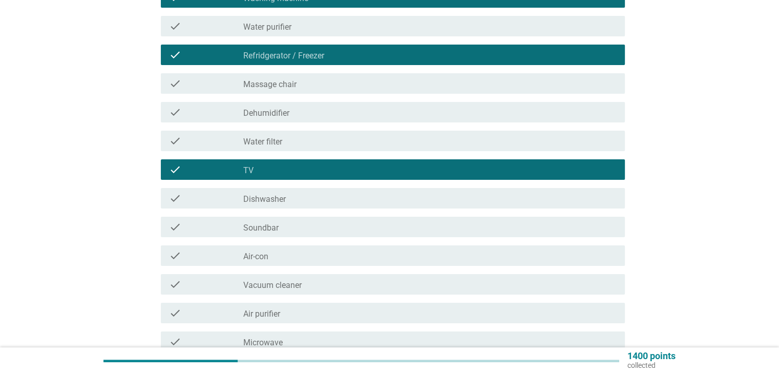
click at [309, 251] on div "check_box_outline_blank Air-con" at bounding box center [429, 255] width 373 height 12
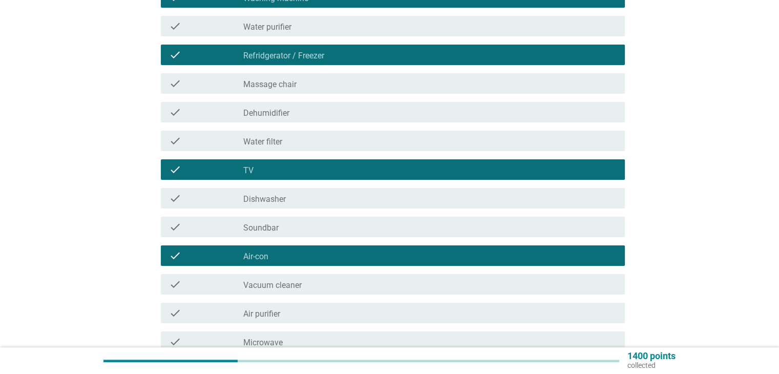
click at [303, 283] on div "check_box_outline_blank Vacuum cleaner" at bounding box center [429, 284] width 373 height 12
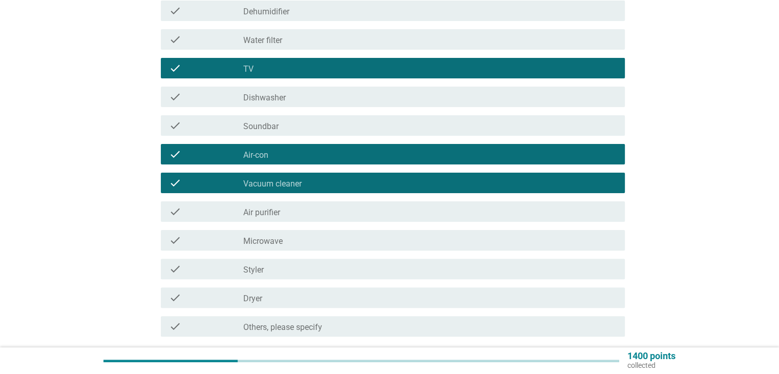
scroll to position [256, 0]
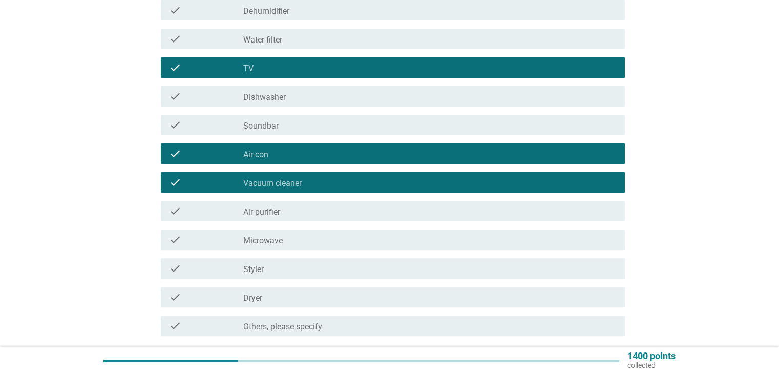
click at [283, 241] on div "check_box_outline_blank Microwave" at bounding box center [429, 240] width 373 height 12
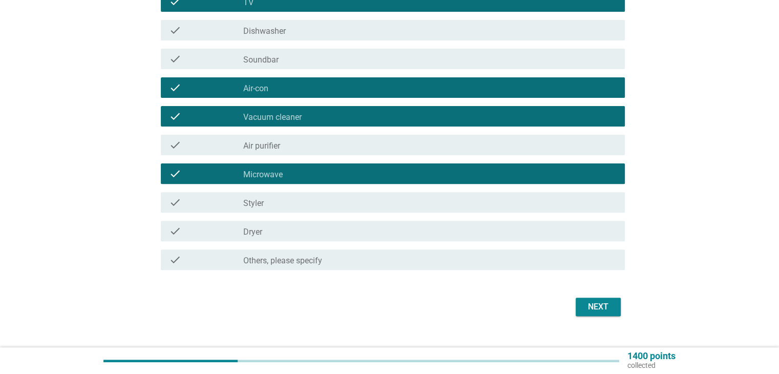
scroll to position [340, 0]
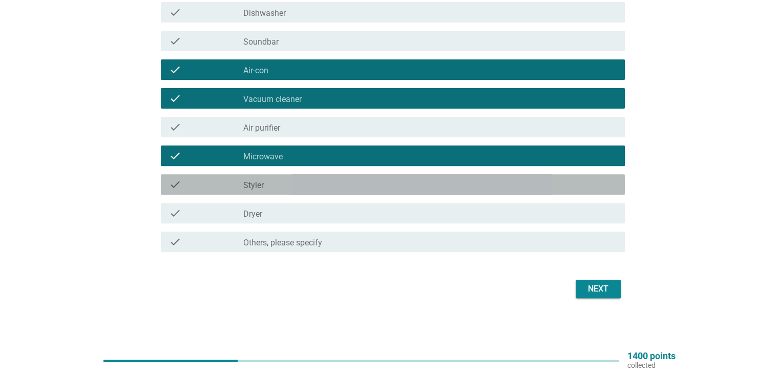
click at [307, 185] on div "check_box_outline_blank Styler" at bounding box center [429, 184] width 373 height 12
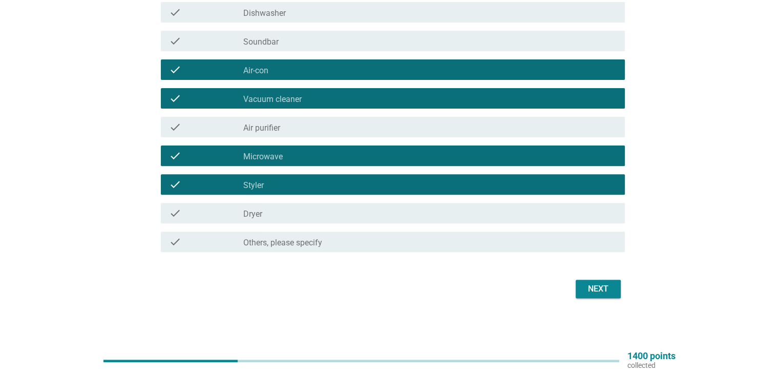
click at [598, 284] on div "Next" at bounding box center [598, 289] width 29 height 12
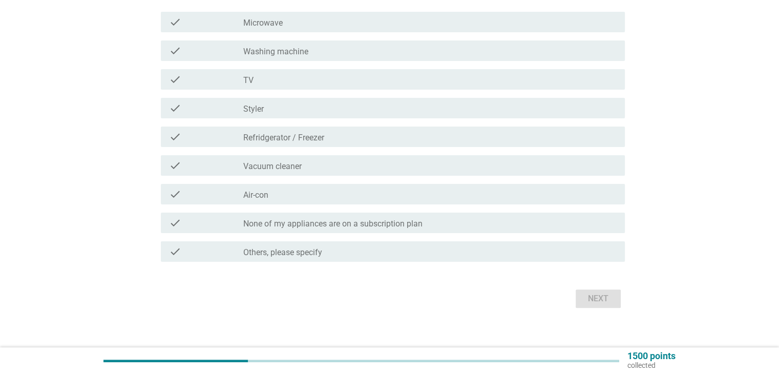
scroll to position [213, 0]
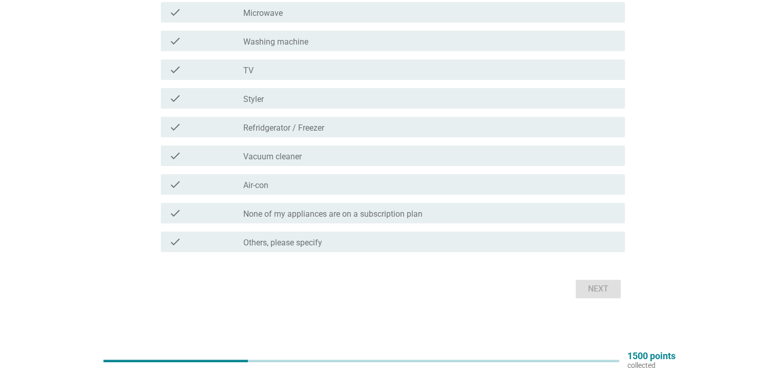
click at [376, 216] on label "None of my appliances are on a subscription plan" at bounding box center [332, 214] width 179 height 10
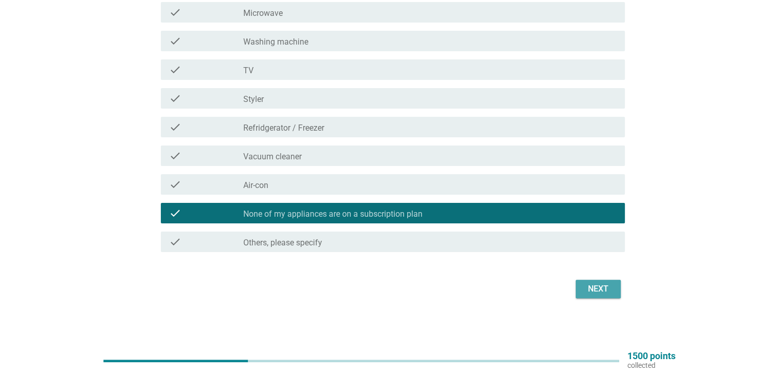
click at [596, 289] on div "Next" at bounding box center [598, 289] width 29 height 12
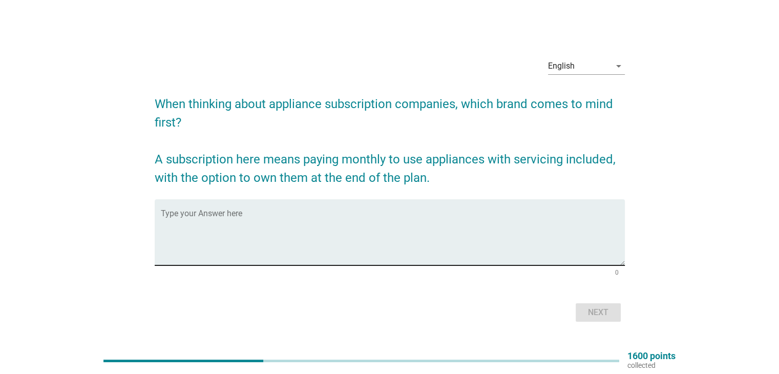
click at [447, 229] on textarea "Type your Answer here" at bounding box center [393, 239] width 464 height 54
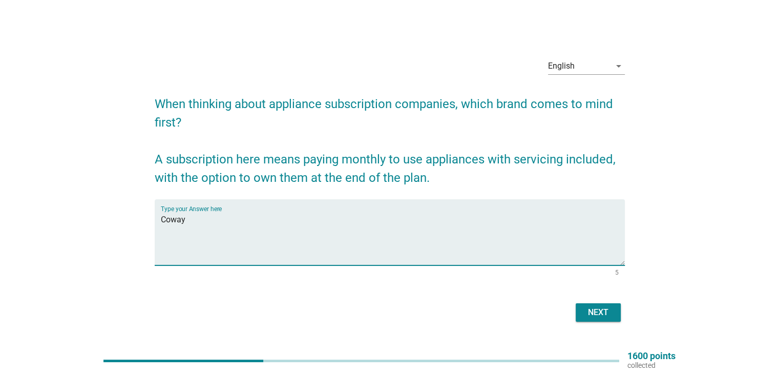
type textarea "Coway"
click at [593, 310] on div "Next" at bounding box center [598, 312] width 29 height 12
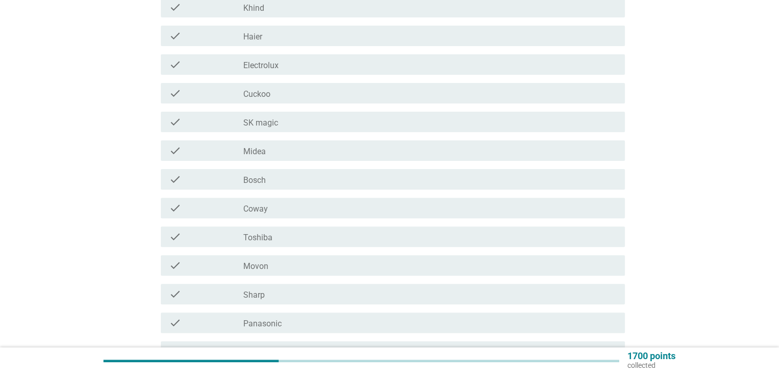
scroll to position [307, 0]
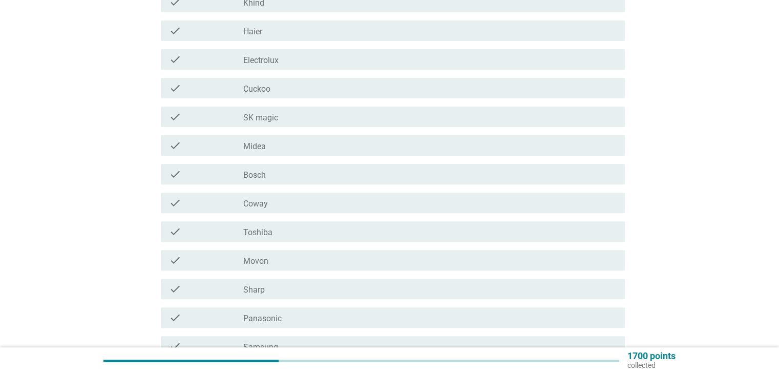
click at [313, 201] on div "check_box_outline_blank Coway" at bounding box center [429, 203] width 373 height 12
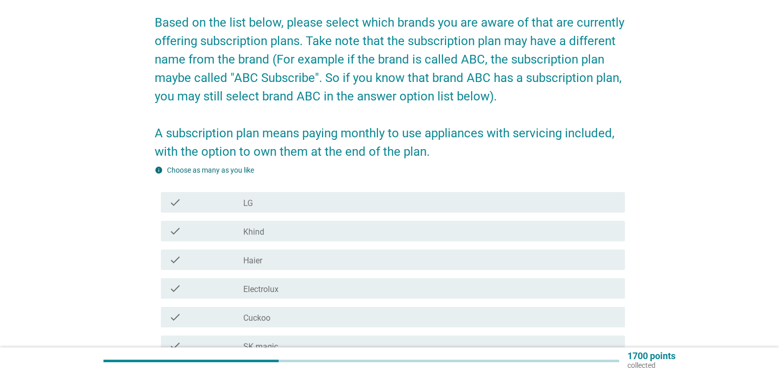
scroll to position [93, 0]
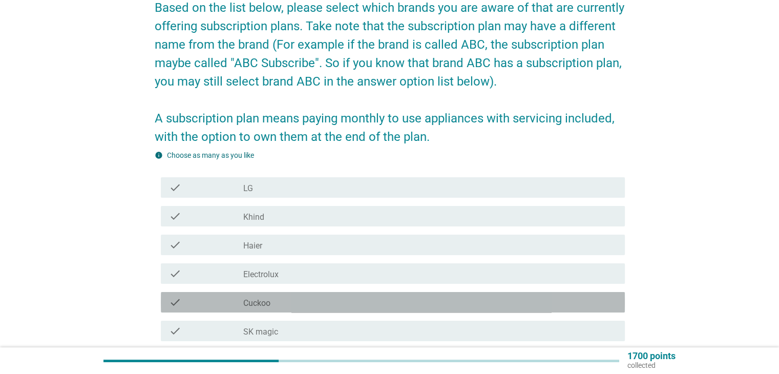
click at [322, 301] on div "check_box_outline_blank Cuckoo" at bounding box center [429, 302] width 373 height 12
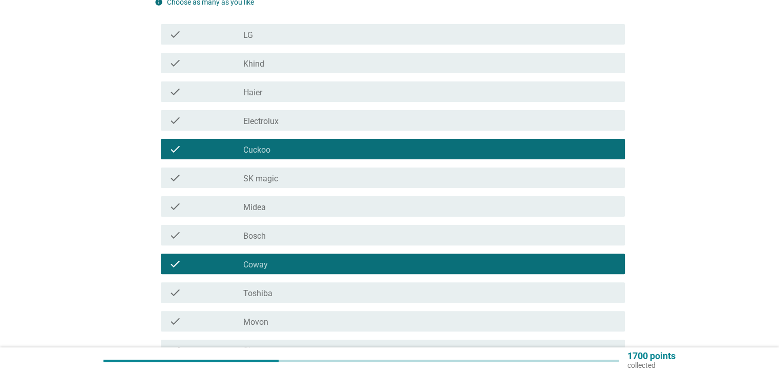
scroll to position [246, 0]
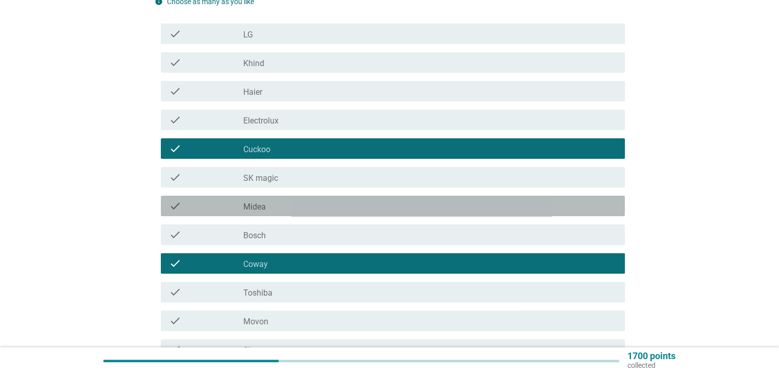
click at [327, 204] on div "check_box_outline_blank Midea" at bounding box center [429, 206] width 373 height 12
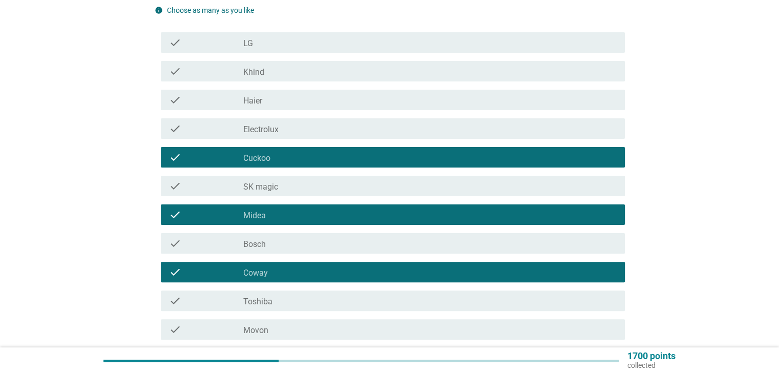
scroll to position [497, 0]
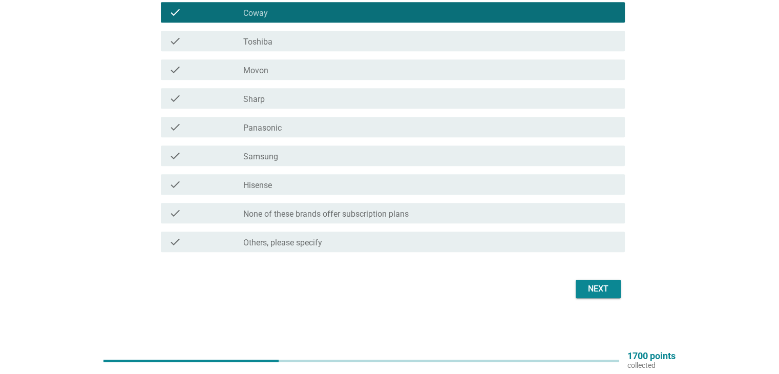
click at [598, 293] on div "Next" at bounding box center [598, 289] width 29 height 12
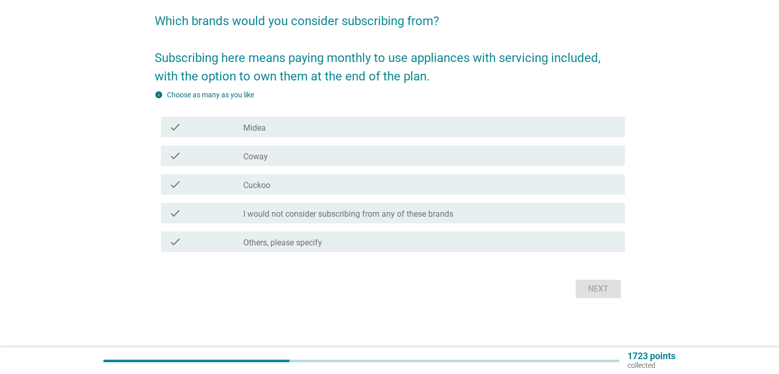
scroll to position [0, 0]
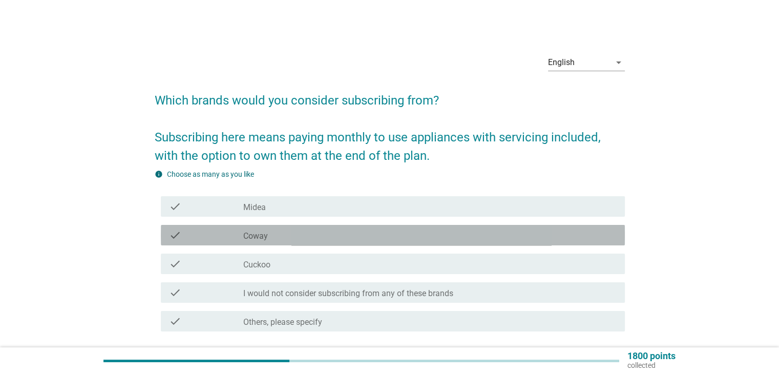
click at [383, 229] on div "check_box_outline_blank Coway" at bounding box center [429, 235] width 373 height 12
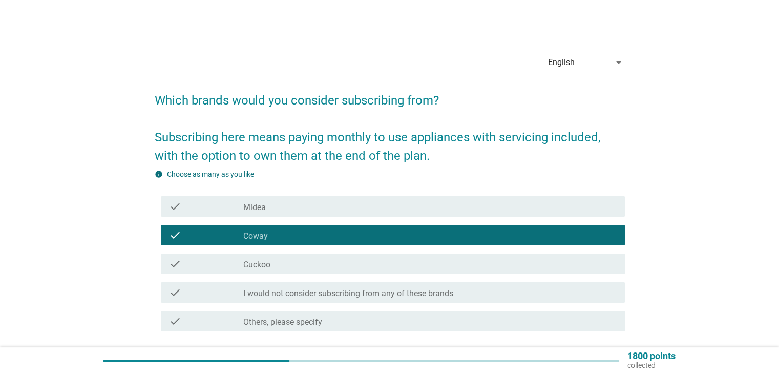
click at [382, 250] on div "check check_box_outline_blank Cuckoo" at bounding box center [390, 263] width 470 height 29
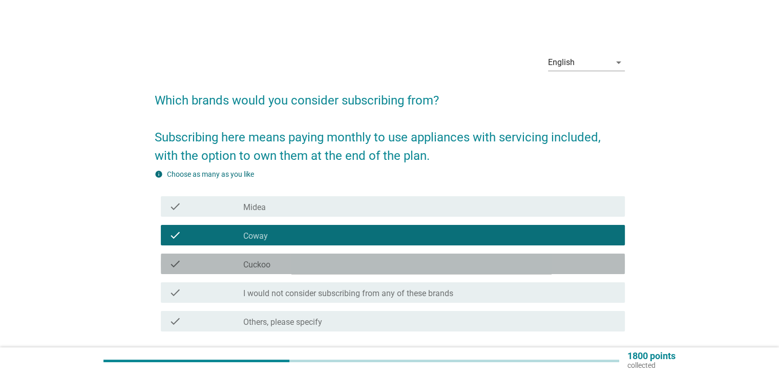
click at [417, 263] on div "check_box_outline_blank Cuckoo" at bounding box center [429, 264] width 373 height 12
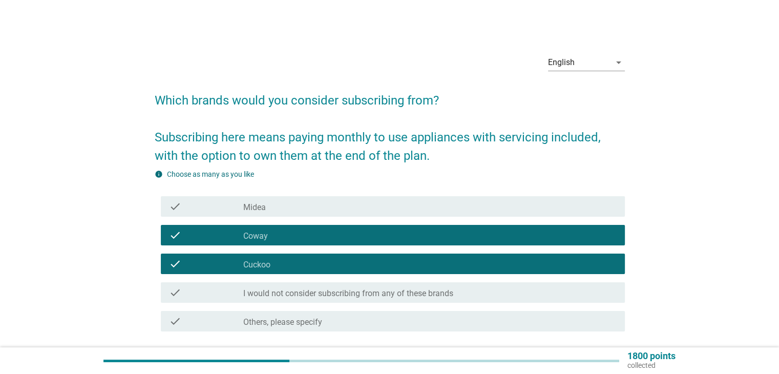
click at [393, 213] on div "check check_box Midea" at bounding box center [393, 206] width 464 height 20
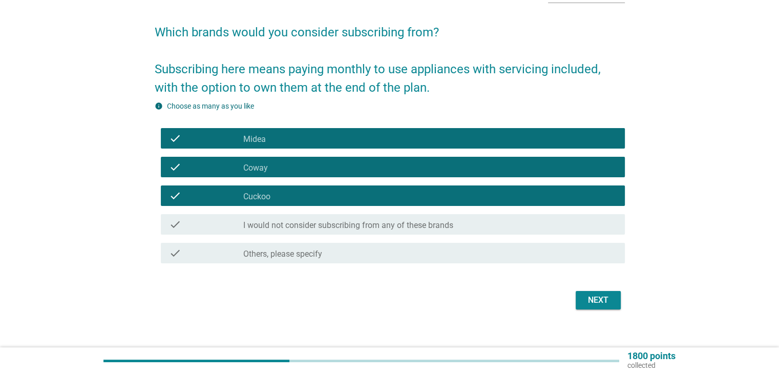
scroll to position [79, 0]
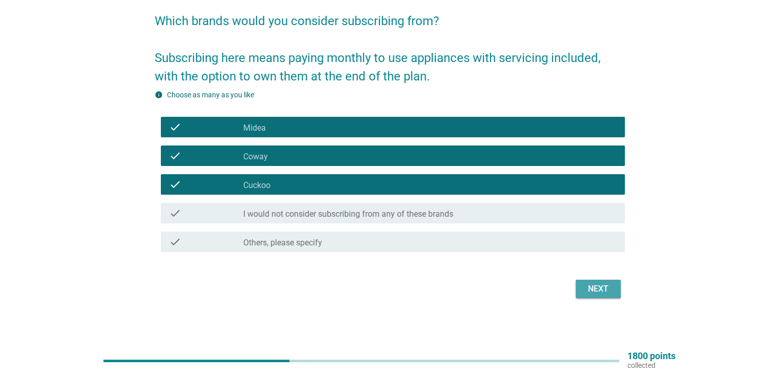
click at [596, 290] on div "Next" at bounding box center [598, 289] width 29 height 12
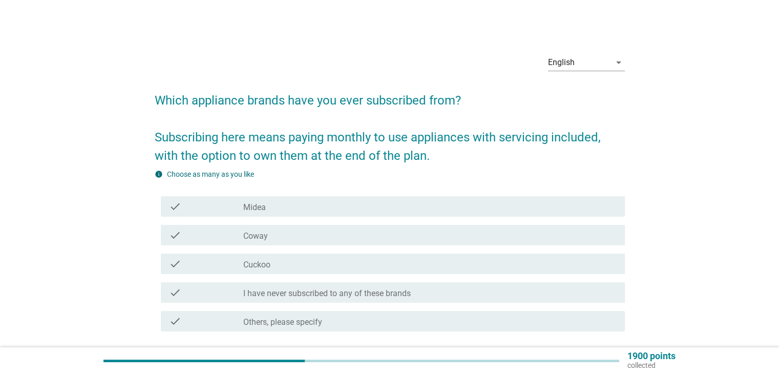
click at [435, 236] on div "check_box_outline_blank Coway" at bounding box center [429, 235] width 373 height 12
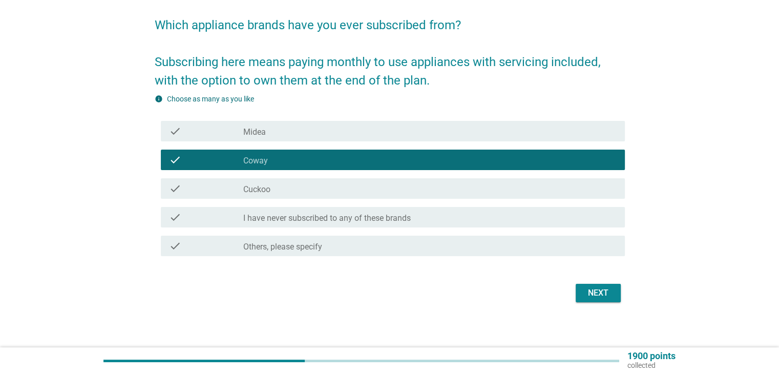
scroll to position [79, 0]
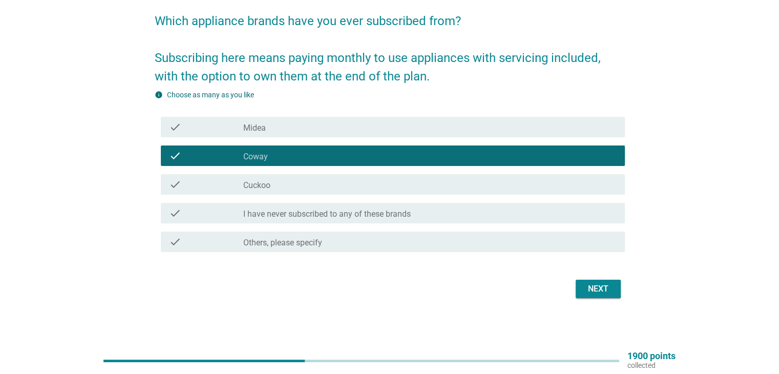
click at [600, 289] on div "Next" at bounding box center [598, 289] width 29 height 12
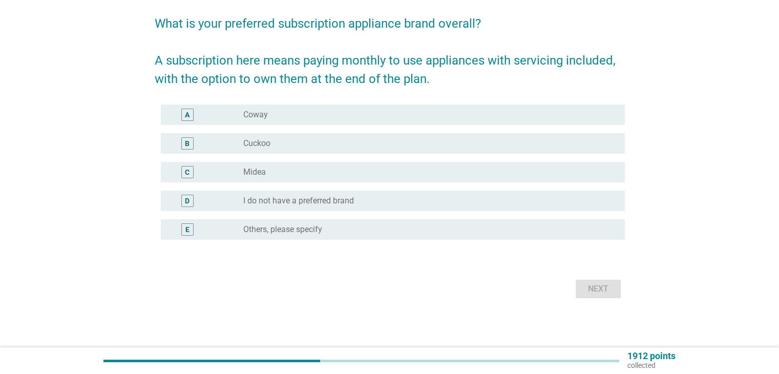
scroll to position [0, 0]
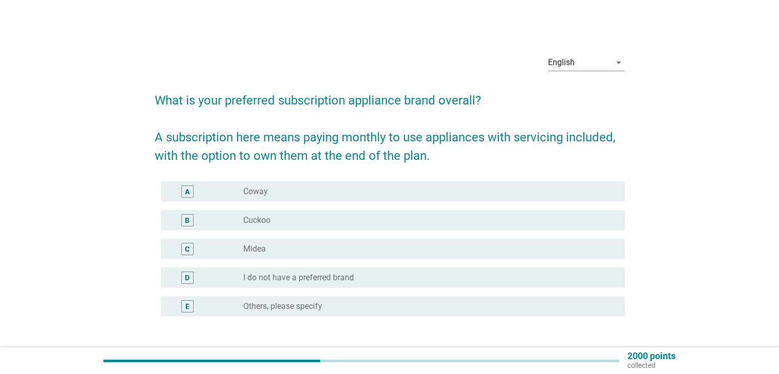
click at [501, 188] on div "radio_button_unchecked Coway" at bounding box center [425, 191] width 365 height 10
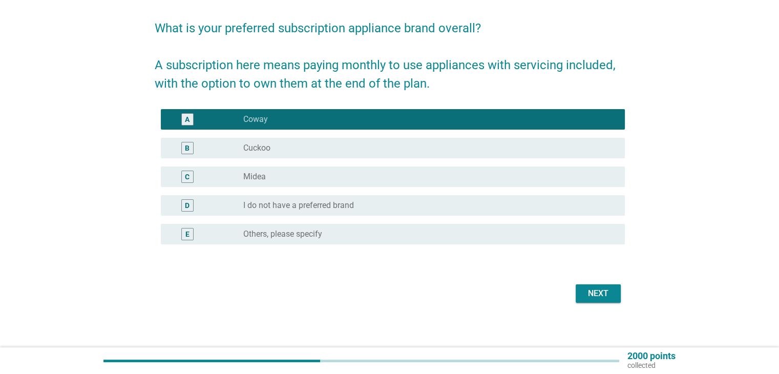
scroll to position [77, 0]
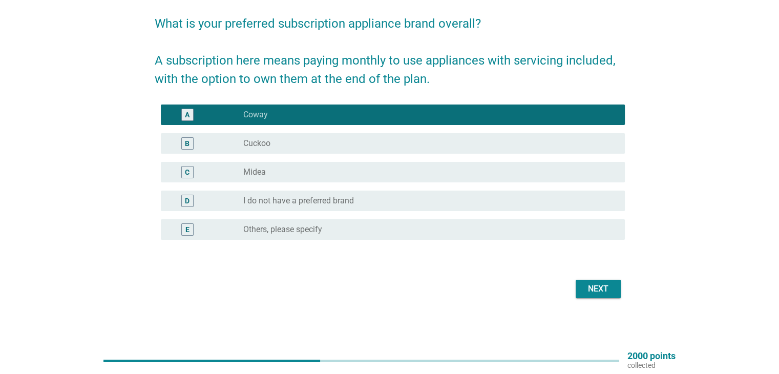
click at [606, 286] on div "Next" at bounding box center [598, 289] width 29 height 12
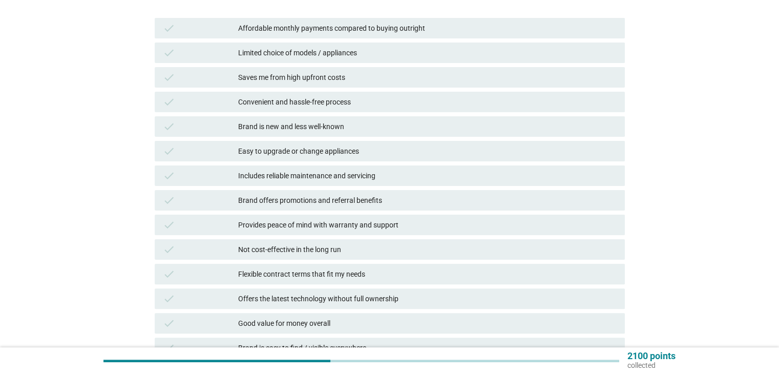
scroll to position [205, 0]
click at [452, 28] on div "Affordable monthly payments compared to buying outright" at bounding box center [427, 27] width 378 height 12
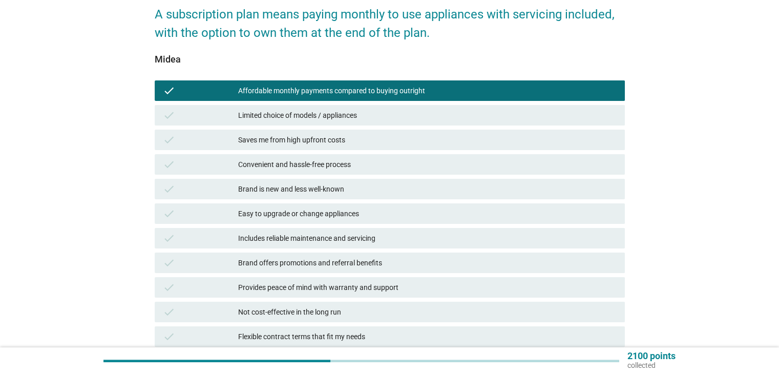
scroll to position [102, 0]
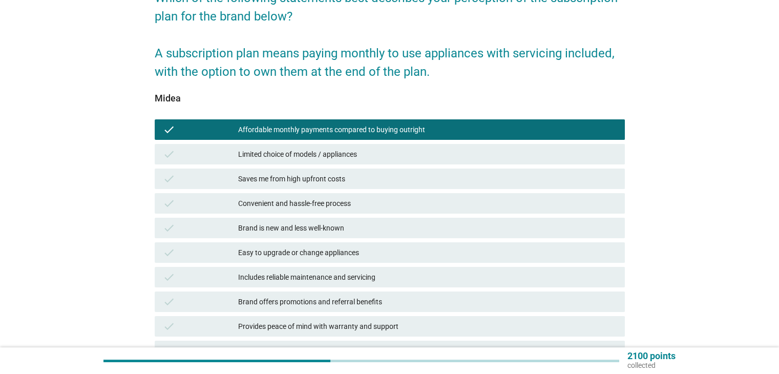
click at [432, 184] on div "Saves me from high upfront costs" at bounding box center [427, 179] width 378 height 12
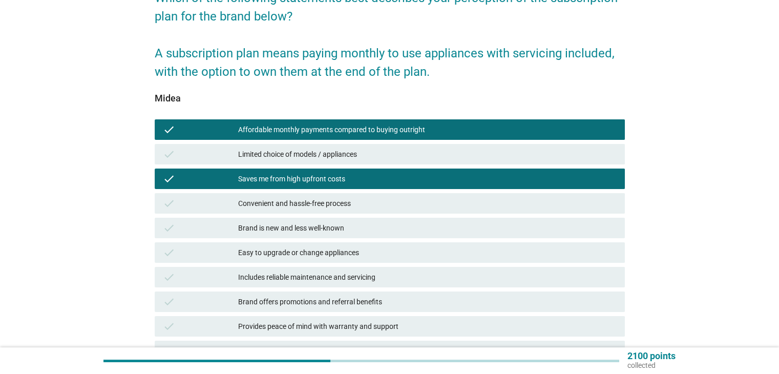
click at [430, 207] on div "Convenient and hassle-free process" at bounding box center [427, 203] width 378 height 12
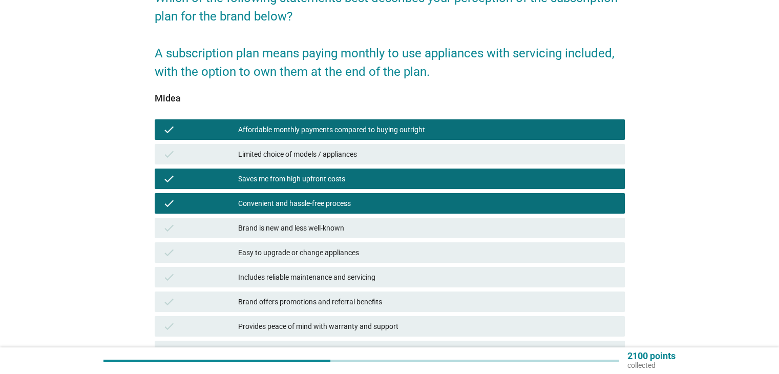
click at [428, 228] on div "Brand is new and less well-known" at bounding box center [427, 228] width 378 height 12
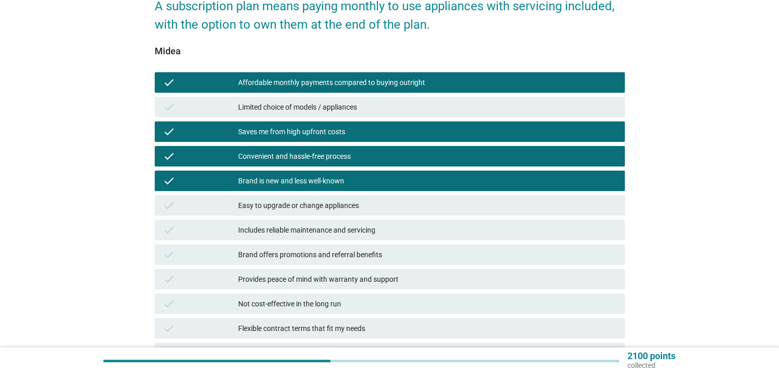
scroll to position [153, 0]
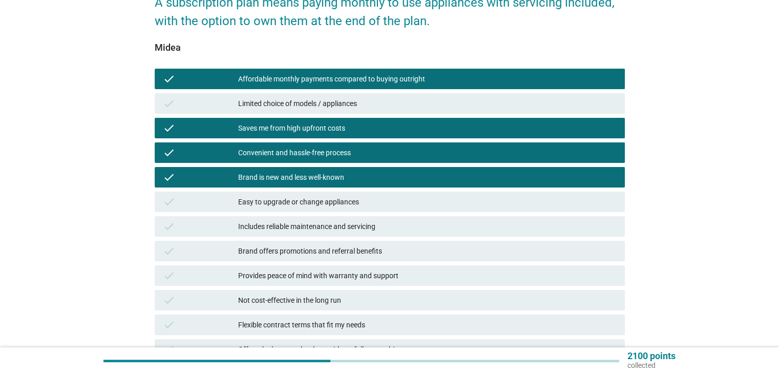
click at [422, 249] on div "Brand offers promotions and referral benefits" at bounding box center [427, 251] width 378 height 12
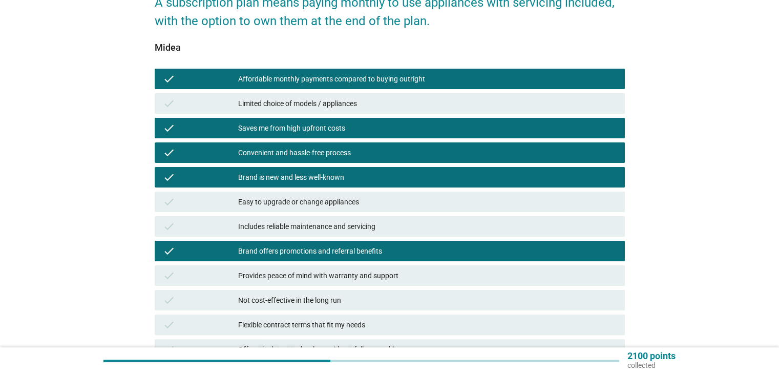
click at [424, 230] on div "Includes reliable maintenance and servicing" at bounding box center [427, 226] width 378 height 12
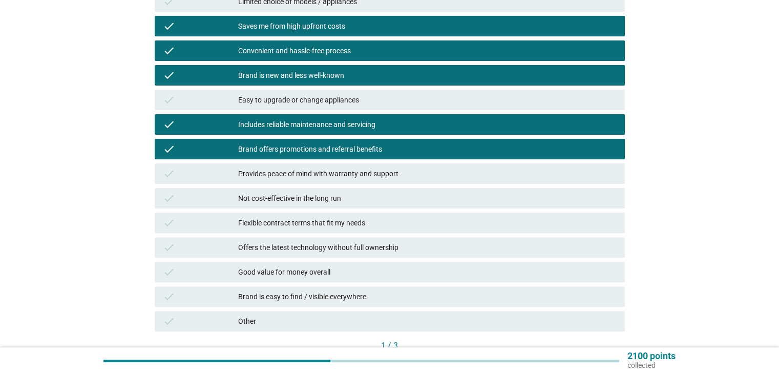
scroll to position [256, 0]
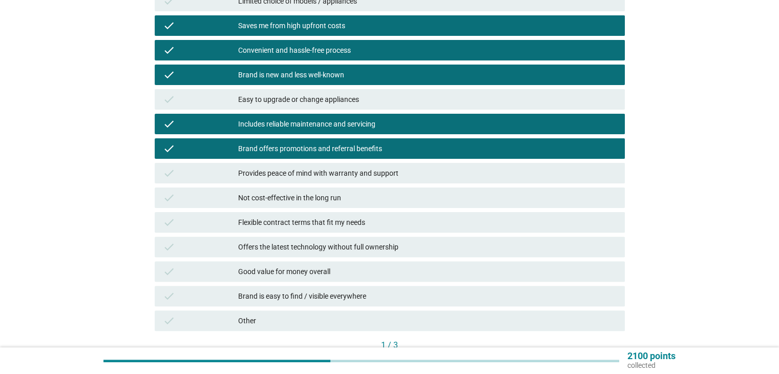
click at [444, 174] on div "Provides peace of mind with warranty and support" at bounding box center [427, 173] width 378 height 12
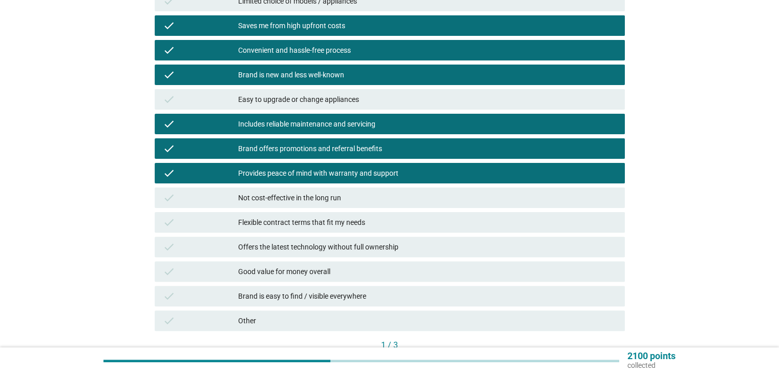
click at [421, 271] on div "Good value for money overall" at bounding box center [427, 271] width 378 height 12
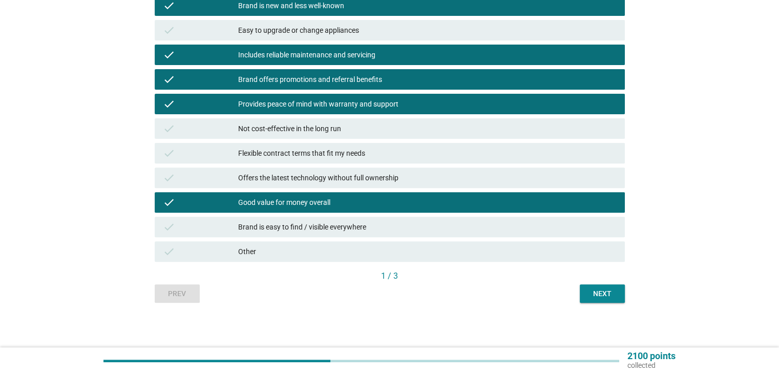
scroll to position [326, 0]
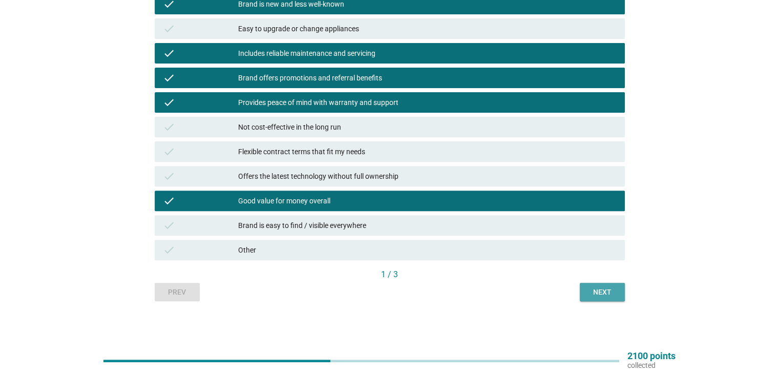
click at [602, 288] on div "Next" at bounding box center [602, 292] width 29 height 11
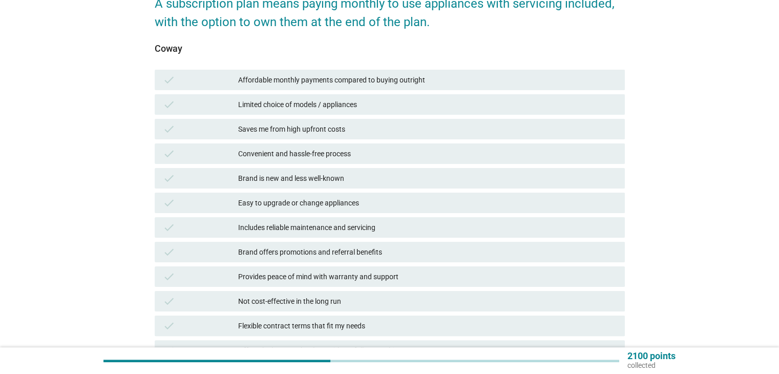
scroll to position [153, 0]
click at [447, 80] on div "Affordable monthly payments compared to buying outright" at bounding box center [427, 79] width 378 height 12
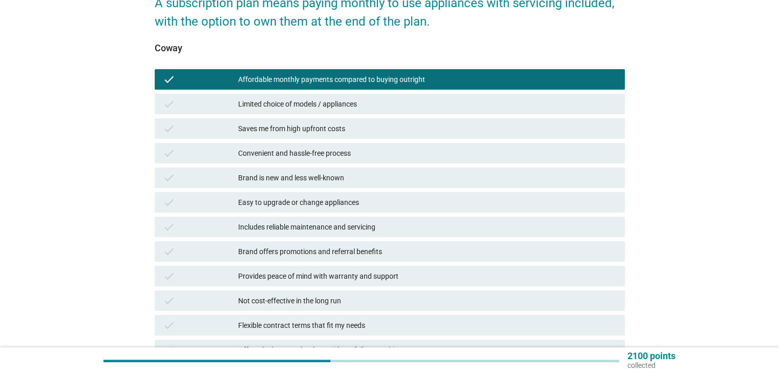
click at [431, 131] on div "Saves me from high upfront costs" at bounding box center [427, 128] width 378 height 12
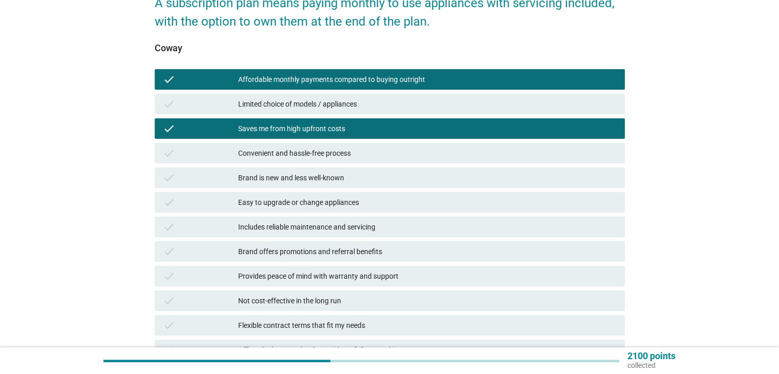
click at [429, 150] on div "Convenient and hassle-free process" at bounding box center [427, 153] width 378 height 12
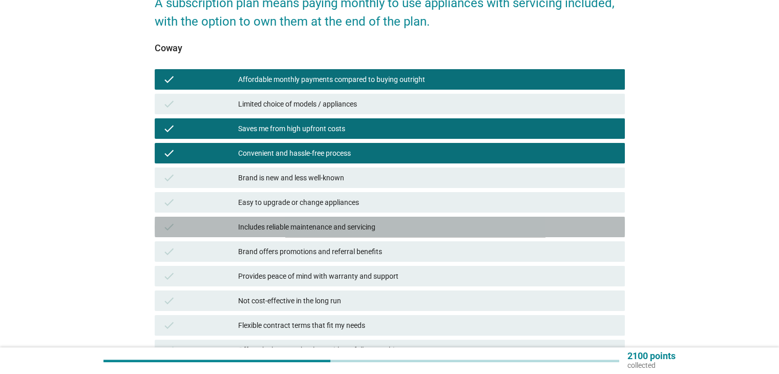
click at [418, 224] on div "Includes reliable maintenance and servicing" at bounding box center [427, 227] width 378 height 12
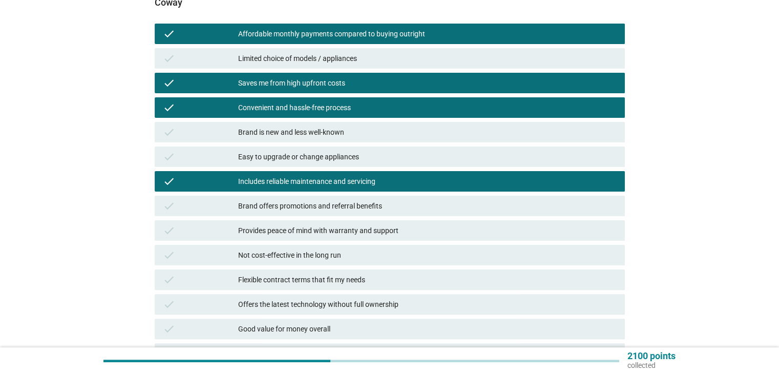
scroll to position [204, 0]
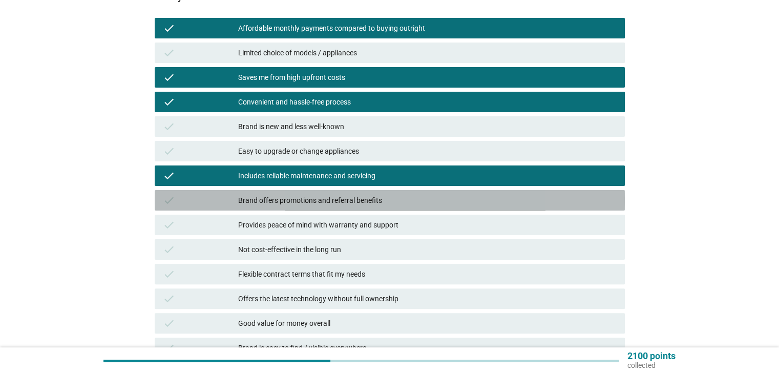
click at [417, 203] on div "Brand offers promotions and referral benefits" at bounding box center [427, 200] width 378 height 12
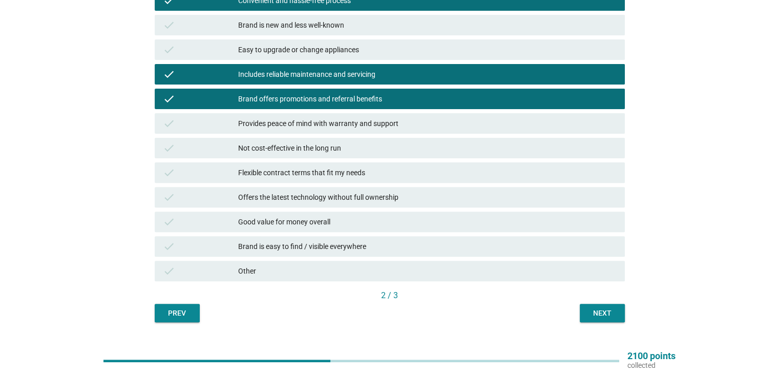
scroll to position [306, 0]
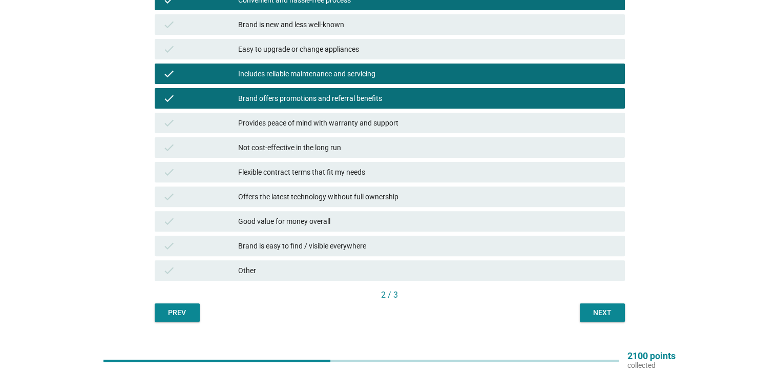
click at [422, 128] on div "Provides peace of mind with warranty and support" at bounding box center [427, 123] width 378 height 12
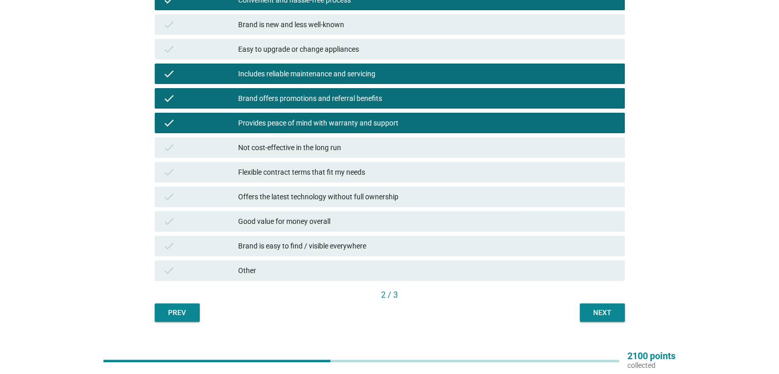
click at [408, 175] on div "Flexible contract terms that fit my needs" at bounding box center [427, 172] width 378 height 12
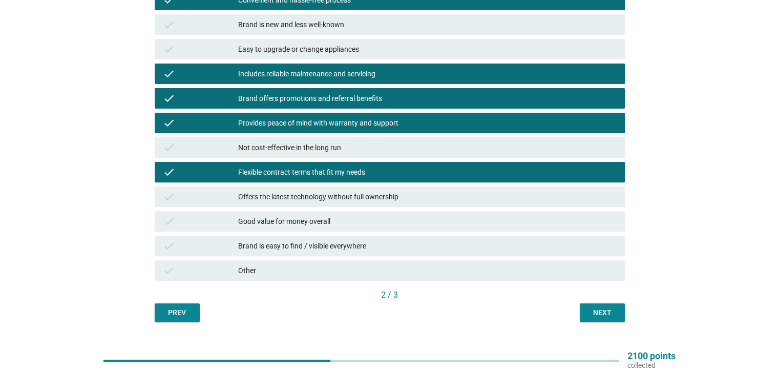
click at [407, 230] on div "check Good value for money overall" at bounding box center [390, 221] width 470 height 20
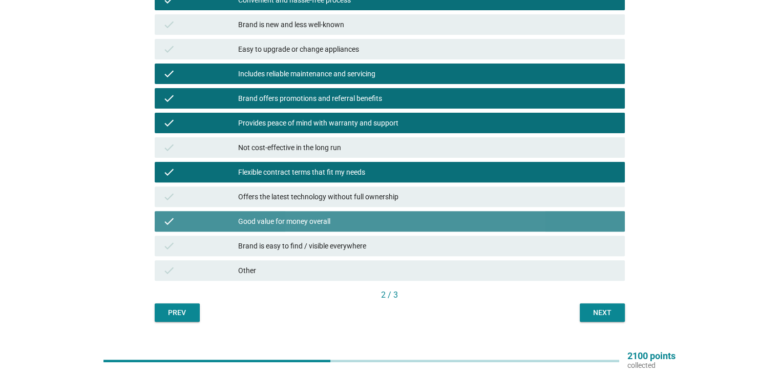
click at [407, 246] on div "Brand is easy to find / visible everywhere" at bounding box center [427, 246] width 378 height 12
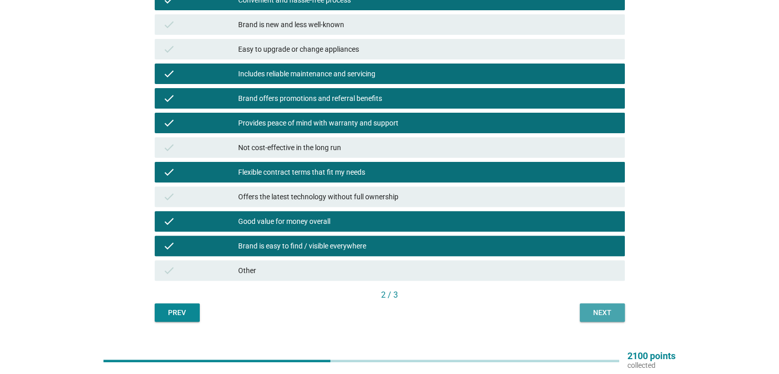
click at [595, 313] on div "Next" at bounding box center [602, 312] width 29 height 11
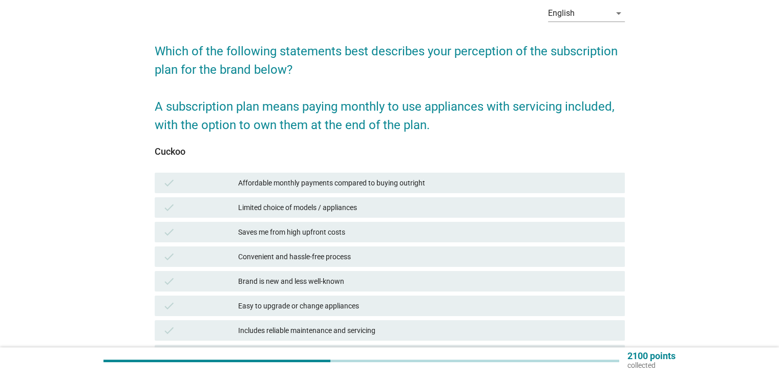
scroll to position [51, 0]
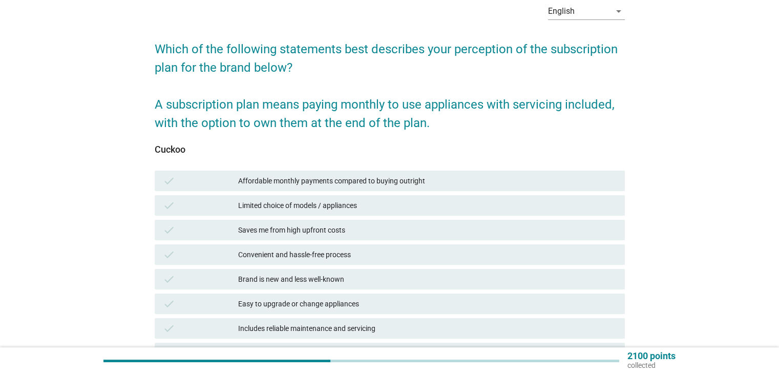
click at [401, 234] on div "Saves me from high upfront costs" at bounding box center [427, 230] width 378 height 12
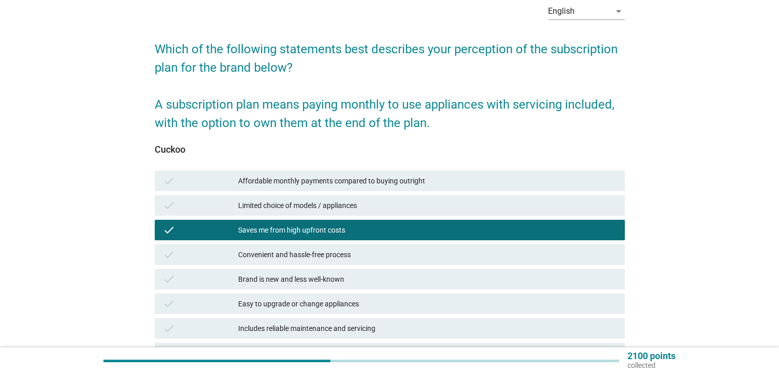
click at [400, 252] on div "Convenient and hassle-free process" at bounding box center [427, 254] width 378 height 12
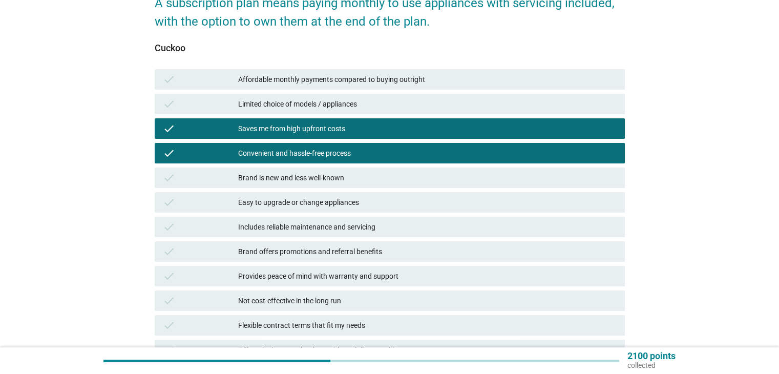
scroll to position [153, 0]
click at [404, 226] on div "Includes reliable maintenance and servicing" at bounding box center [427, 226] width 378 height 12
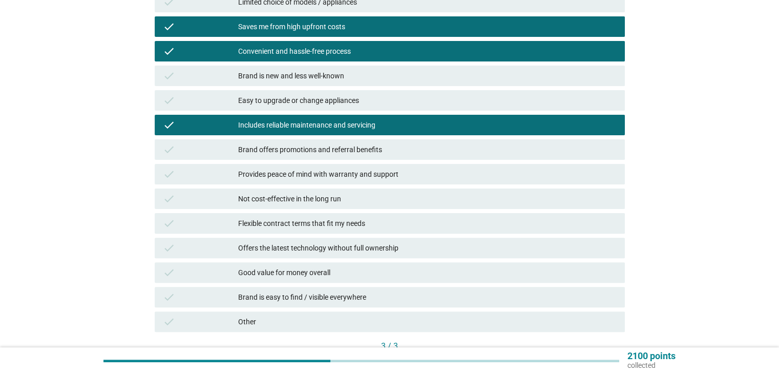
scroll to position [256, 0]
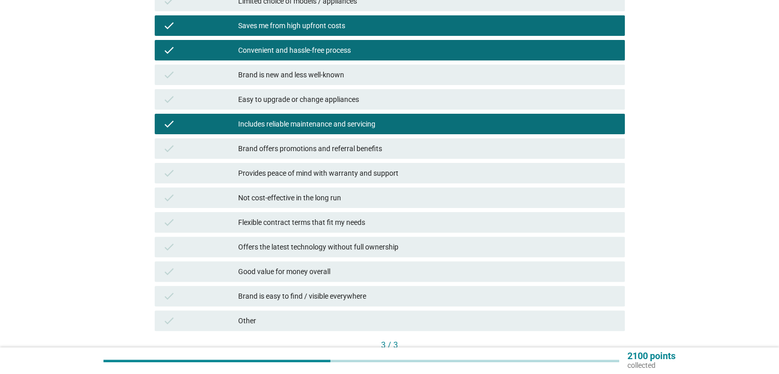
click at [408, 151] on div "Brand offers promotions and referral benefits" at bounding box center [427, 148] width 378 height 12
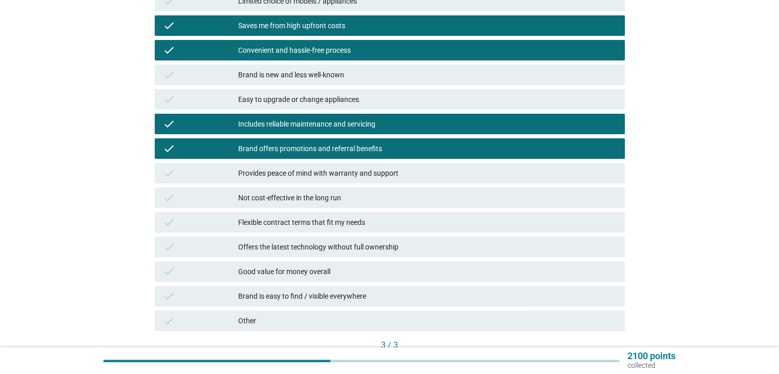
click at [400, 180] on div "check Provides peace of mind with warranty and support" at bounding box center [390, 173] width 470 height 20
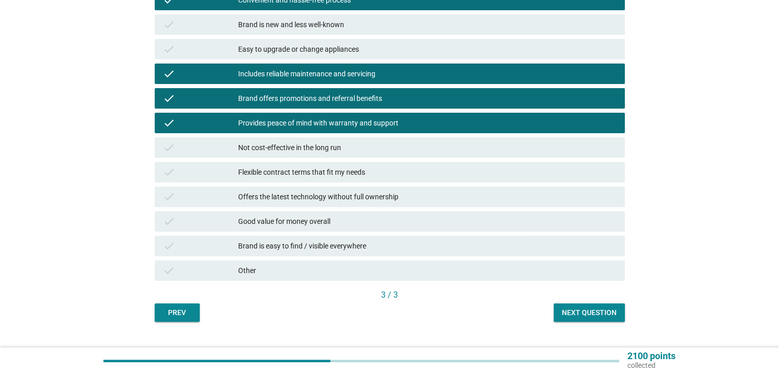
scroll to position [306, 0]
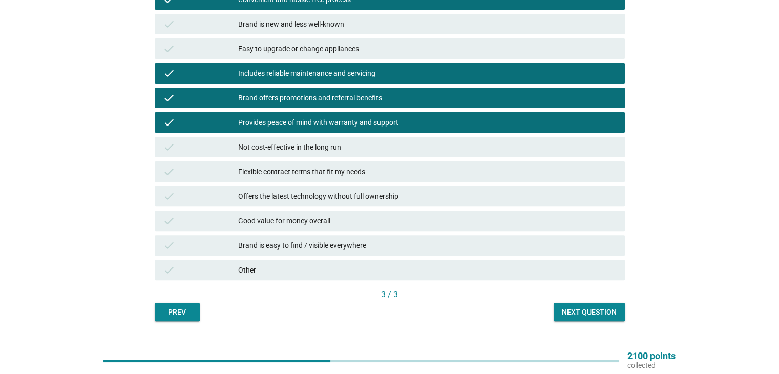
click at [387, 200] on div "Offers the latest technology without full ownership" at bounding box center [427, 196] width 378 height 12
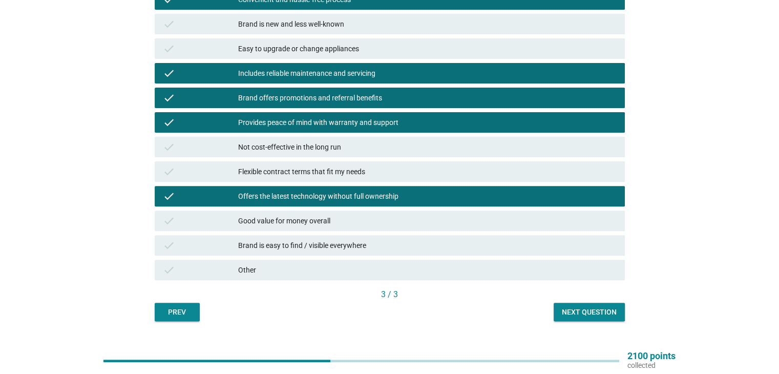
click at [381, 250] on div "Brand is easy to find / visible everywhere" at bounding box center [427, 245] width 378 height 12
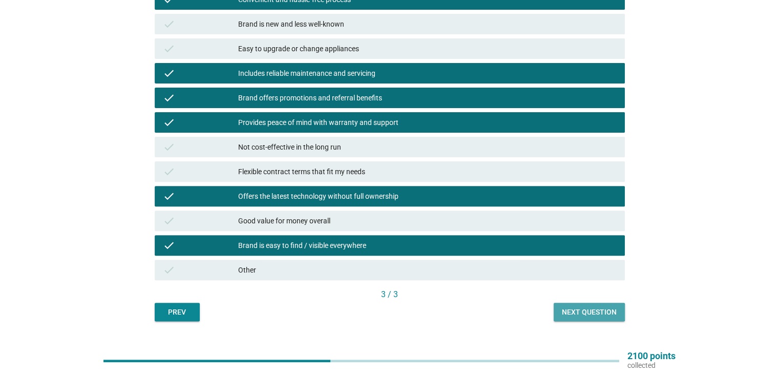
click at [578, 318] on button "Next question" at bounding box center [589, 312] width 71 height 18
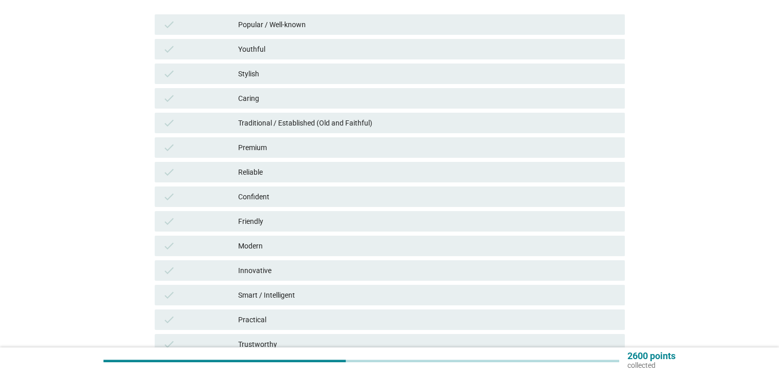
scroll to position [150, 0]
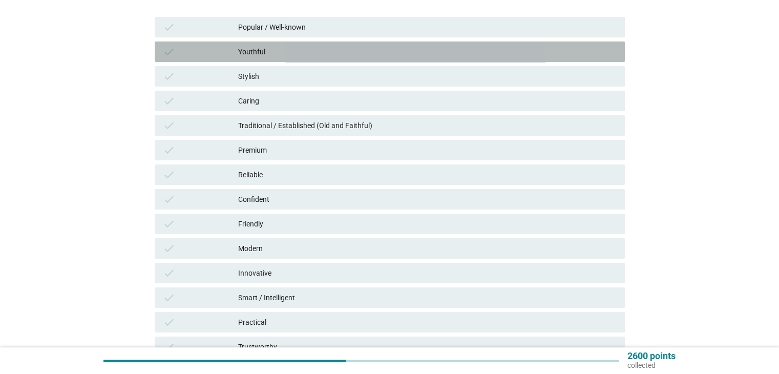
click at [410, 56] on div "Youthful" at bounding box center [427, 52] width 378 height 12
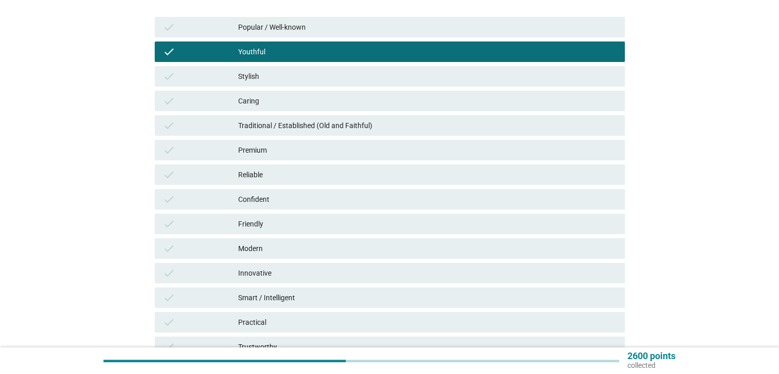
click at [393, 250] on div "Modern" at bounding box center [427, 248] width 378 height 12
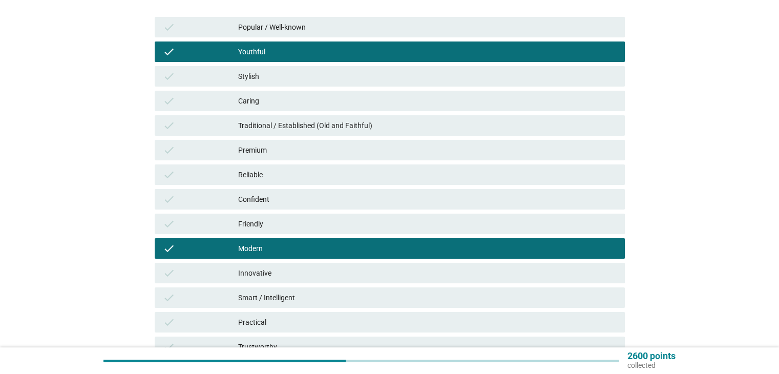
click at [388, 278] on div "Innovative" at bounding box center [427, 273] width 378 height 12
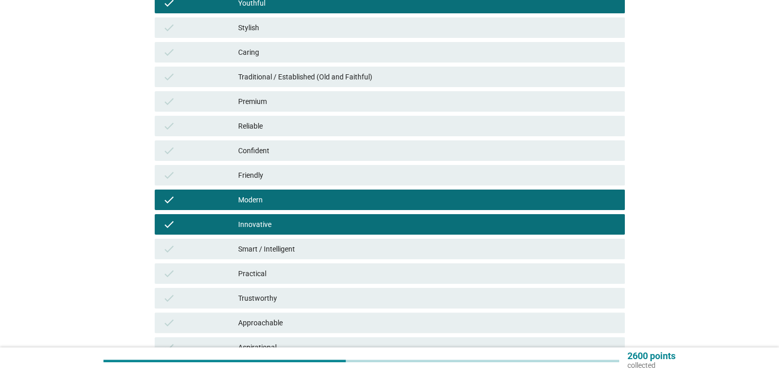
scroll to position [200, 0]
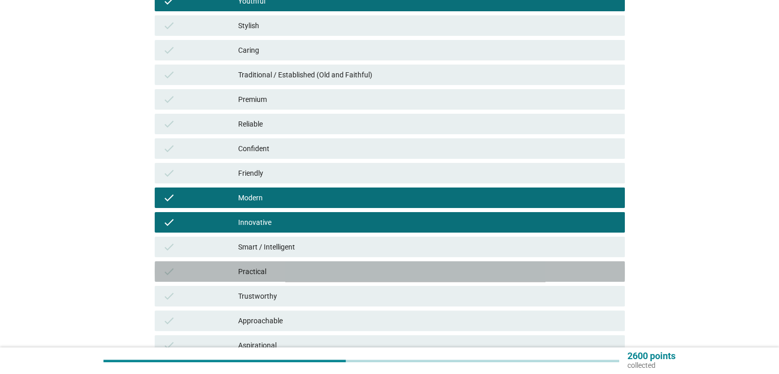
click at [368, 269] on div "Practical" at bounding box center [427, 271] width 378 height 12
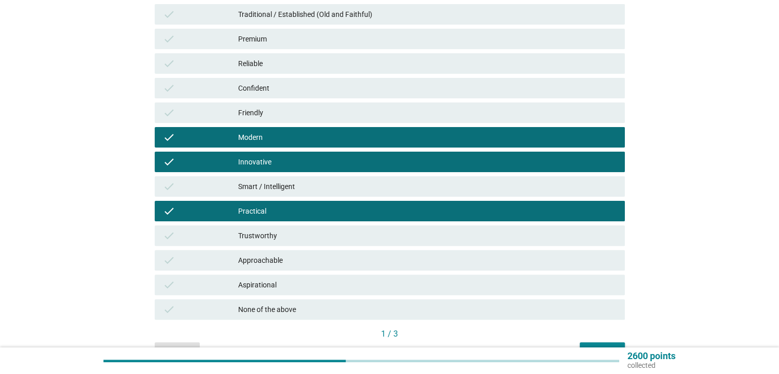
scroll to position [320, 0]
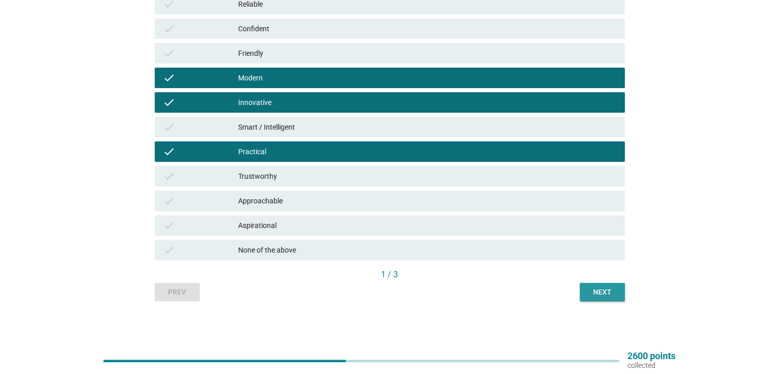
click at [597, 287] on div "Next" at bounding box center [602, 292] width 29 height 11
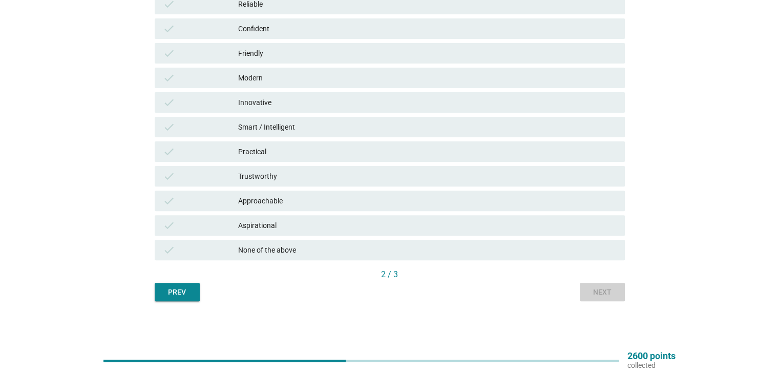
scroll to position [0, 0]
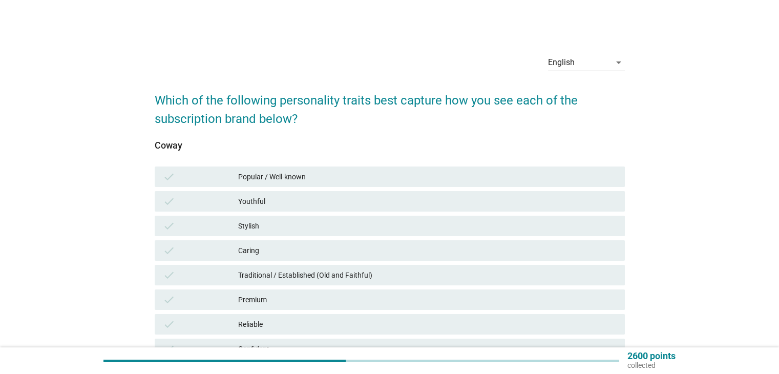
click at [420, 177] on div "Popular / Well-known" at bounding box center [427, 177] width 378 height 12
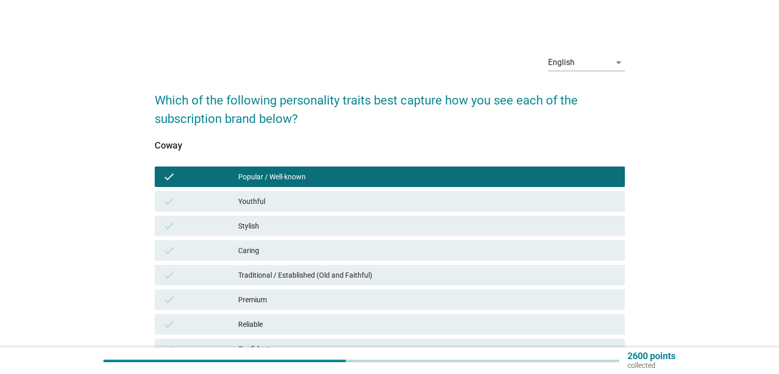
click at [402, 233] on div "check Stylish" at bounding box center [390, 226] width 470 height 20
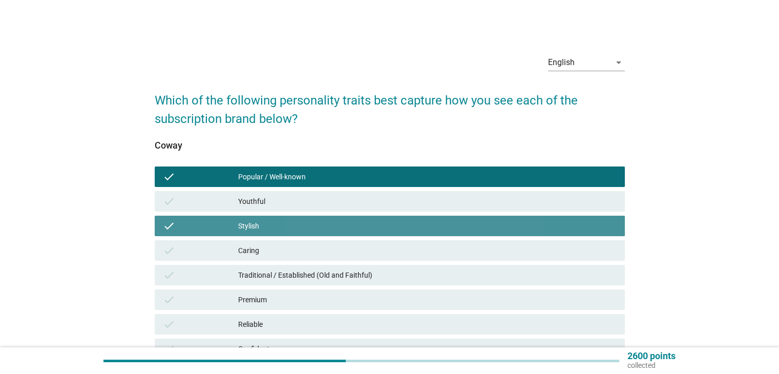
click at [399, 256] on div "Caring" at bounding box center [427, 250] width 378 height 12
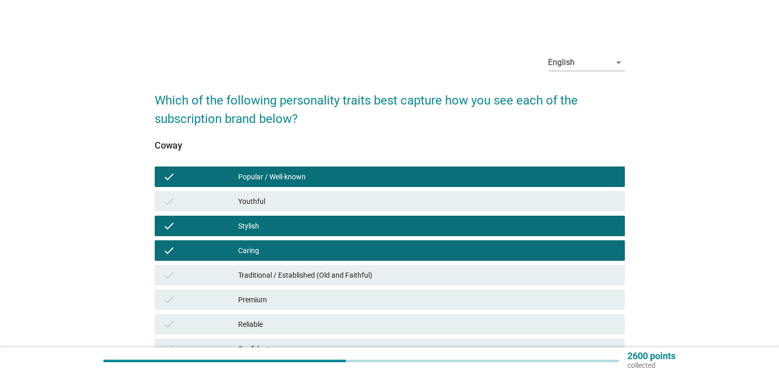
click at [397, 280] on div "Traditional / Established (Old and Faithful)" at bounding box center [427, 275] width 378 height 12
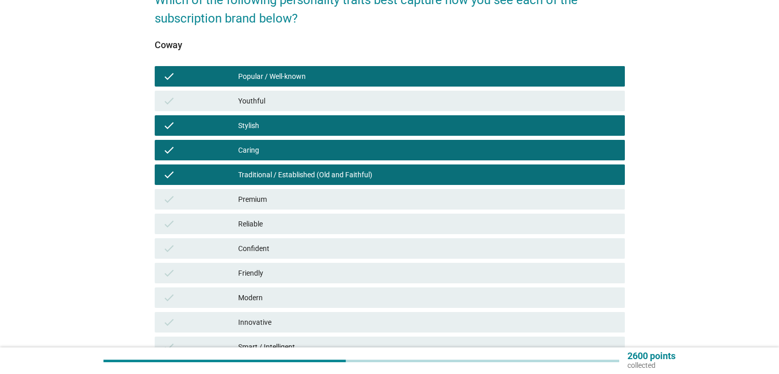
scroll to position [102, 0]
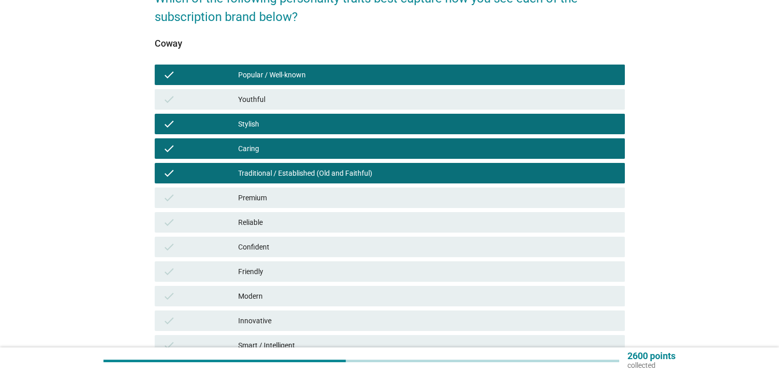
click at [381, 194] on div "Premium" at bounding box center [427, 198] width 378 height 12
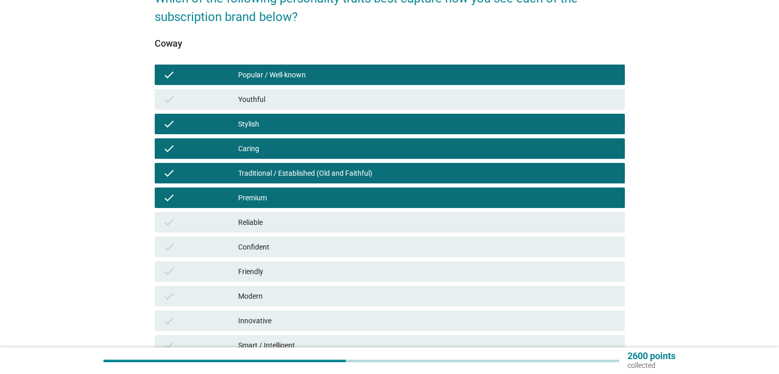
click at [373, 219] on div "Reliable" at bounding box center [427, 222] width 378 height 12
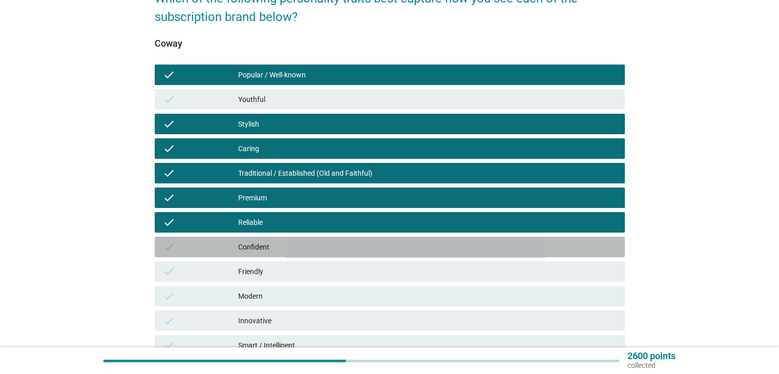
click at [375, 243] on div "Confident" at bounding box center [427, 247] width 378 height 12
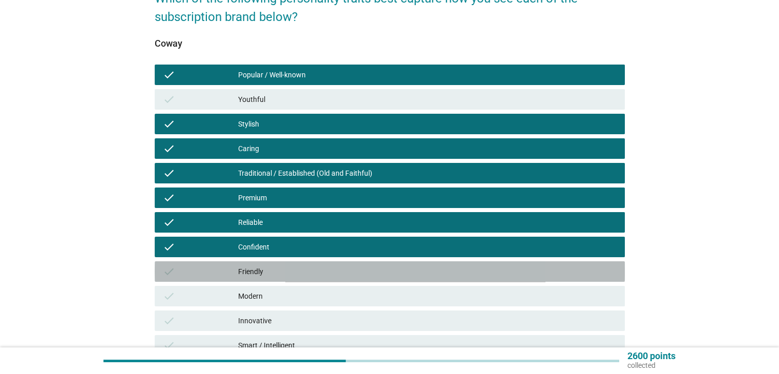
click at [373, 270] on div "Friendly" at bounding box center [427, 271] width 378 height 12
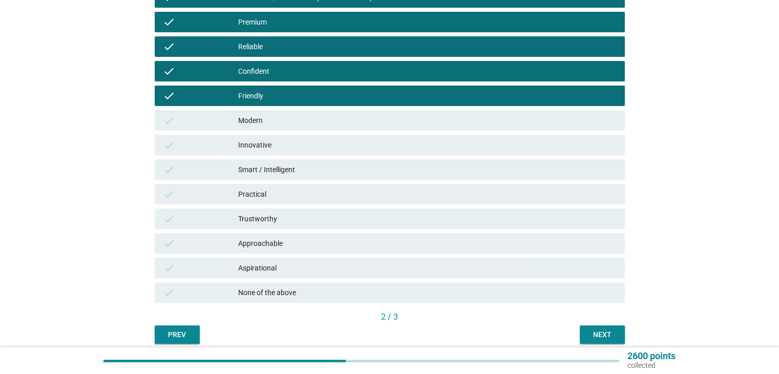
scroll to position [307, 0]
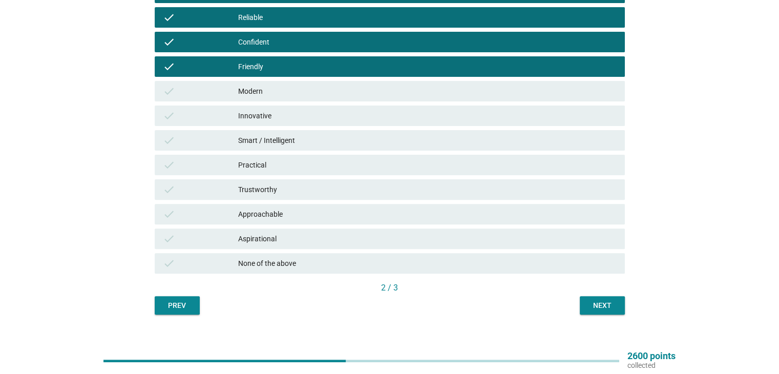
click at [334, 95] on div "Modern" at bounding box center [427, 91] width 378 height 12
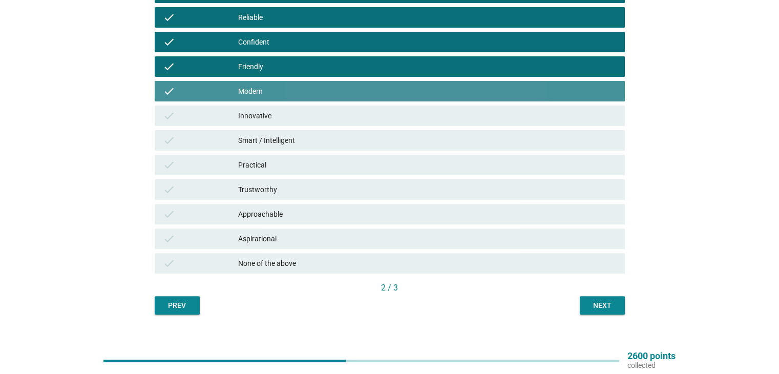
click at [333, 120] on div "Innovative" at bounding box center [427, 116] width 378 height 12
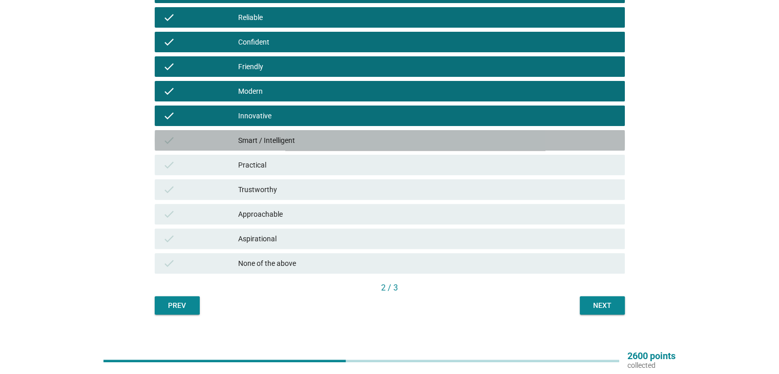
click at [336, 144] on div "Smart / Intelligent" at bounding box center [427, 140] width 378 height 12
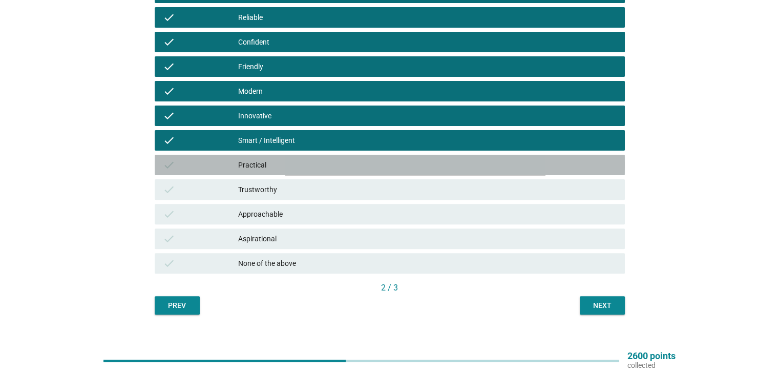
click at [328, 162] on div "Practical" at bounding box center [427, 165] width 378 height 12
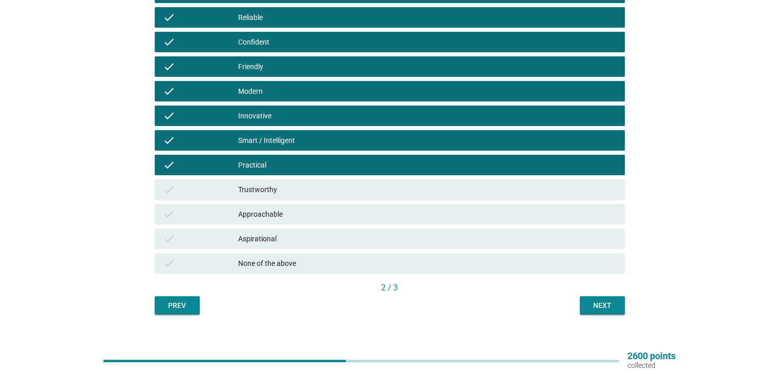
click at [329, 193] on div "Trustworthy" at bounding box center [427, 189] width 378 height 12
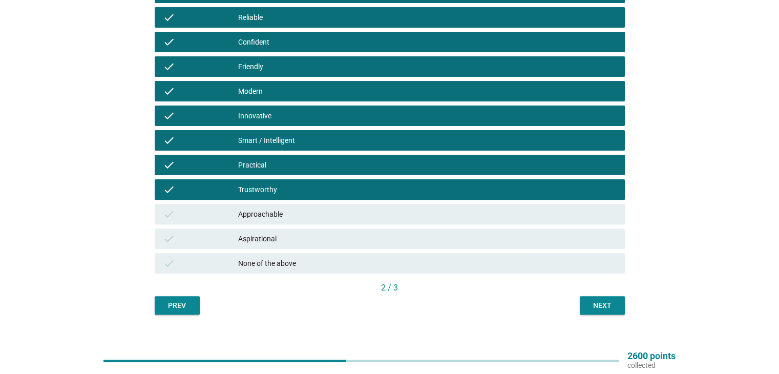
click at [332, 212] on div "Approachable" at bounding box center [427, 214] width 378 height 12
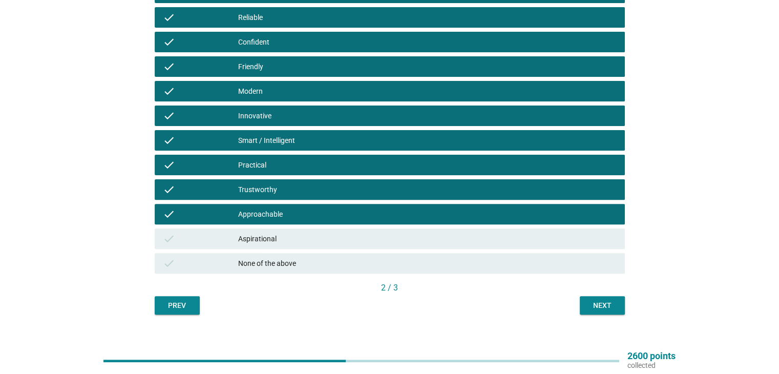
click at [601, 307] on div "Next" at bounding box center [602, 305] width 29 height 11
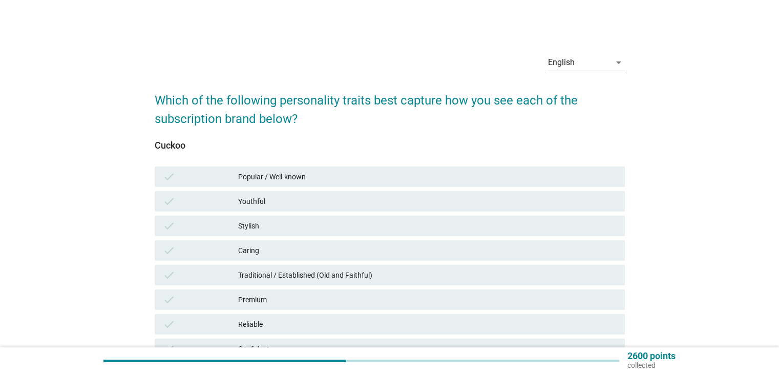
click at [379, 175] on div "Popular / Well-known" at bounding box center [427, 177] width 378 height 12
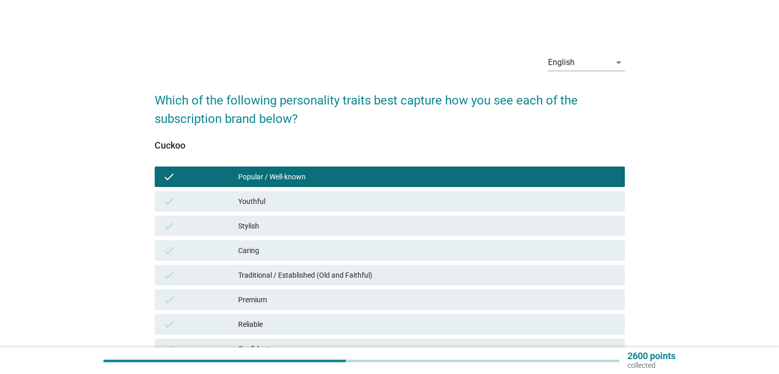
click at [332, 225] on div "Stylish" at bounding box center [427, 226] width 378 height 12
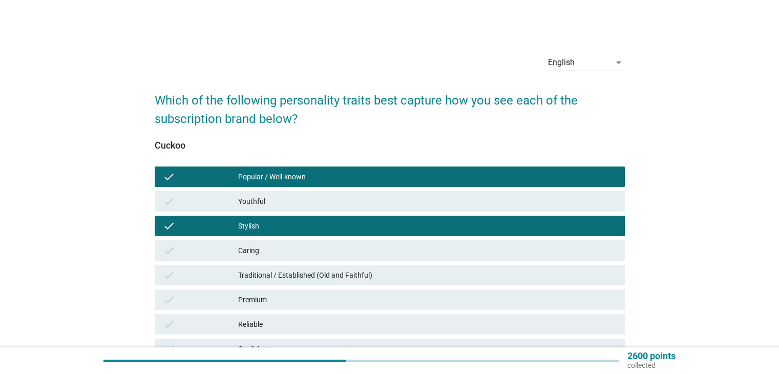
click at [335, 246] on div "Caring" at bounding box center [427, 250] width 378 height 12
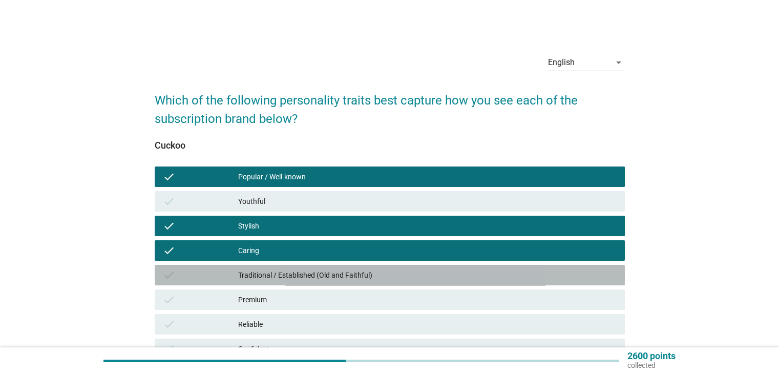
click at [335, 269] on div "Traditional / Established (Old and Faithful)" at bounding box center [427, 275] width 378 height 12
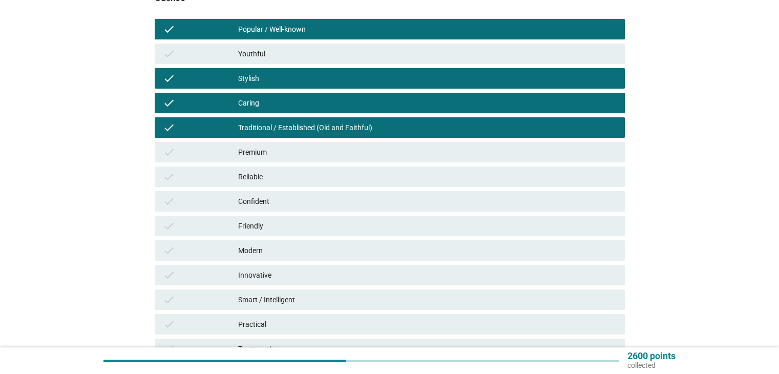
scroll to position [154, 0]
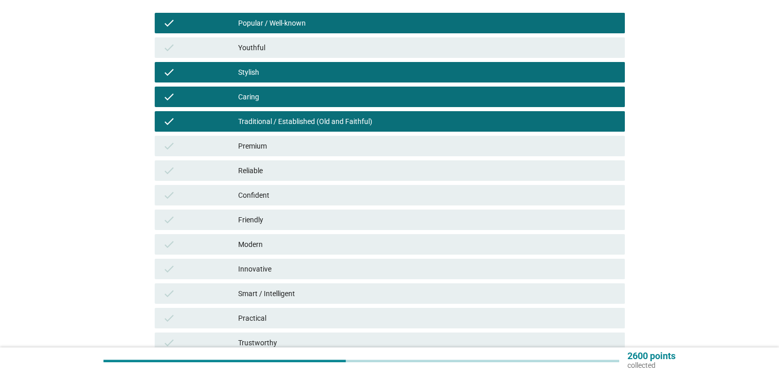
click at [335, 150] on div "Premium" at bounding box center [427, 146] width 378 height 12
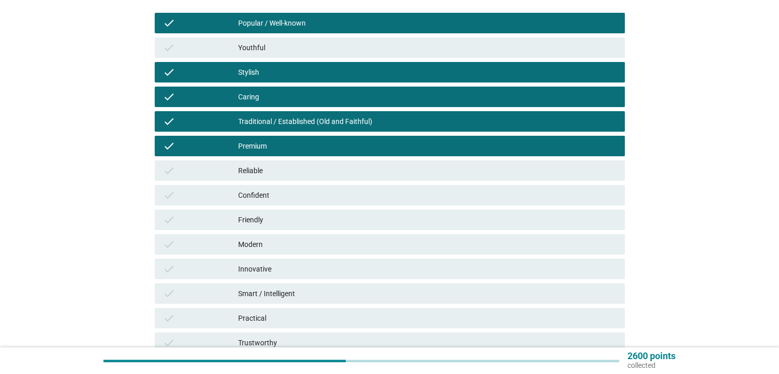
click at [318, 168] on div "Reliable" at bounding box center [427, 170] width 378 height 12
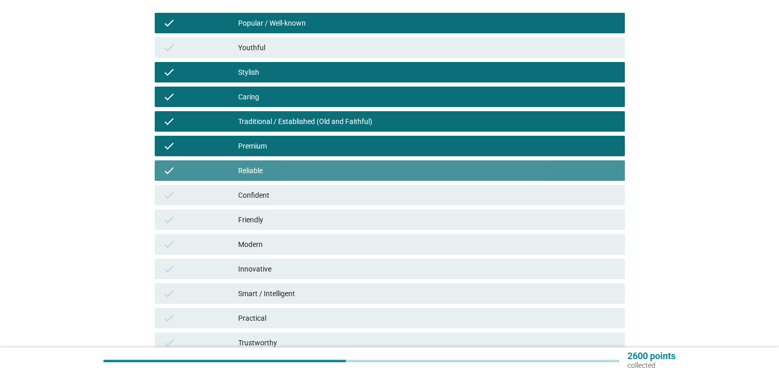
click at [309, 193] on div "Confident" at bounding box center [427, 195] width 378 height 12
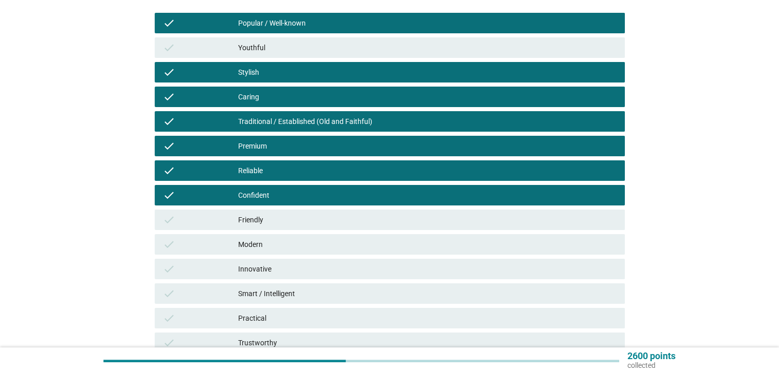
click at [304, 220] on div "Friendly" at bounding box center [427, 220] width 378 height 12
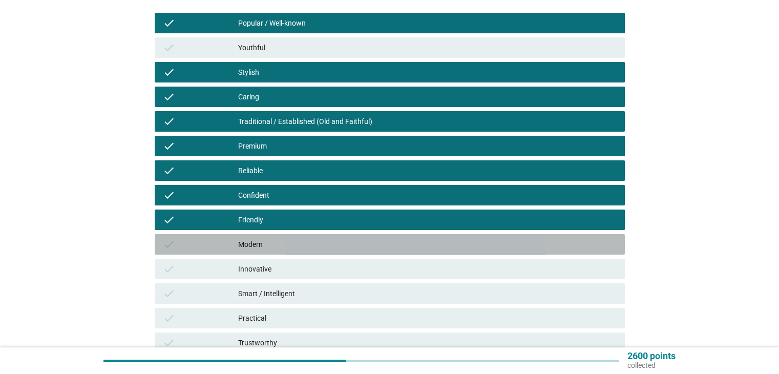
click at [302, 243] on div "Modern" at bounding box center [427, 244] width 378 height 12
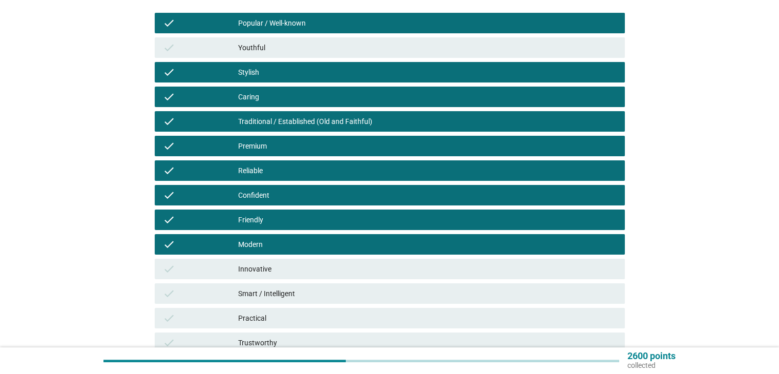
click at [303, 267] on div "Innovative" at bounding box center [427, 269] width 378 height 12
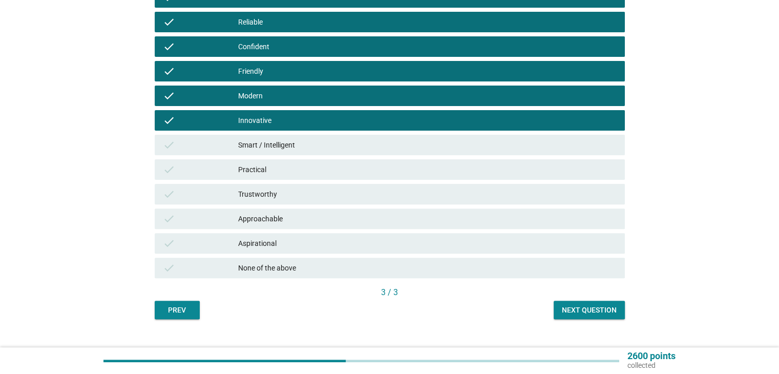
scroll to position [307, 0]
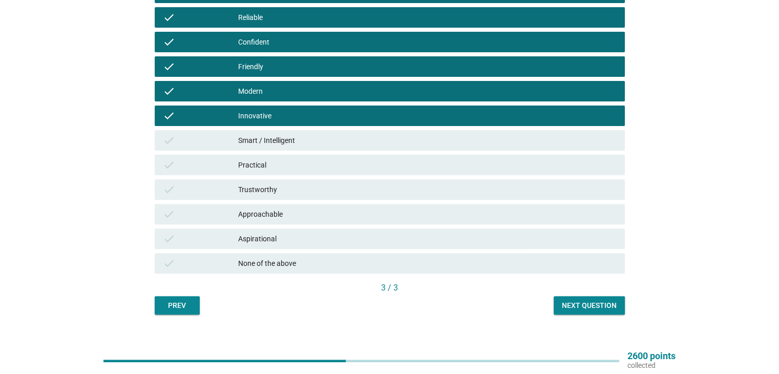
click at [279, 141] on div "Smart / Intelligent" at bounding box center [427, 140] width 378 height 12
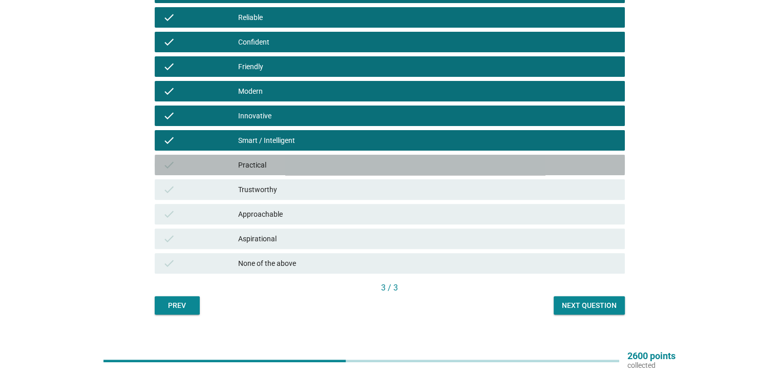
click at [273, 164] on div "Practical" at bounding box center [427, 165] width 378 height 12
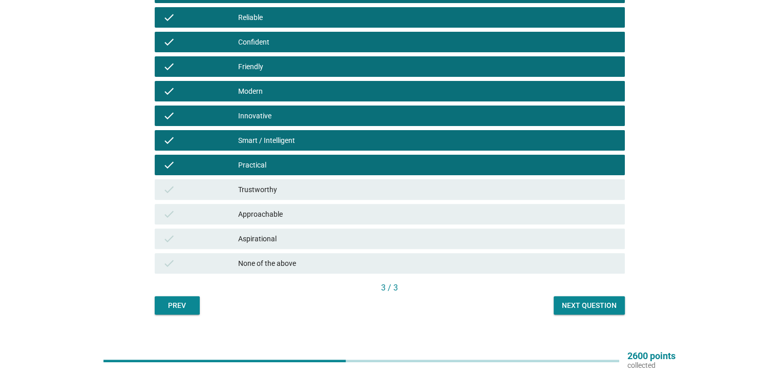
click at [275, 186] on div "Trustworthy" at bounding box center [427, 189] width 378 height 12
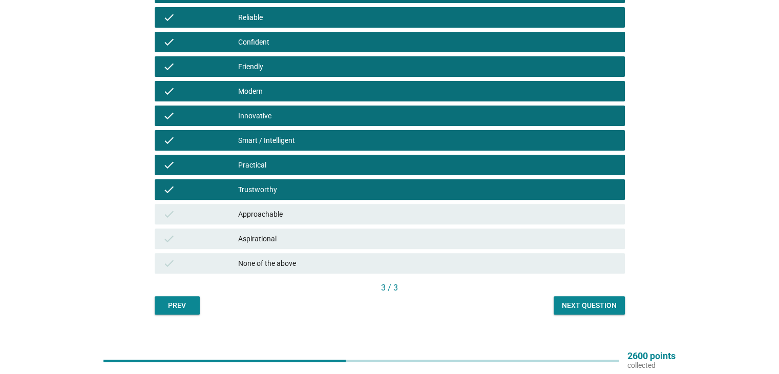
click at [289, 209] on div "Approachable" at bounding box center [427, 214] width 378 height 12
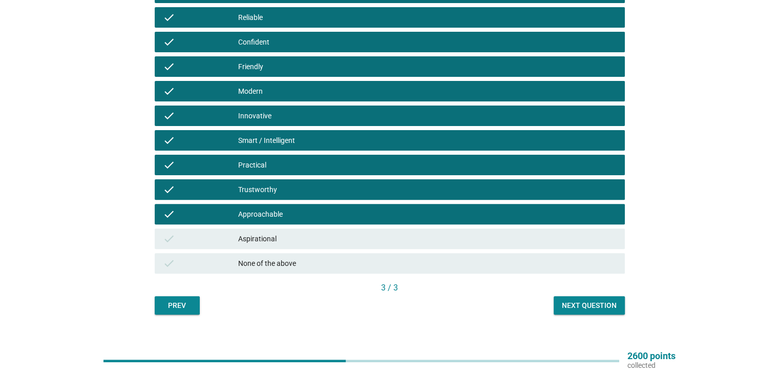
click at [566, 310] on div "Next question" at bounding box center [589, 305] width 55 height 11
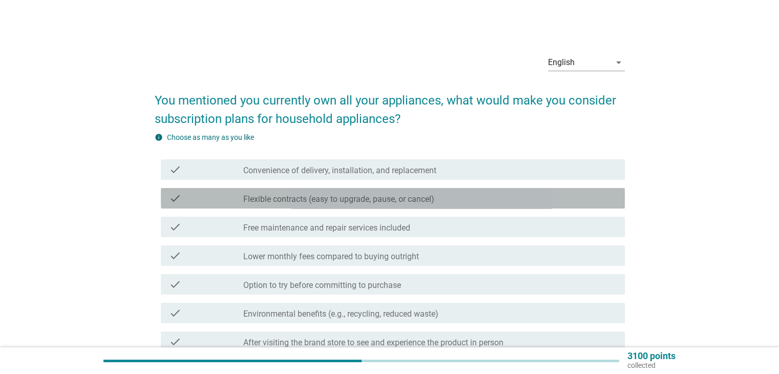
click at [371, 199] on label "Flexible contracts (easy to upgrade, pause, or cancel)" at bounding box center [338, 199] width 191 height 10
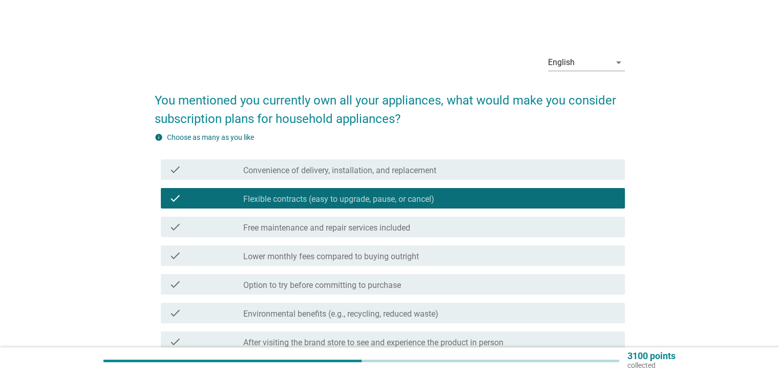
click at [375, 174] on label "Convenience of delivery, installation, and replacement" at bounding box center [339, 170] width 193 height 10
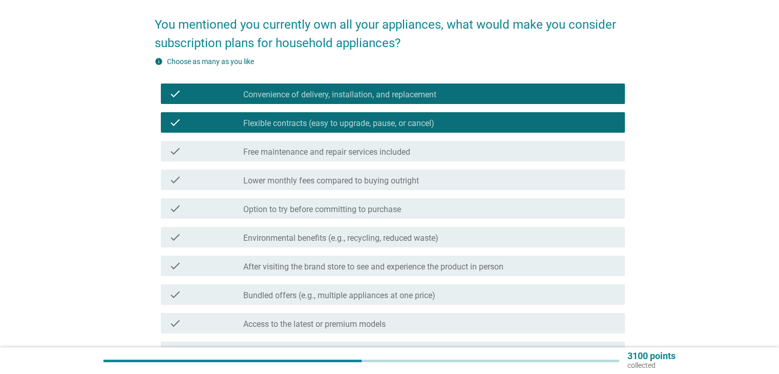
scroll to position [101, 0]
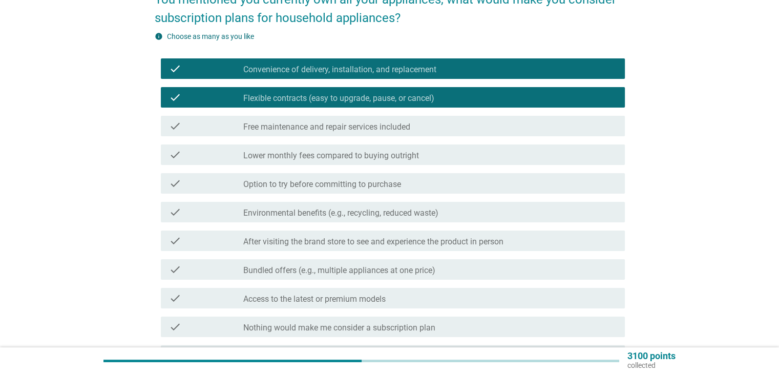
click at [395, 130] on label "Free maintenance and repair services included" at bounding box center [326, 127] width 167 height 10
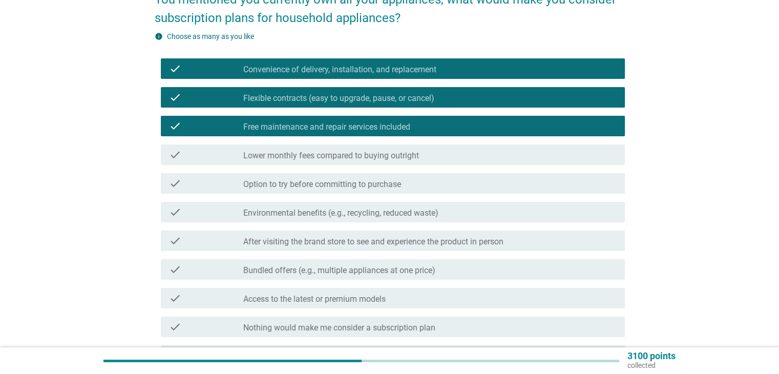
click at [404, 162] on div "check check_box_outline_blank Lower monthly fees compared to buying outright" at bounding box center [393, 154] width 464 height 20
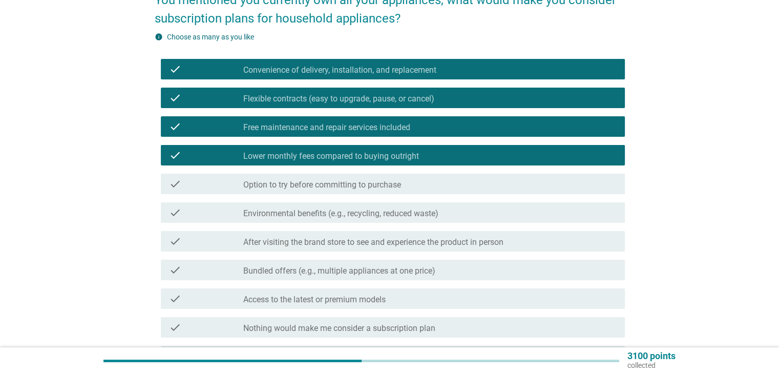
scroll to position [102, 0]
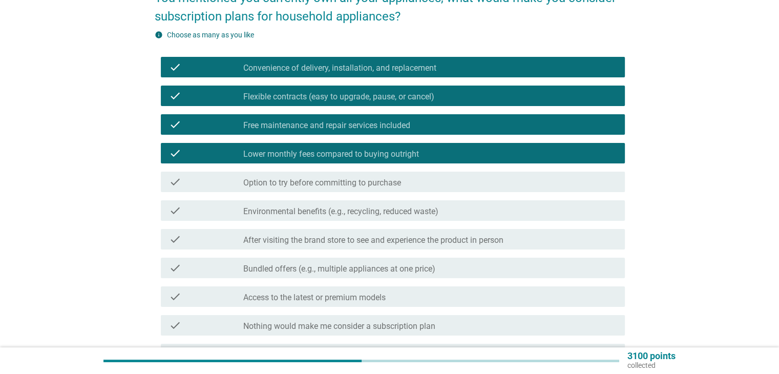
click at [401, 185] on label "Option to try before committing to purchase" at bounding box center [322, 183] width 158 height 10
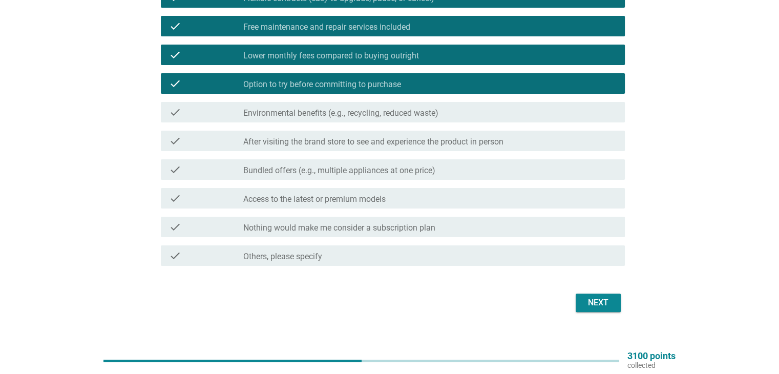
scroll to position [201, 0]
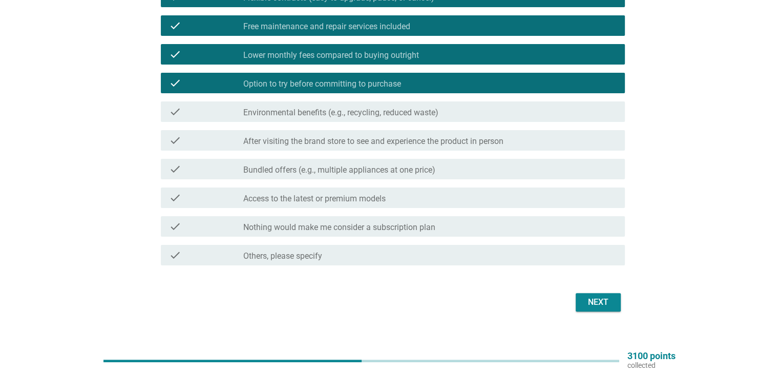
click at [594, 303] on div "Next" at bounding box center [598, 302] width 29 height 12
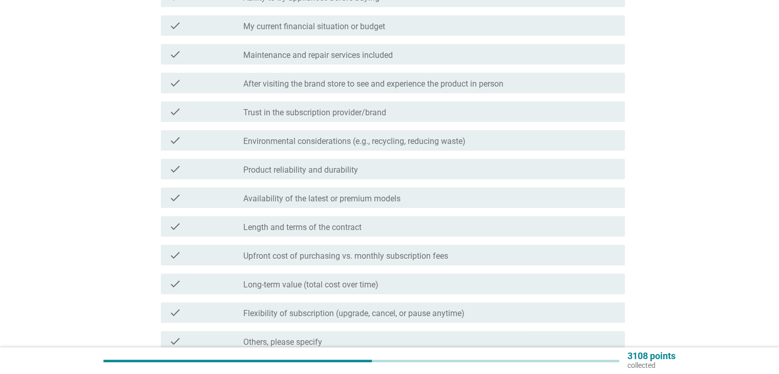
scroll to position [0, 0]
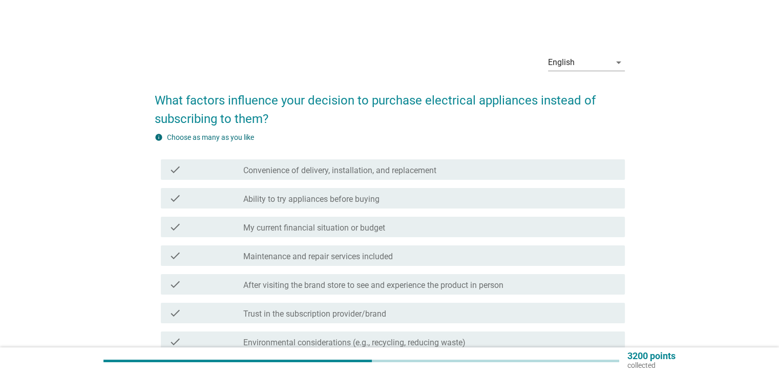
click at [375, 235] on div "check check_box_outline_blank My current financial situation or budget" at bounding box center [393, 227] width 464 height 20
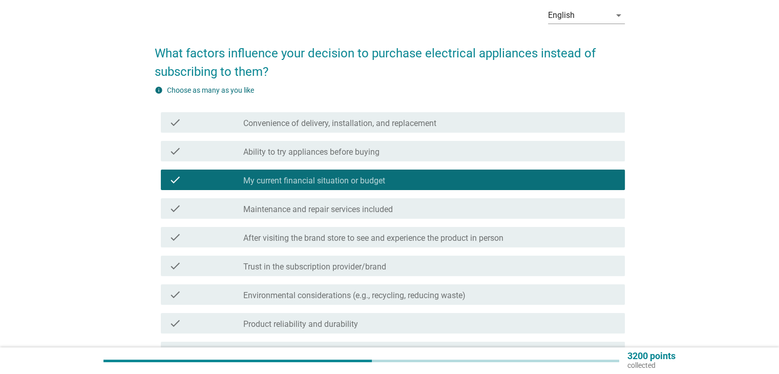
scroll to position [50, 0]
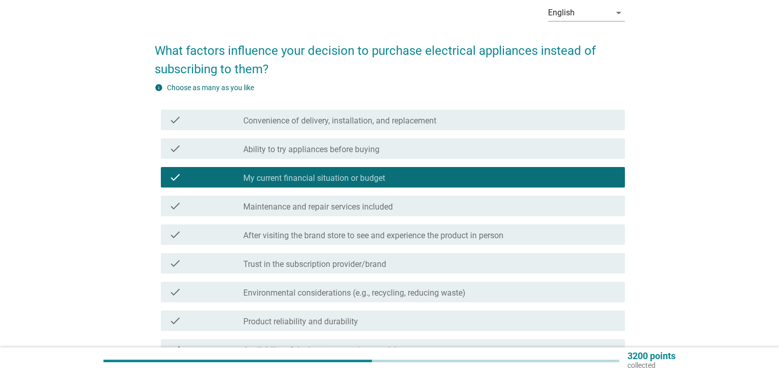
click at [395, 269] on div "check check_box_outline_blank Trust in the subscription provider/brand" at bounding box center [393, 263] width 464 height 20
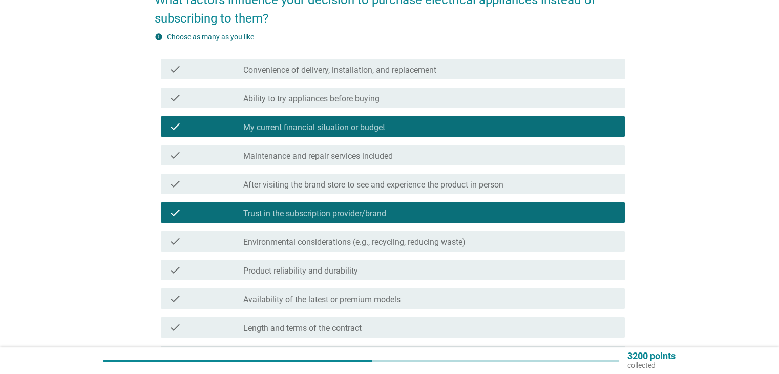
scroll to position [100, 0]
click at [419, 267] on div "check_box_outline_blank Product reliability and durability" at bounding box center [429, 270] width 373 height 12
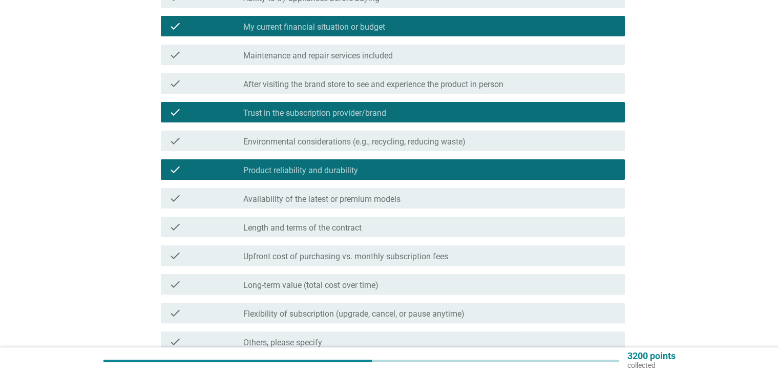
scroll to position [201, 0]
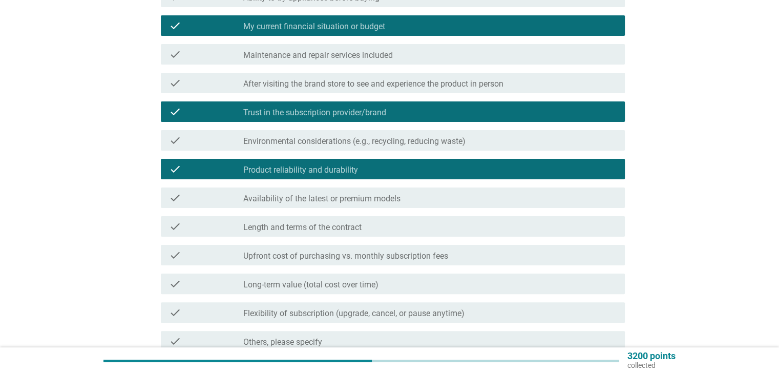
click at [421, 261] on div "check check_box_outline_blank Upfront cost of purchasing vs. monthly subscripti…" at bounding box center [393, 255] width 464 height 20
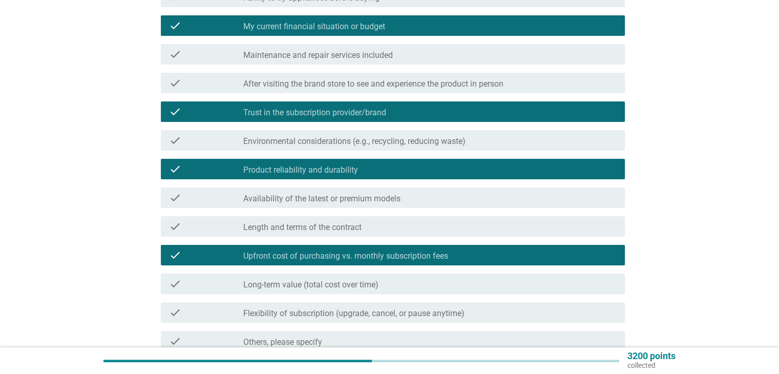
click at [402, 289] on div "check check_box_outline_blank Long-term value (total cost over time)" at bounding box center [393, 283] width 464 height 20
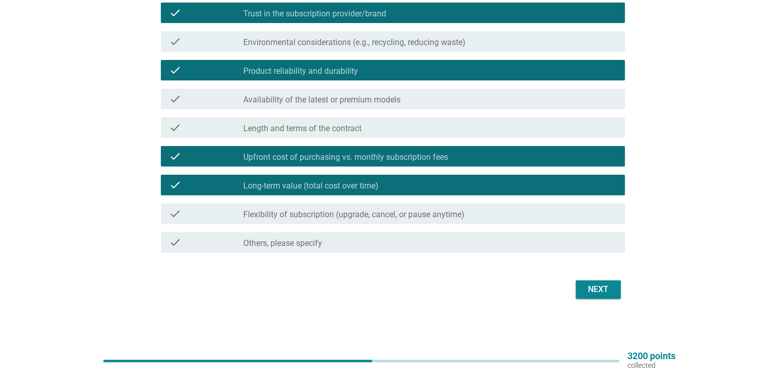
scroll to position [301, 0]
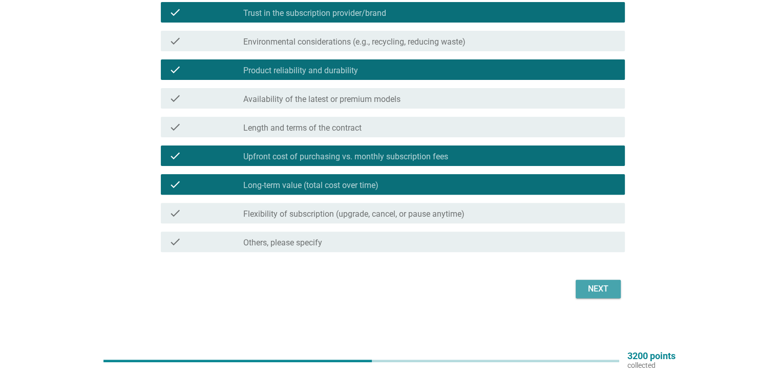
click at [598, 292] on div "Next" at bounding box center [598, 289] width 29 height 12
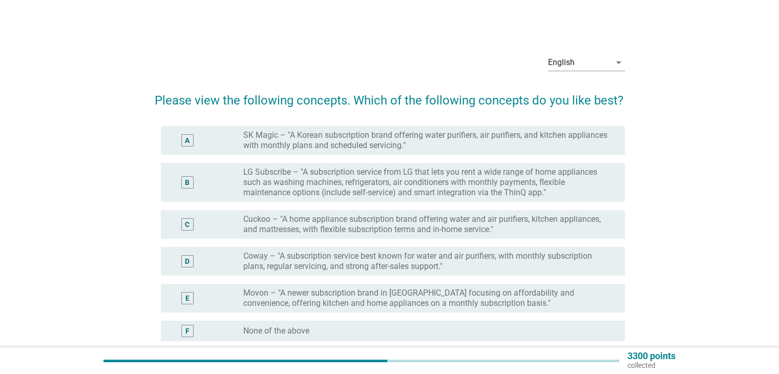
click at [394, 263] on label "Coway – "A subscription service best known for water and air purifiers, with mo…" at bounding box center [425, 261] width 365 height 20
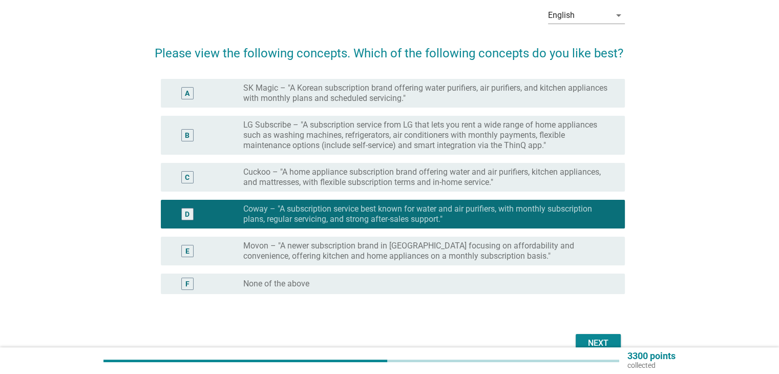
scroll to position [51, 0]
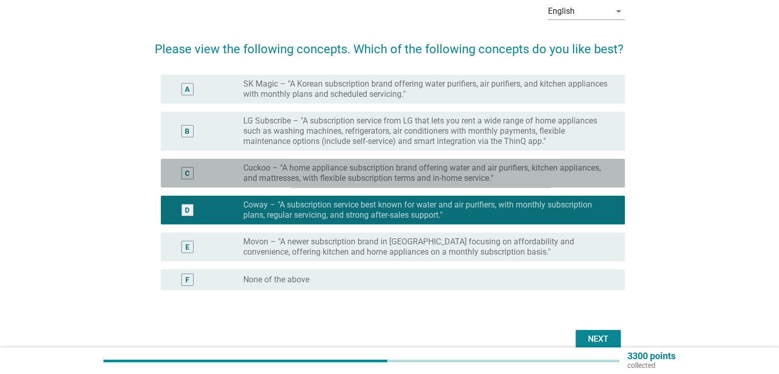
click at [381, 174] on label "Cuckoo – "A home appliance subscription brand offering water and air purifiers,…" at bounding box center [425, 173] width 365 height 20
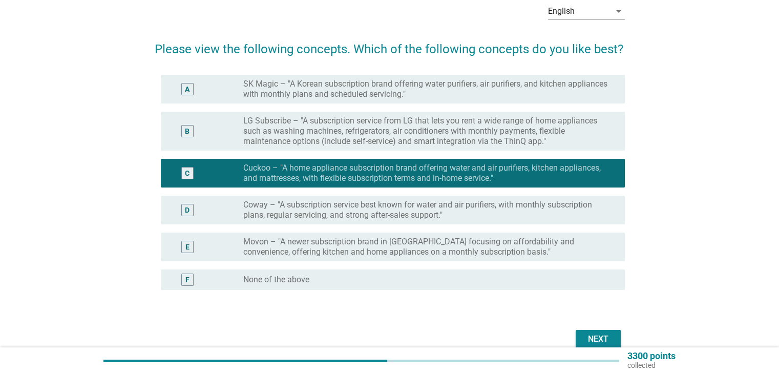
click at [381, 206] on label "Coway – "A subscription service best known for water and air purifiers, with mo…" at bounding box center [425, 210] width 365 height 20
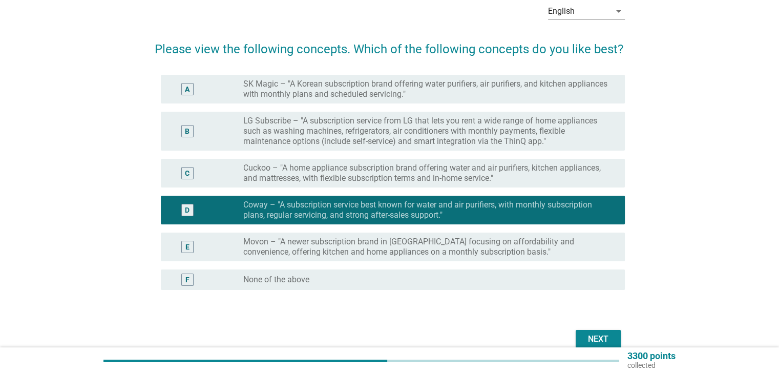
click at [604, 338] on div "Next" at bounding box center [598, 339] width 29 height 12
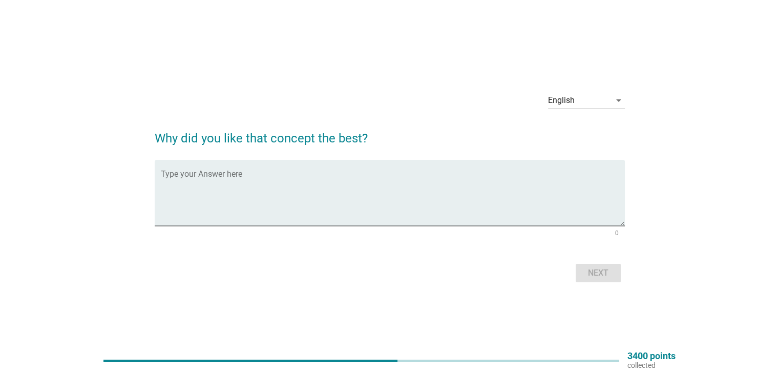
scroll to position [0, 0]
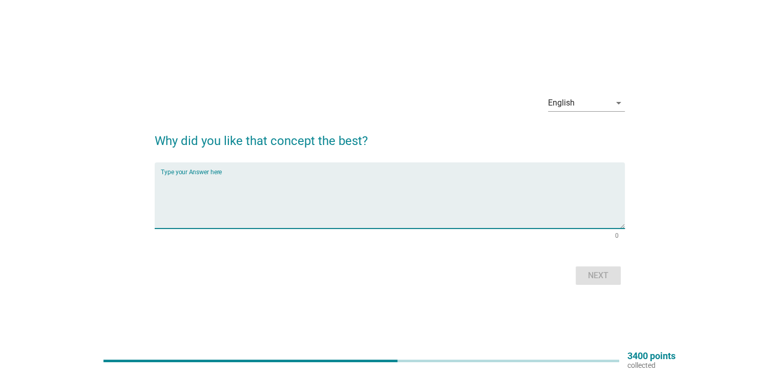
click at [490, 207] on textarea "Type your Answer here" at bounding box center [393, 202] width 464 height 54
type textarea "Well known brand"
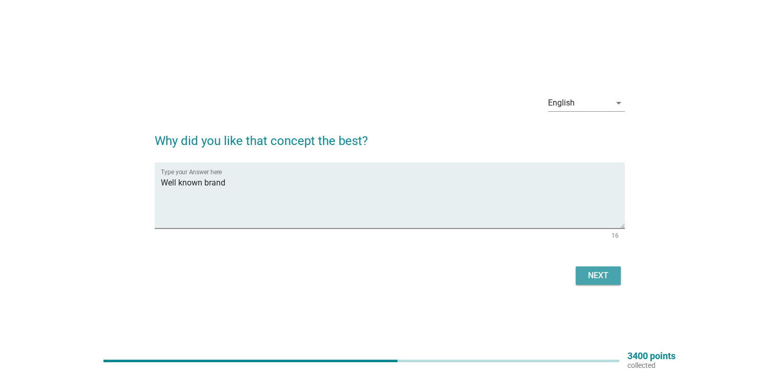
click at [602, 271] on div "Next" at bounding box center [598, 275] width 29 height 12
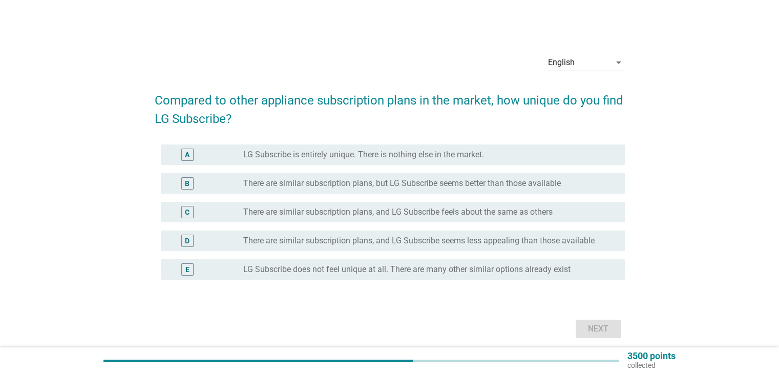
click at [466, 189] on div "radio_button_unchecked There are similar subscription plans, but LG Subscribe s…" at bounding box center [429, 183] width 373 height 12
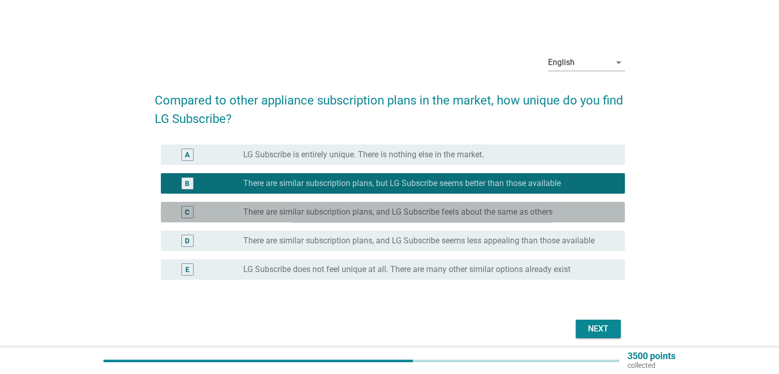
click at [461, 213] on label "There are similar subscription plans, and LG Subscribe feels about the same as …" at bounding box center [397, 212] width 309 height 10
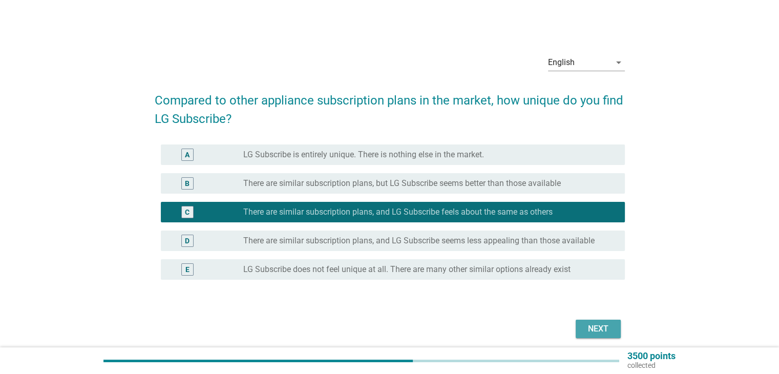
click at [608, 331] on div "Next" at bounding box center [598, 329] width 29 height 12
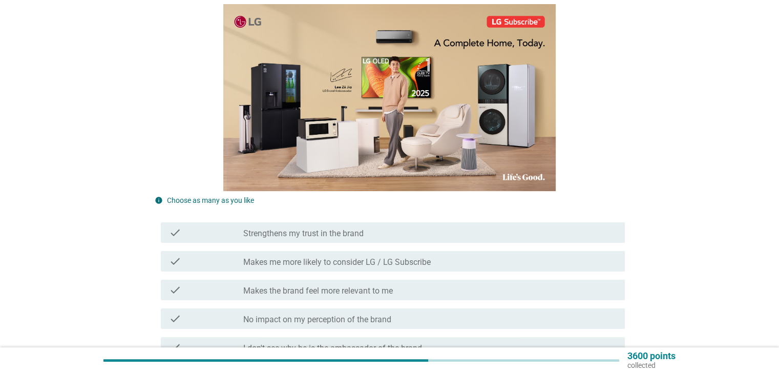
scroll to position [151, 0]
click at [403, 237] on div "check_box_outline_blank Strengthens my trust in the brand" at bounding box center [429, 232] width 373 height 12
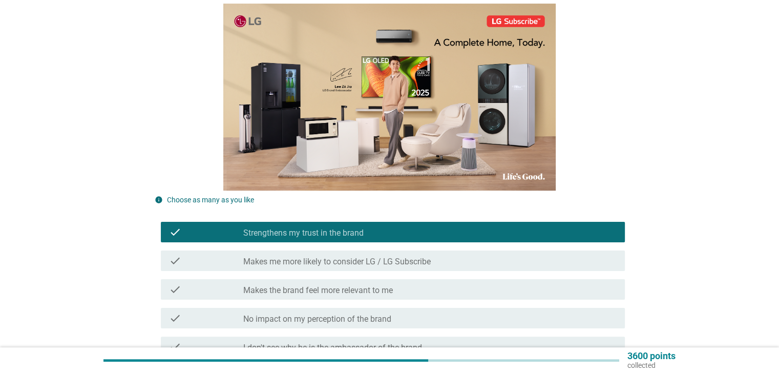
click at [400, 258] on label "Makes me more likely to consider LG / LG Subscribe" at bounding box center [336, 262] width 187 height 10
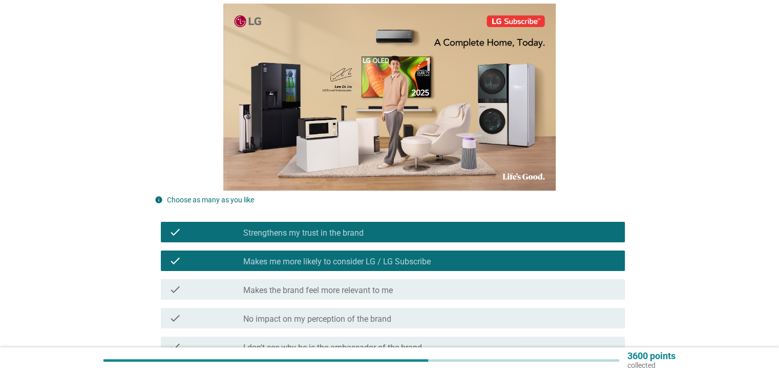
click at [410, 235] on div "check_box_outline_blank Strengthens my trust in the brand" at bounding box center [429, 232] width 373 height 12
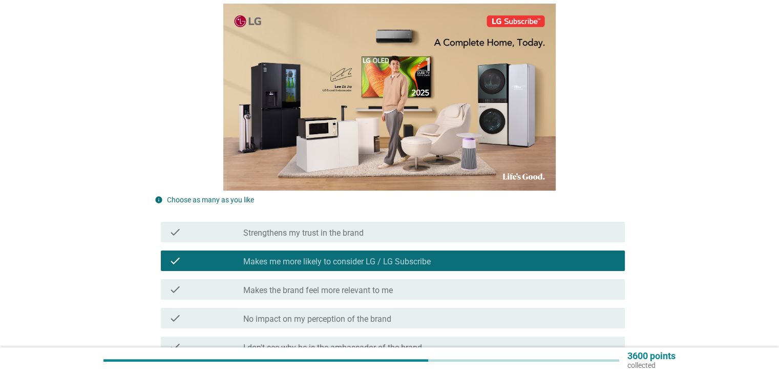
click at [410, 253] on div "check check_box Makes me more likely to consider LG / LG Subscribe" at bounding box center [393, 260] width 464 height 20
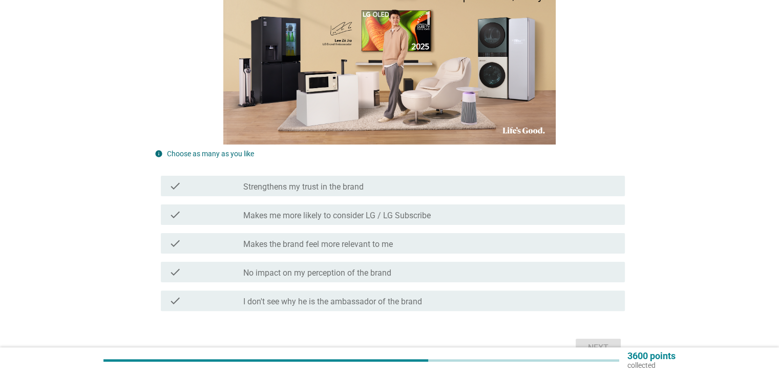
scroll to position [202, 0]
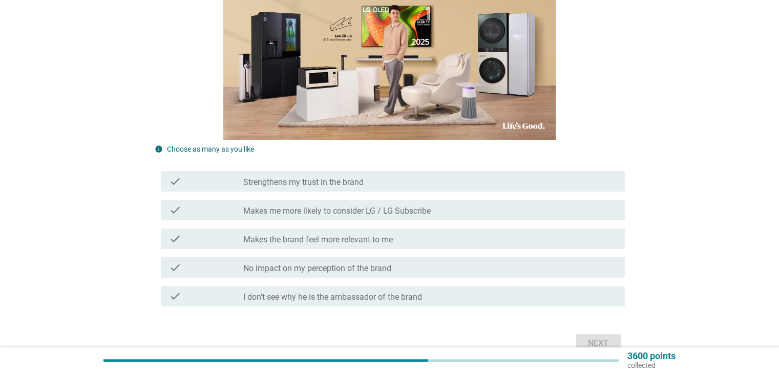
click at [416, 237] on div "check_box_outline_blank Makes the brand feel more relevant to me" at bounding box center [429, 239] width 373 height 12
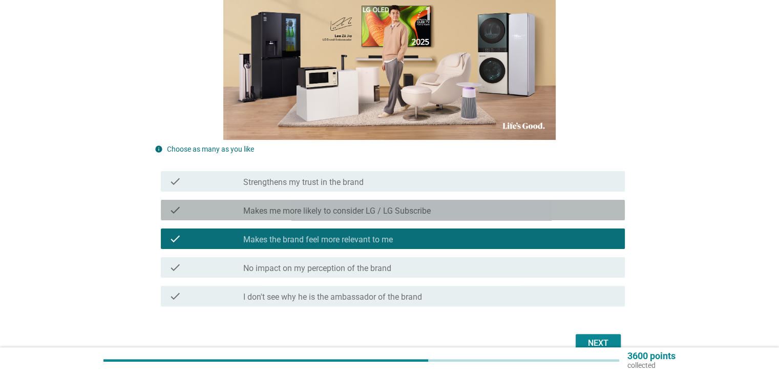
click at [425, 207] on label "Makes me more likely to consider LG / LG Subscribe" at bounding box center [336, 211] width 187 height 10
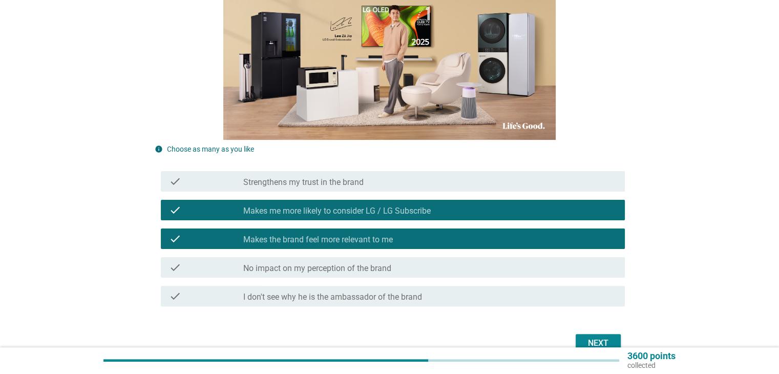
click at [408, 186] on div "check_box_outline_blank Strengthens my trust in the brand" at bounding box center [429, 181] width 373 height 12
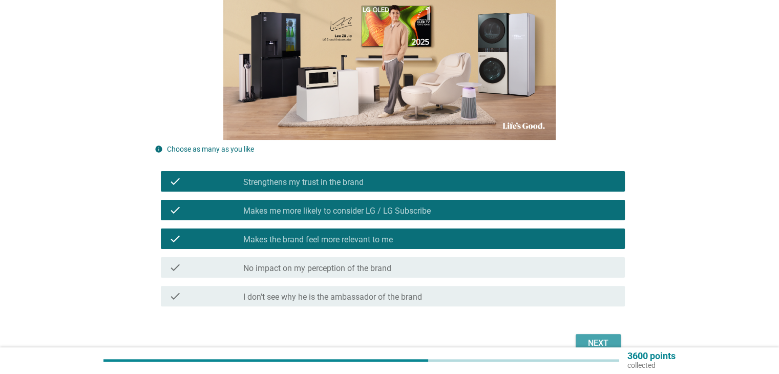
click at [602, 336] on button "Next" at bounding box center [598, 343] width 45 height 18
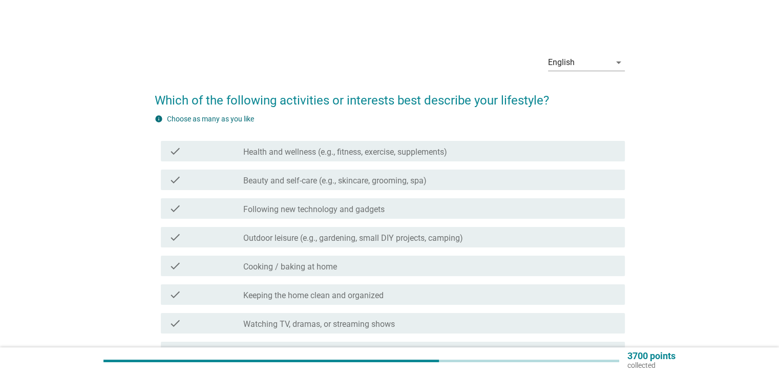
click at [469, 150] on div "check_box_outline_blank Health and wellness (e.g., fitness, exercise, supplemen…" at bounding box center [429, 151] width 373 height 12
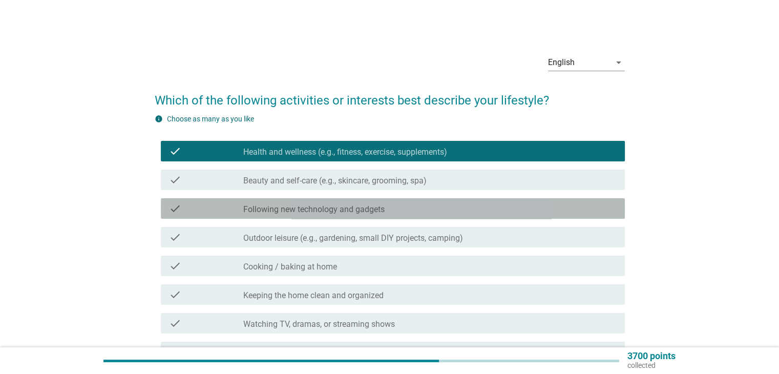
click at [451, 213] on div "check_box_outline_blank Following new technology and gadgets" at bounding box center [429, 208] width 373 height 12
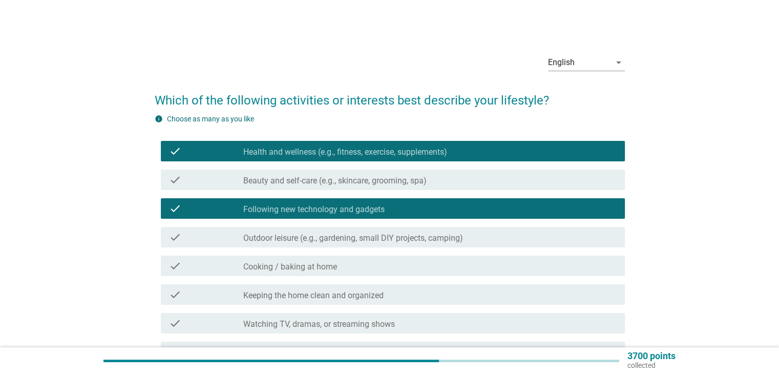
click at [455, 244] on div "check check_box_outline_blank Outdoor leisure (e.g., gardening, small DIY proje…" at bounding box center [393, 237] width 464 height 20
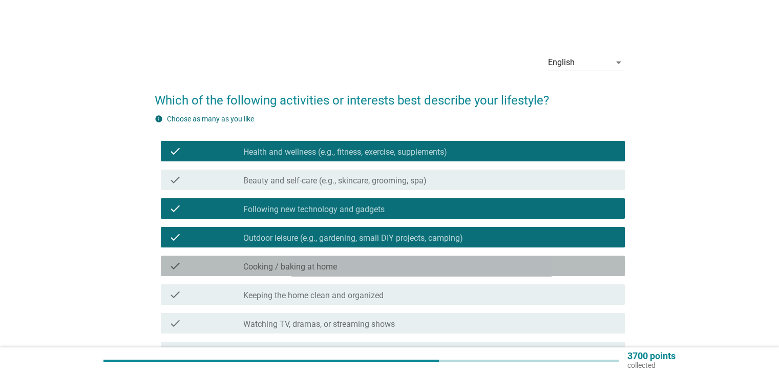
click at [446, 267] on div "check_box_outline_blank Cooking / baking at home" at bounding box center [429, 266] width 373 height 12
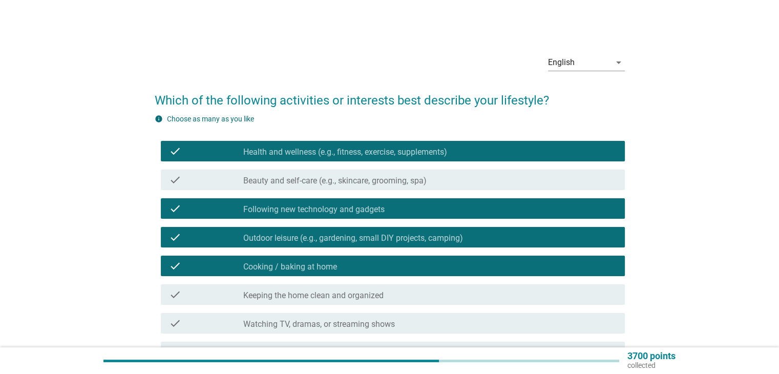
click at [448, 295] on div "check_box_outline_blank Keeping the home clean and organized" at bounding box center [429, 294] width 373 height 12
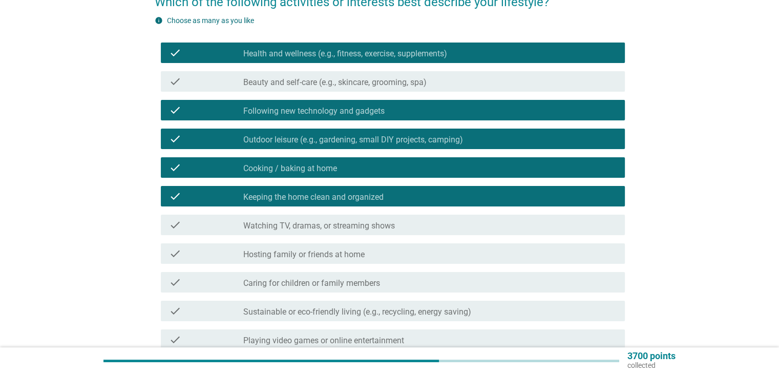
scroll to position [102, 0]
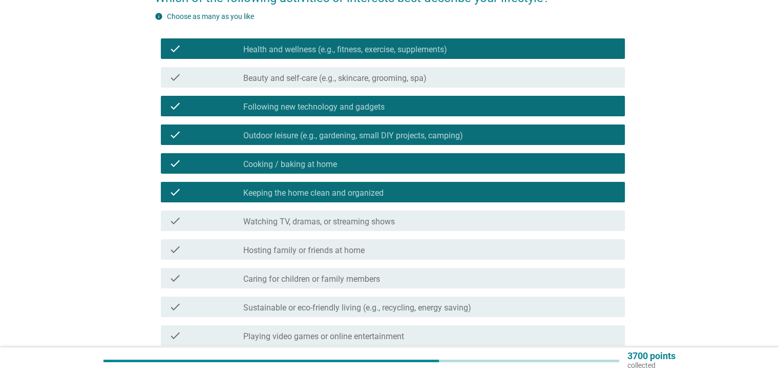
click at [426, 224] on div "check_box_outline_blank Watching TV, dramas, or streaming shows" at bounding box center [429, 221] width 373 height 12
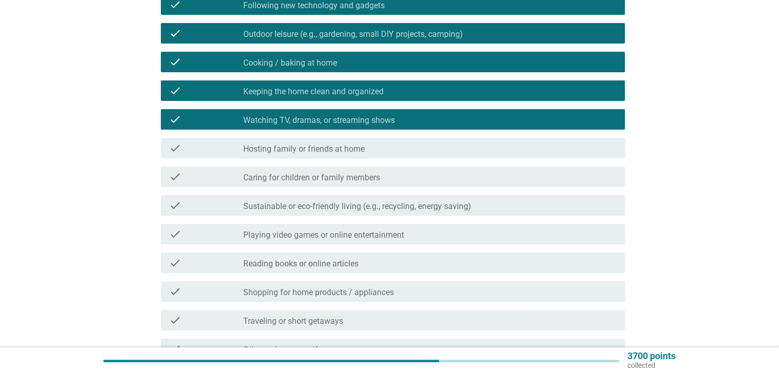
scroll to position [204, 0]
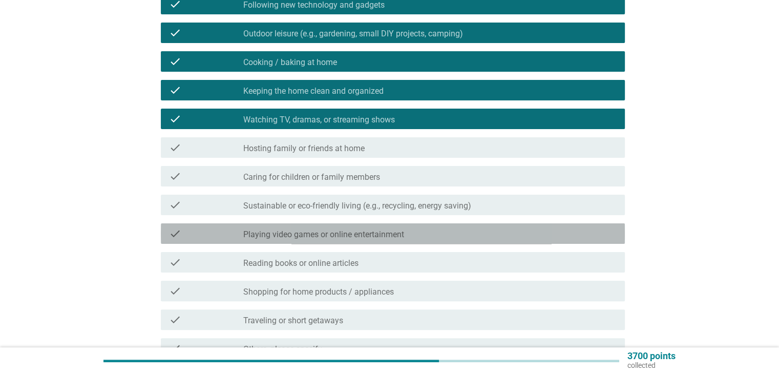
click at [465, 235] on div "check_box_outline_blank Playing video games or online entertainment" at bounding box center [429, 233] width 373 height 12
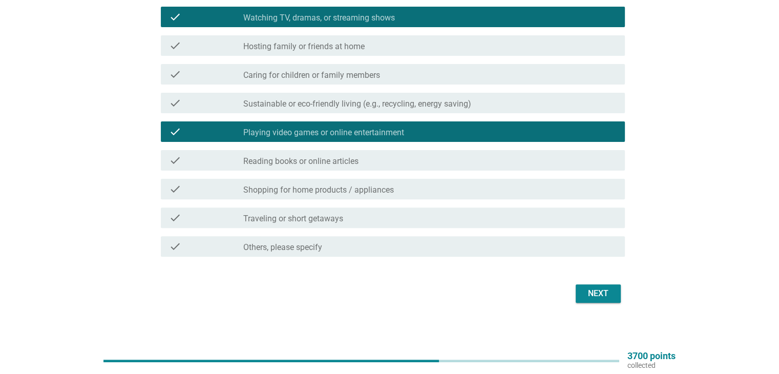
scroll to position [307, 0]
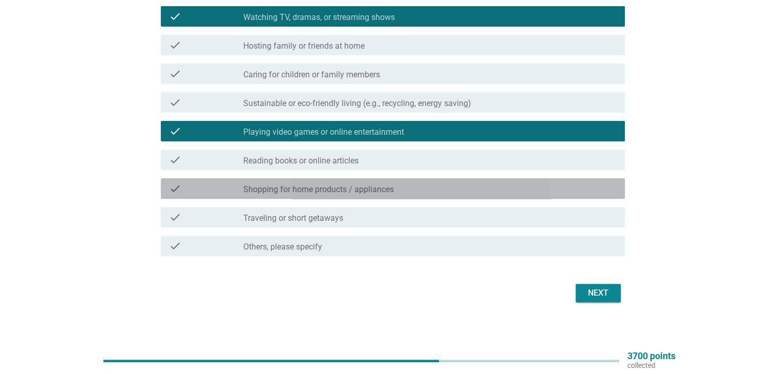
click at [424, 193] on div "check_box_outline_blank Shopping for home products / appliances" at bounding box center [429, 188] width 373 height 12
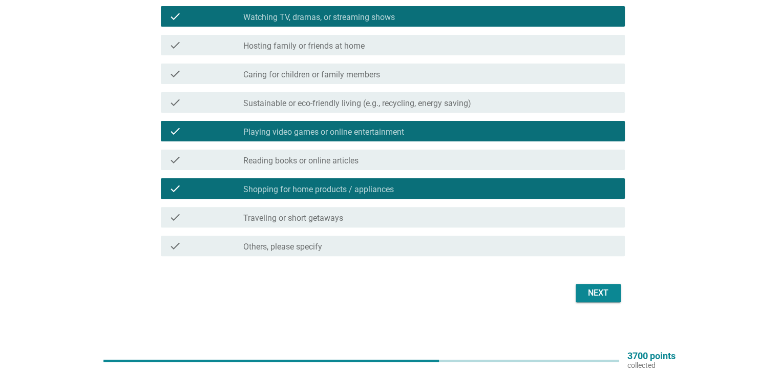
click at [424, 211] on div "check_box_outline_blank Traveling or short getaways" at bounding box center [429, 217] width 373 height 12
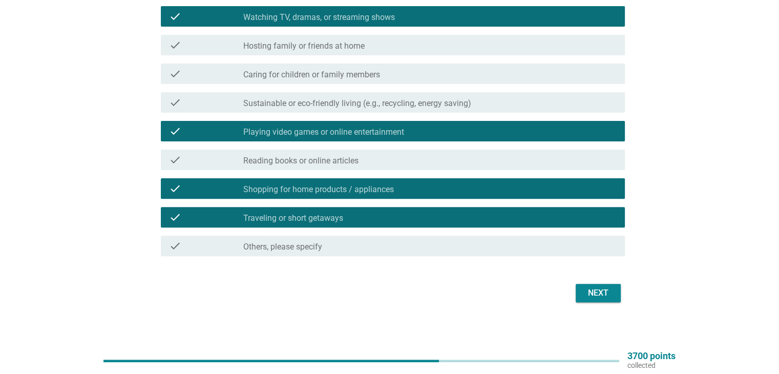
click at [596, 292] on div "Next" at bounding box center [598, 293] width 29 height 12
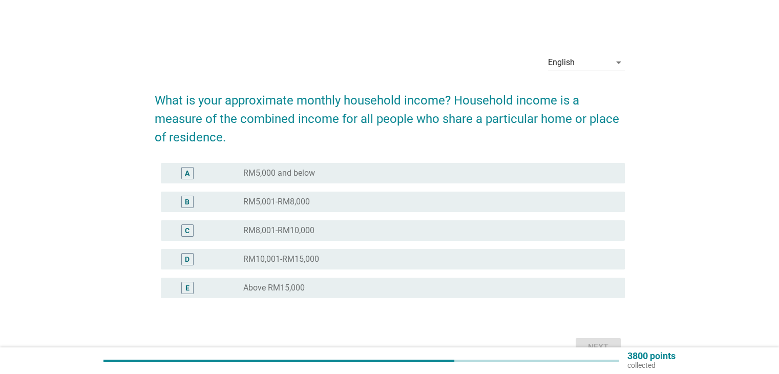
click at [366, 201] on div "radio_button_unchecked RM5,001-RM8,000" at bounding box center [425, 202] width 365 height 10
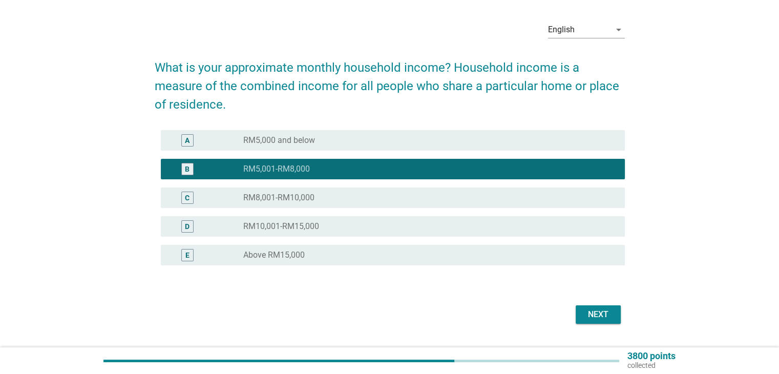
scroll to position [51, 0]
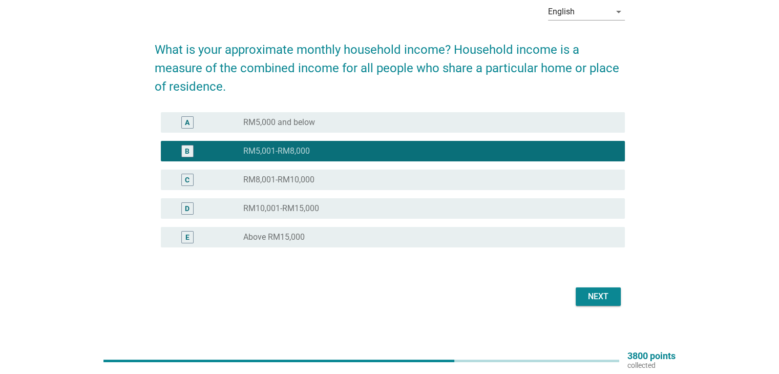
click at [596, 294] on div "Next" at bounding box center [598, 296] width 29 height 12
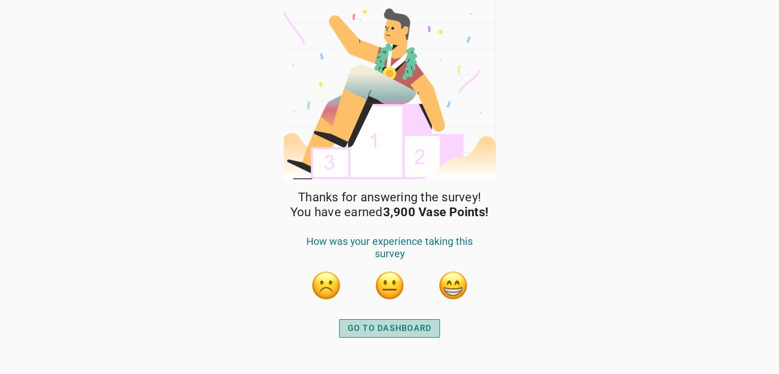
click at [420, 324] on div "GO TO DASHBOARD" at bounding box center [390, 328] width 84 height 12
